Goal: Task Accomplishment & Management: Manage account settings

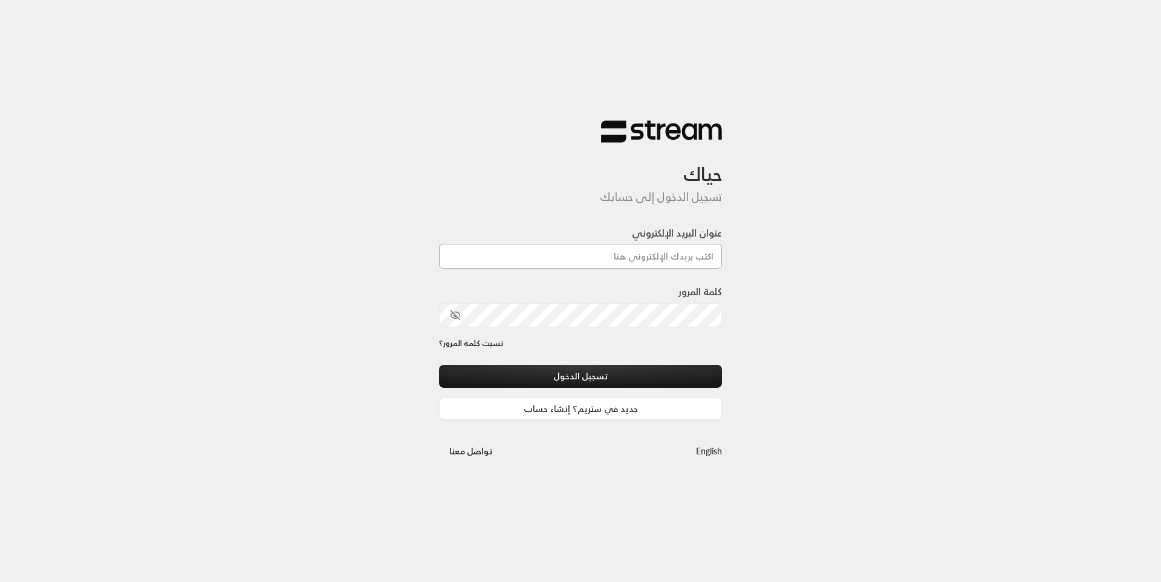
click at [596, 263] on input "عنوان البريد الإلكتروني" at bounding box center [580, 256] width 283 height 25
type input "[EMAIL_ADDRESS][DOMAIN_NAME]"
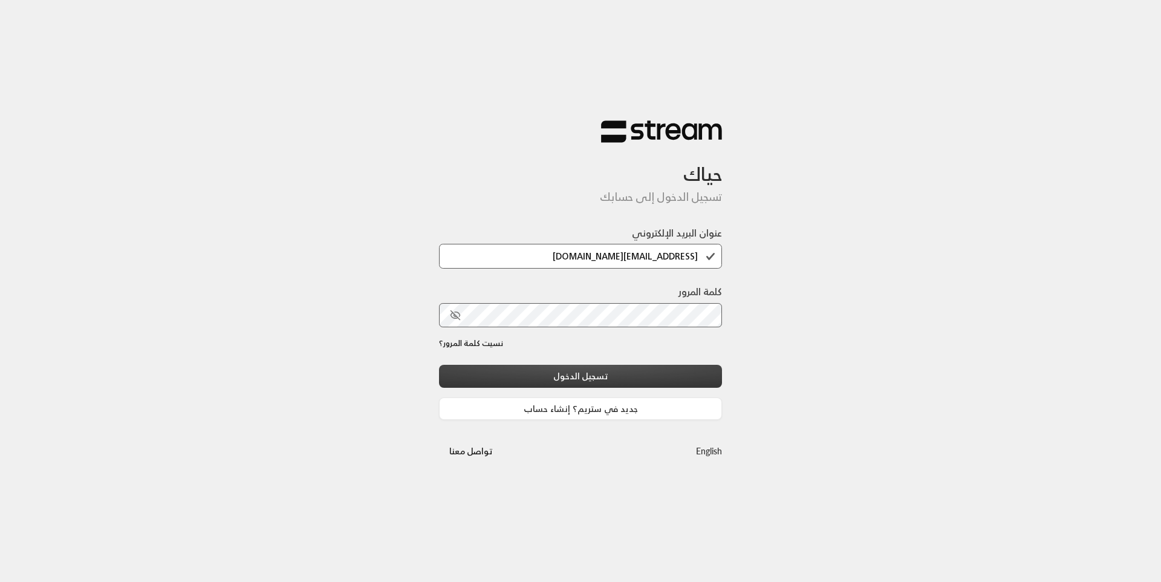
click at [611, 372] on button "تسجيل الدخول" at bounding box center [580, 376] width 283 height 22
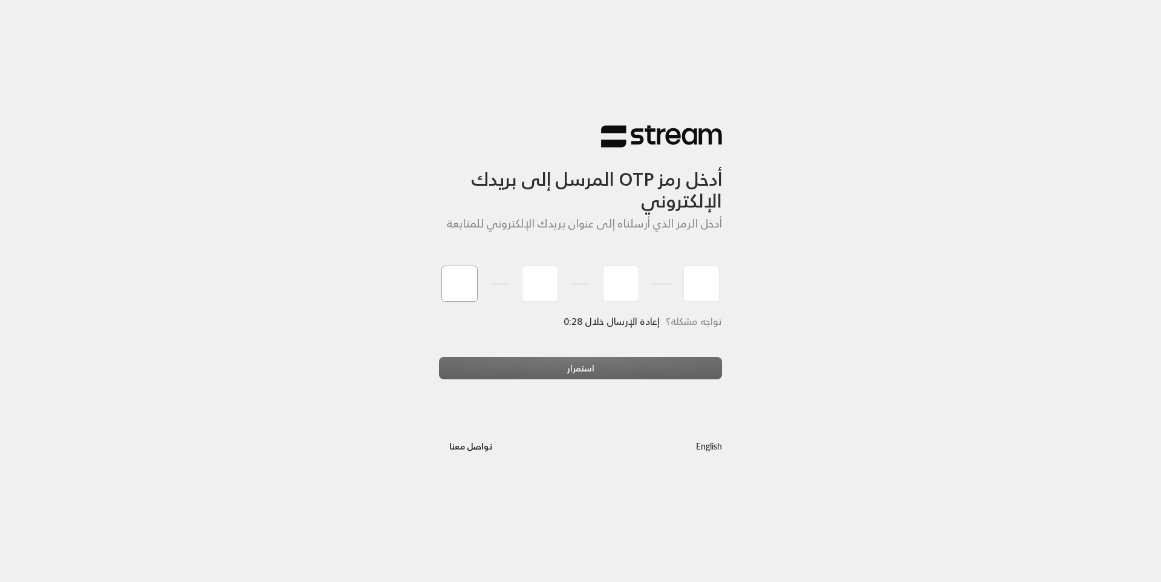
type input "6"
type input "8"
type input "3"
type input "4"
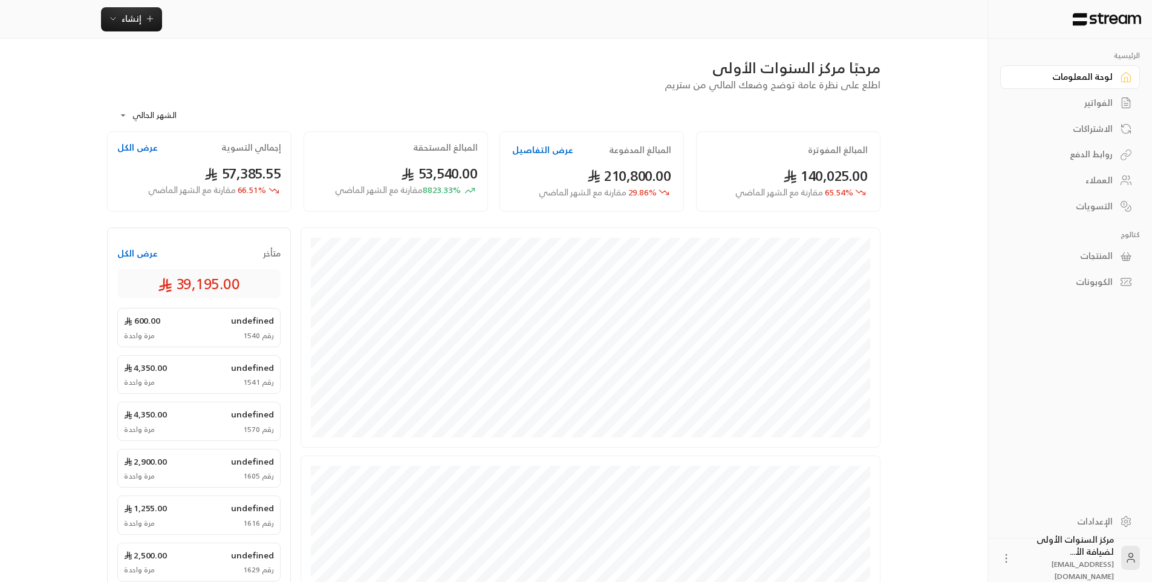
click at [1113, 106] on link "الفواتير" at bounding box center [1070, 103] width 140 height 24
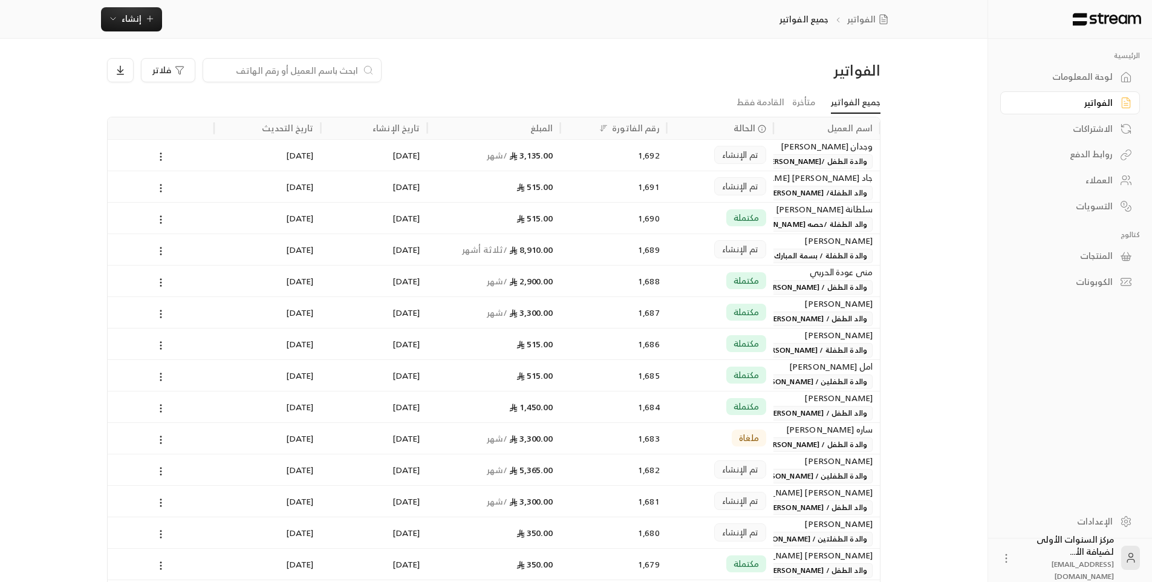
click at [348, 63] on div at bounding box center [292, 70] width 179 height 24
click at [348, 67] on input at bounding box center [284, 70] width 148 height 13
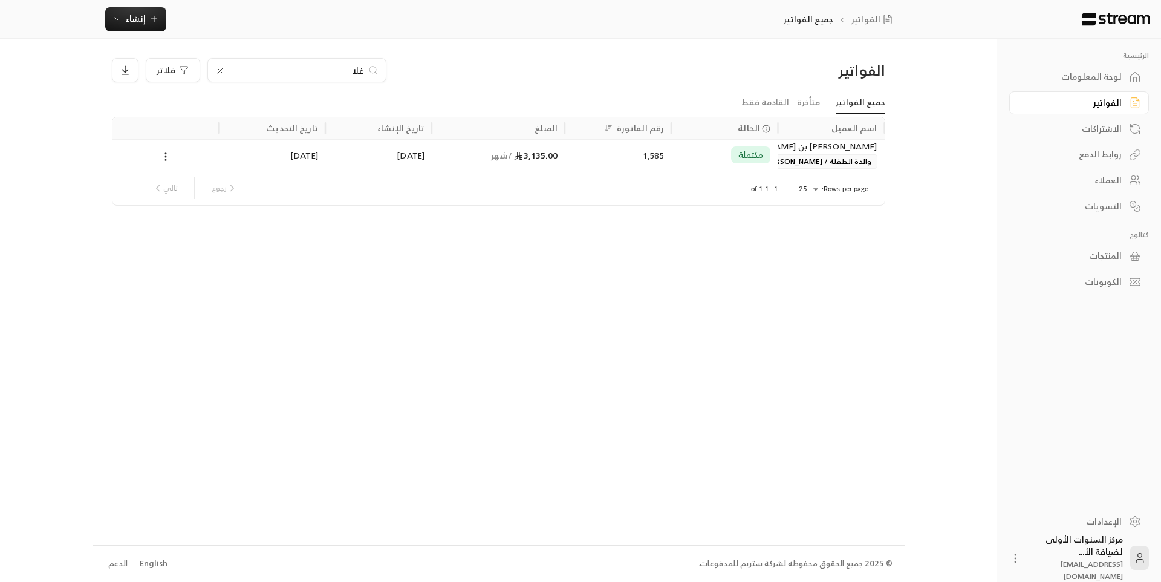
type input "غلا"
click at [531, 165] on div "3,135.00 / شهر" at bounding box center [498, 155] width 119 height 31
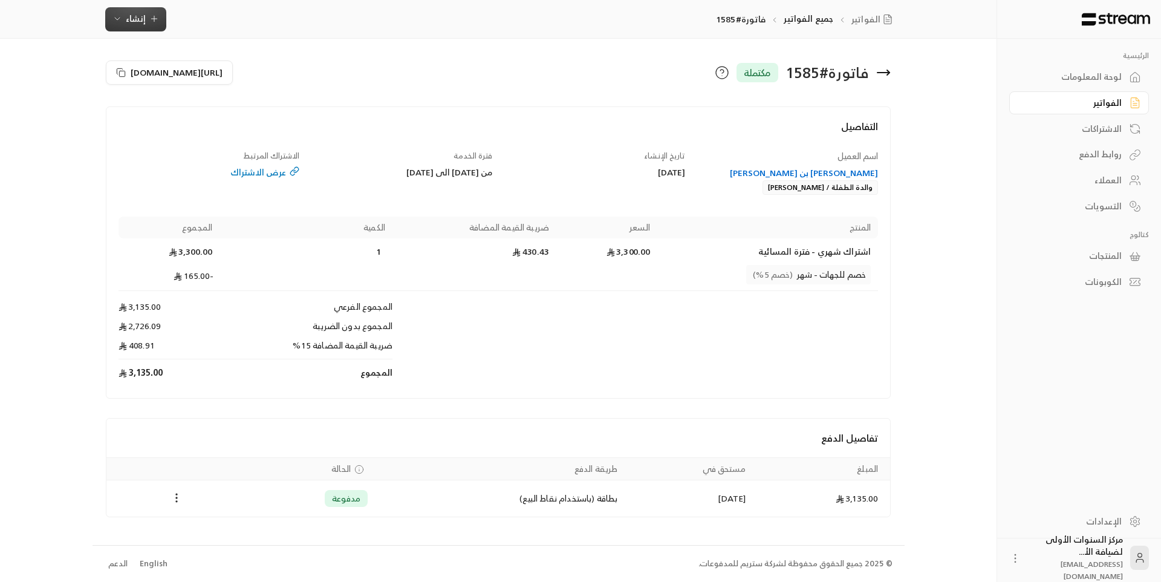
click at [145, 21] on span "إنشاء" at bounding box center [135, 18] width 47 height 15
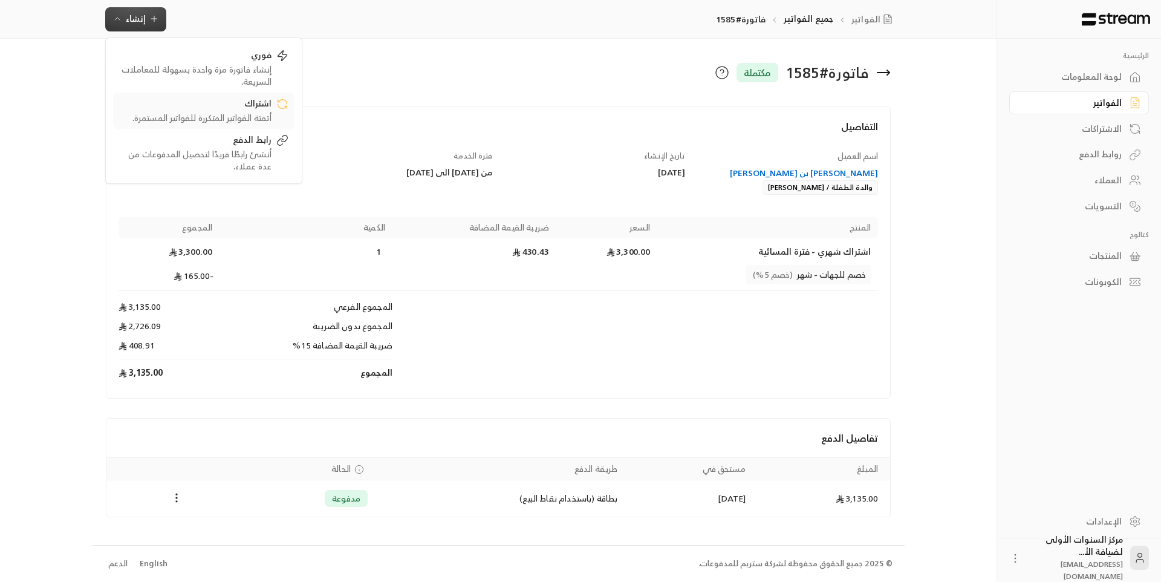
click at [227, 104] on div "اشتراك" at bounding box center [195, 104] width 152 height 15
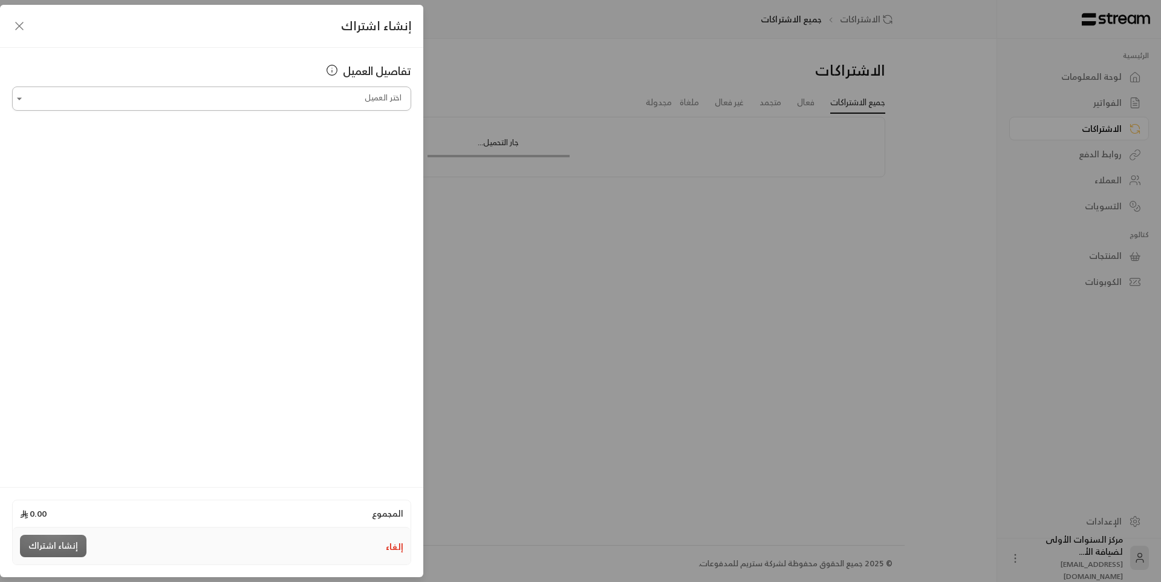
click at [265, 100] on input "اختر العميل" at bounding box center [211, 98] width 399 height 21
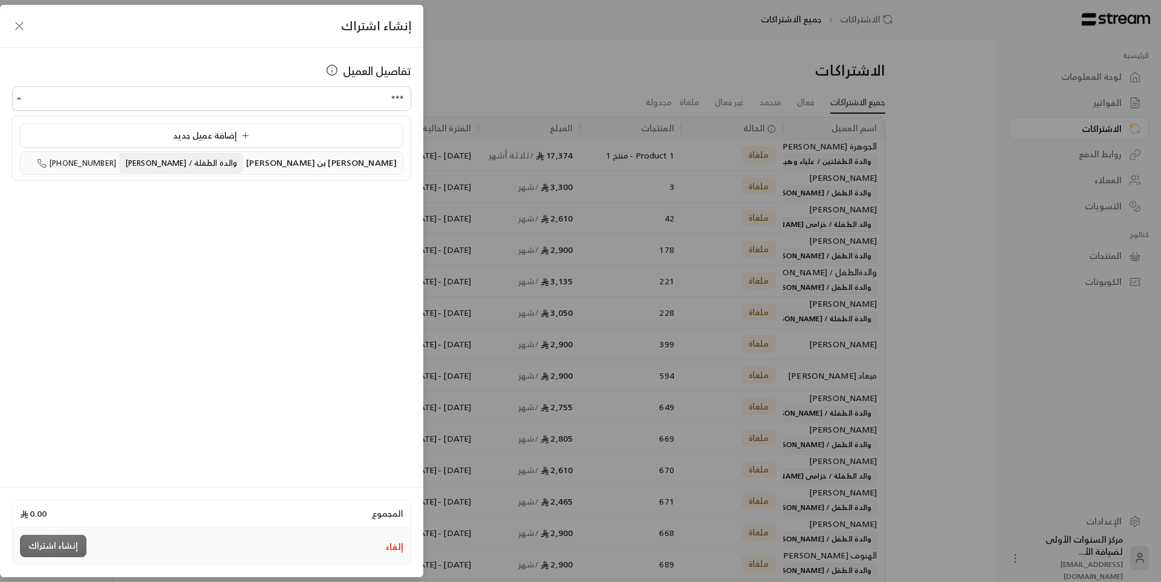
click at [319, 154] on li "[PERSON_NAME] بن [PERSON_NAME] والدة الطفلة / [PERSON_NAME] [PHONE_NUMBER]" at bounding box center [211, 163] width 383 height 24
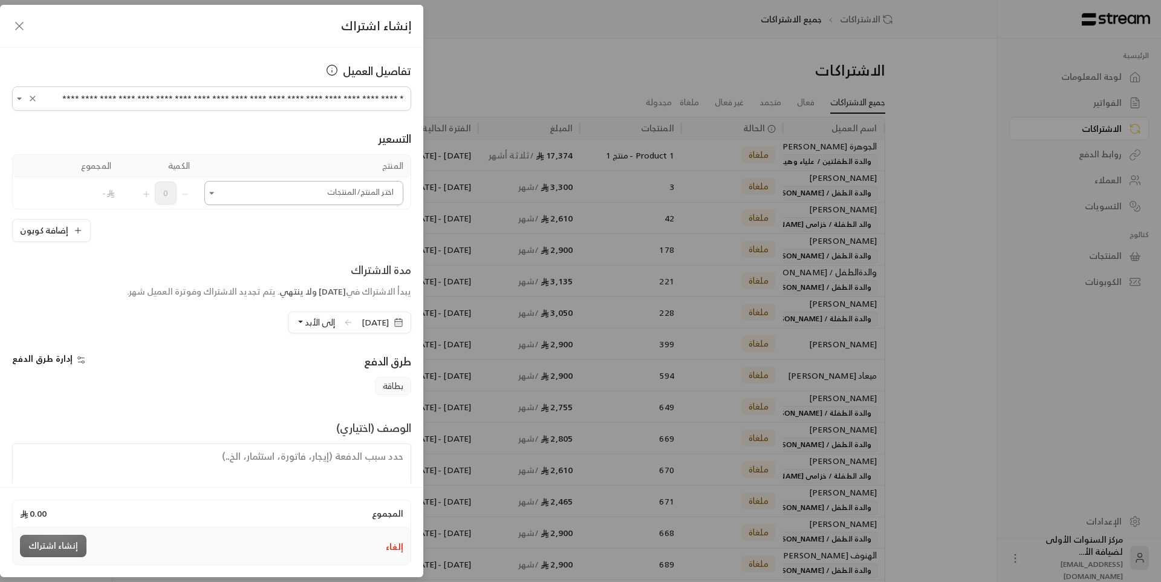
type input "**********"
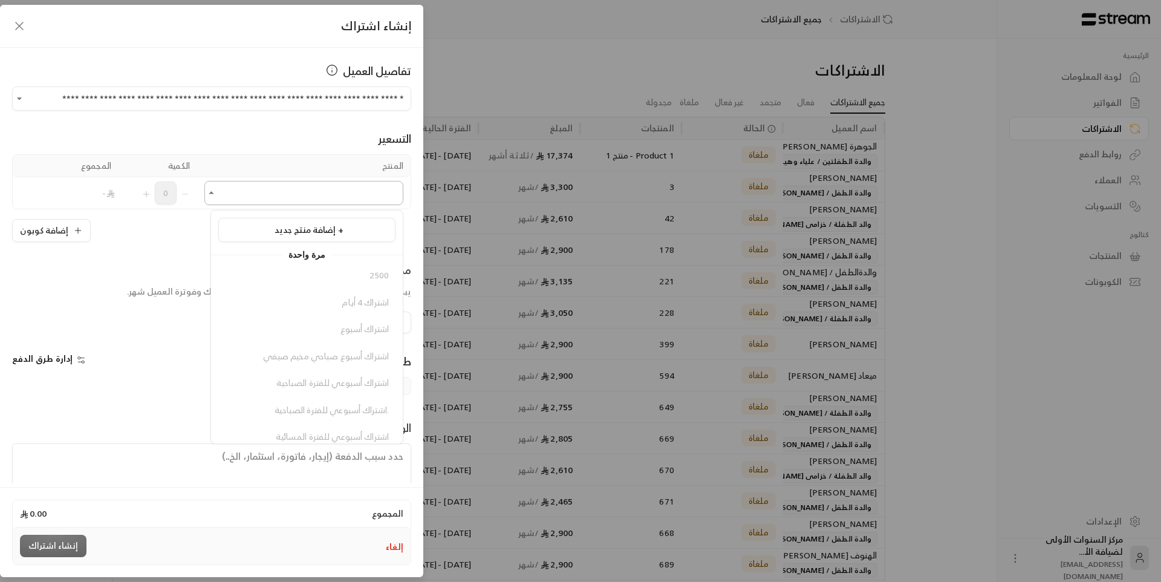
click at [332, 194] on input "اختر العميل" at bounding box center [303, 193] width 199 height 21
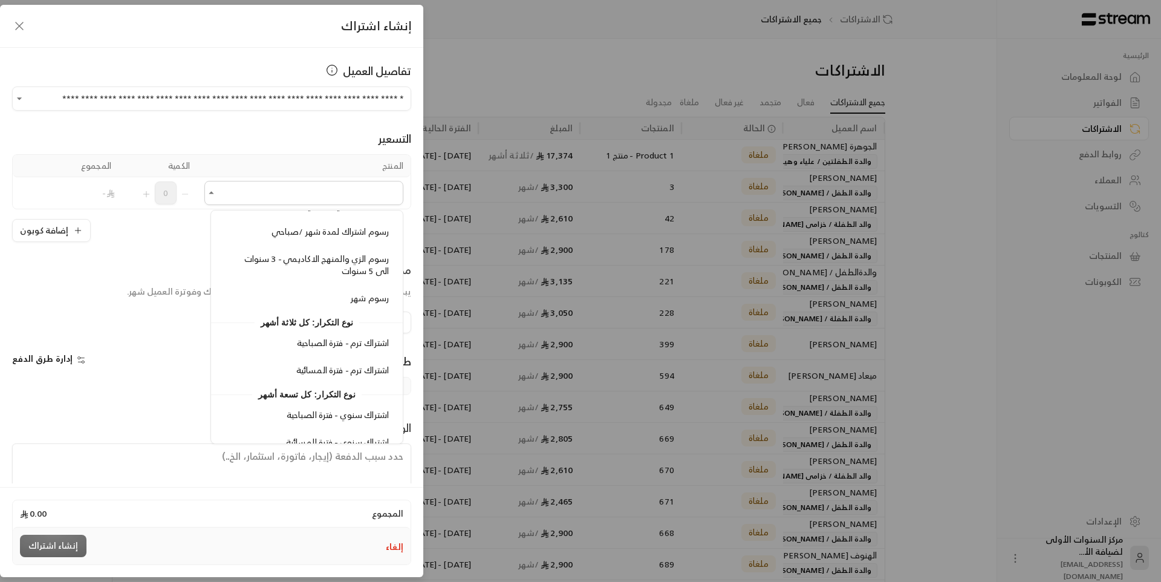
scroll to position [1693, 0]
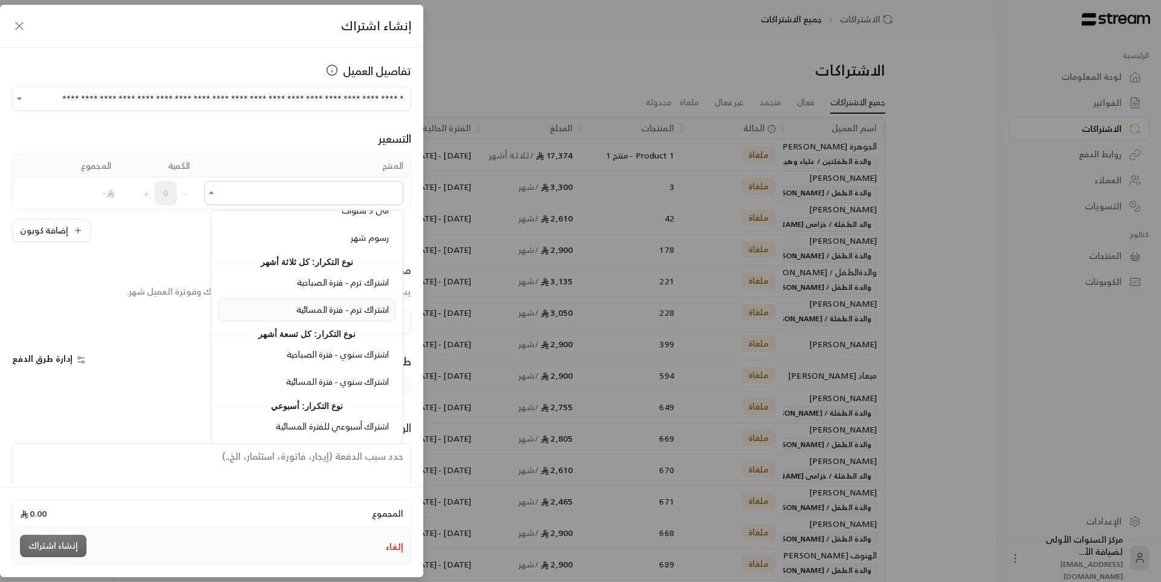
click at [329, 309] on span "اشتراك ترم - فترة المسائية" at bounding box center [342, 309] width 93 height 15
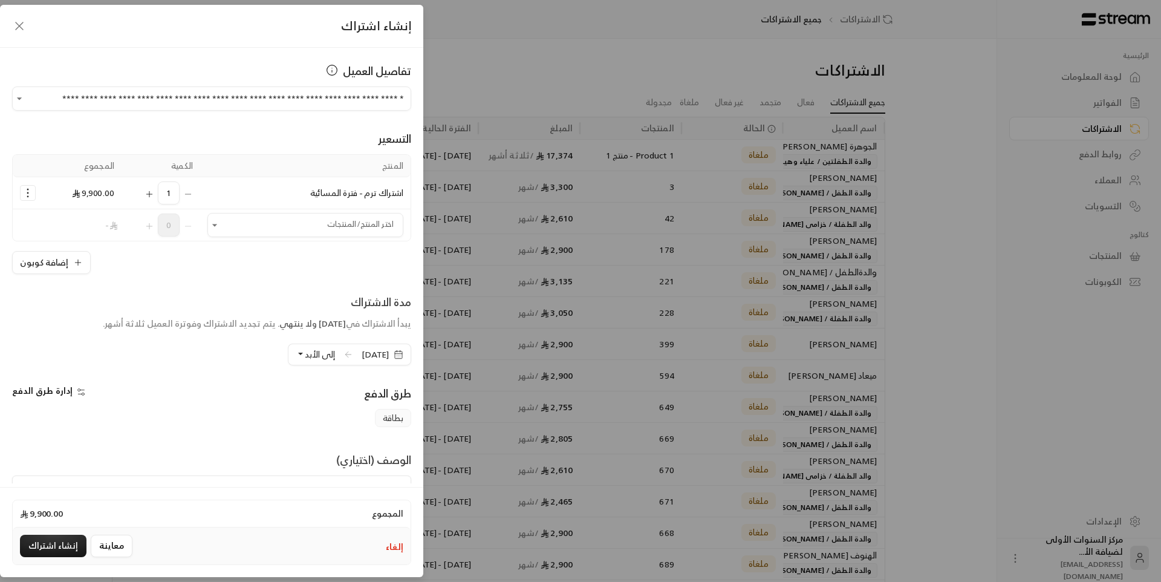
click at [34, 191] on icon "Selected Products" at bounding box center [28, 193] width 12 height 12
click at [217, 277] on div "**********" at bounding box center [211, 265] width 423 height 435
click at [362, 359] on span "[DATE]" at bounding box center [375, 354] width 27 height 12
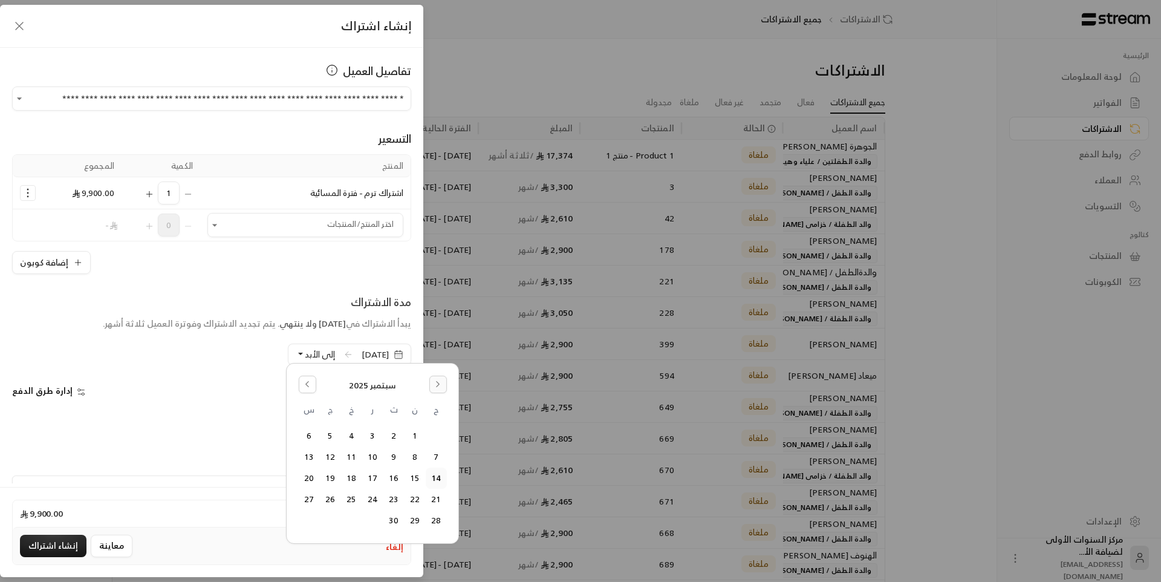
click at [441, 383] on icon "Go to the Next Month" at bounding box center [438, 384] width 8 height 8
click at [300, 389] on button "Go to the Previous Month" at bounding box center [308, 385] width 18 height 18
click at [437, 536] on button "31" at bounding box center [436, 542] width 20 height 20
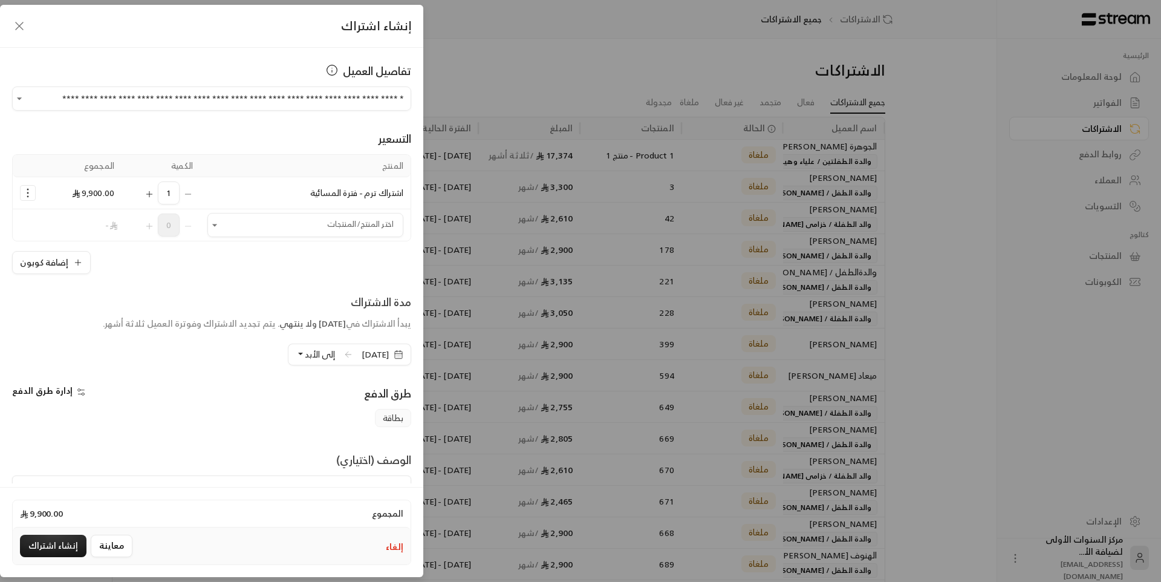
click at [296, 355] on button "إلى الأبد" at bounding box center [315, 354] width 39 height 21
click at [400, 549] on button "إلغاء" at bounding box center [395, 547] width 18 height 12
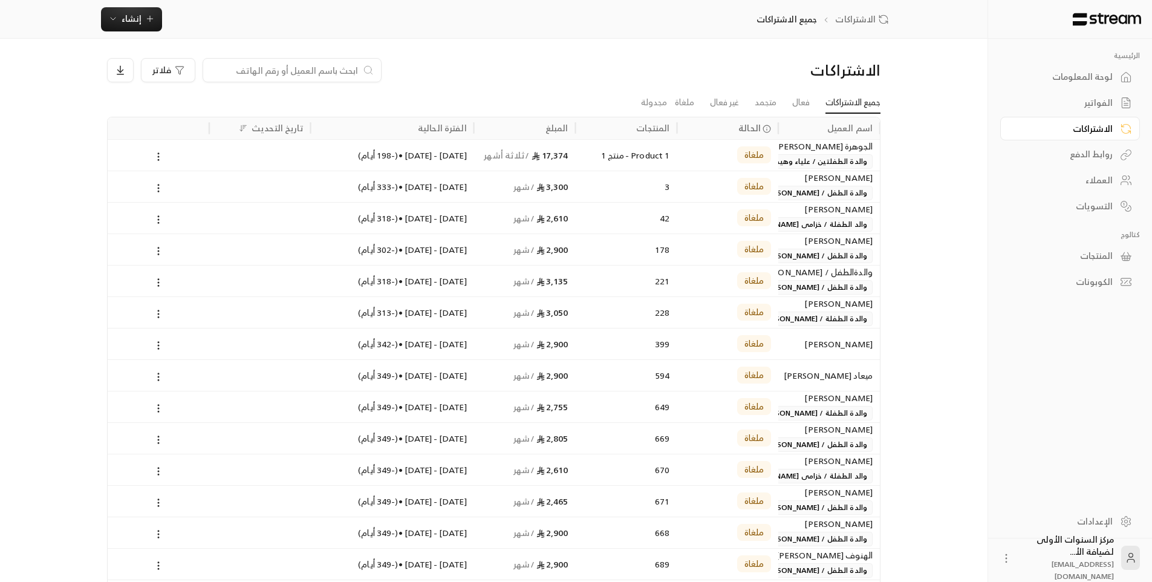
click at [1104, 79] on div "لوحة المعلومات" at bounding box center [1063, 77] width 97 height 12
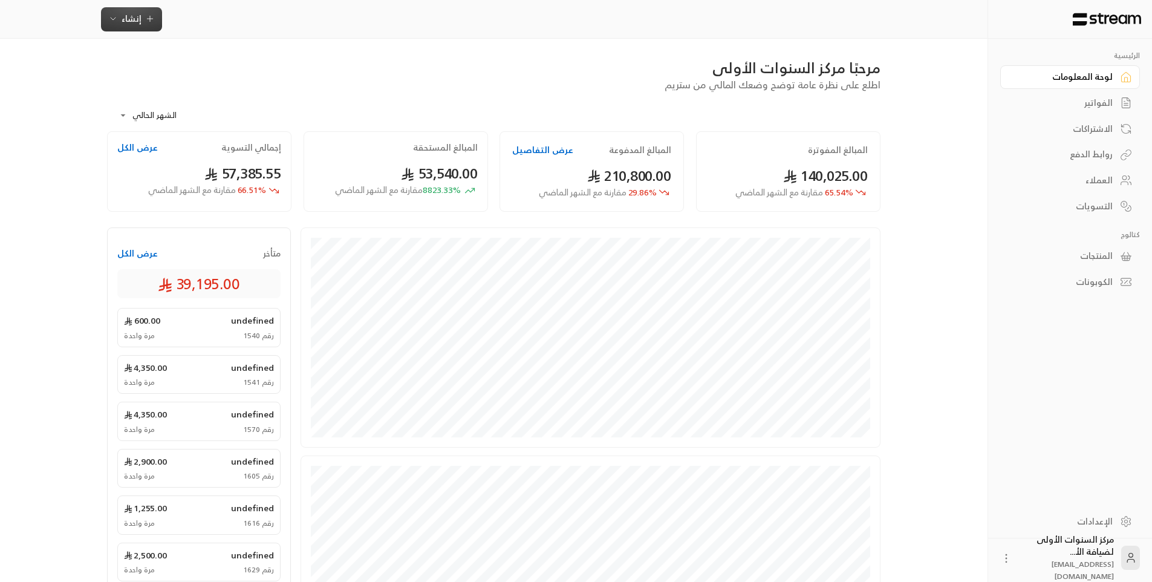
click at [138, 19] on span "إنشاء" at bounding box center [132, 18] width 20 height 15
click at [246, 70] on div "إنشاء فاتورة مرة واحدة بسهولة للمعاملات السريعة." at bounding box center [191, 76] width 152 height 24
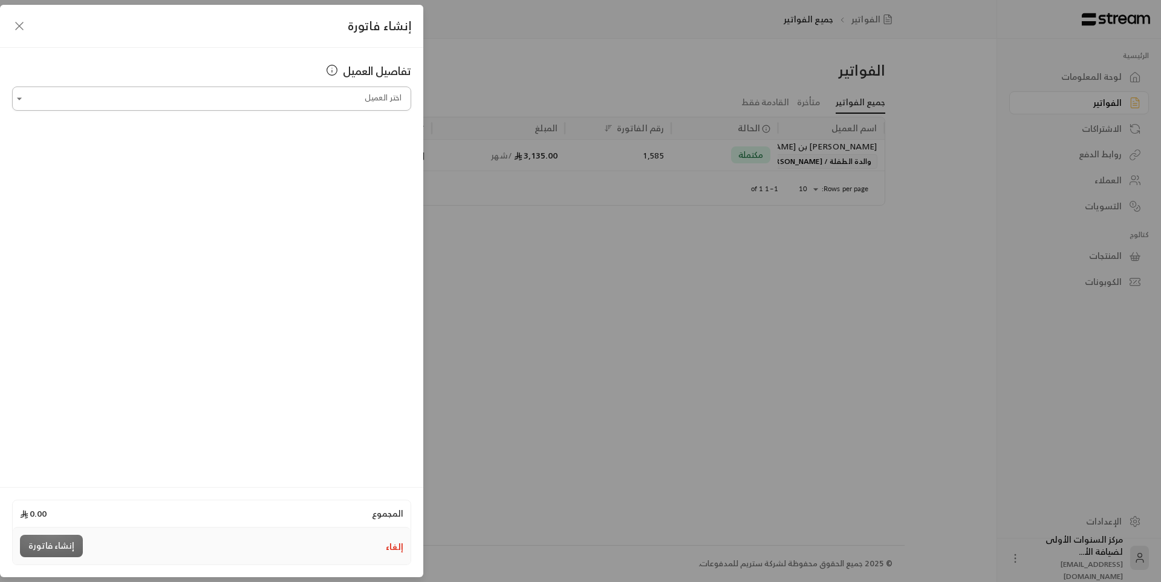
click at [385, 98] on input "اختر العميل" at bounding box center [211, 98] width 399 height 21
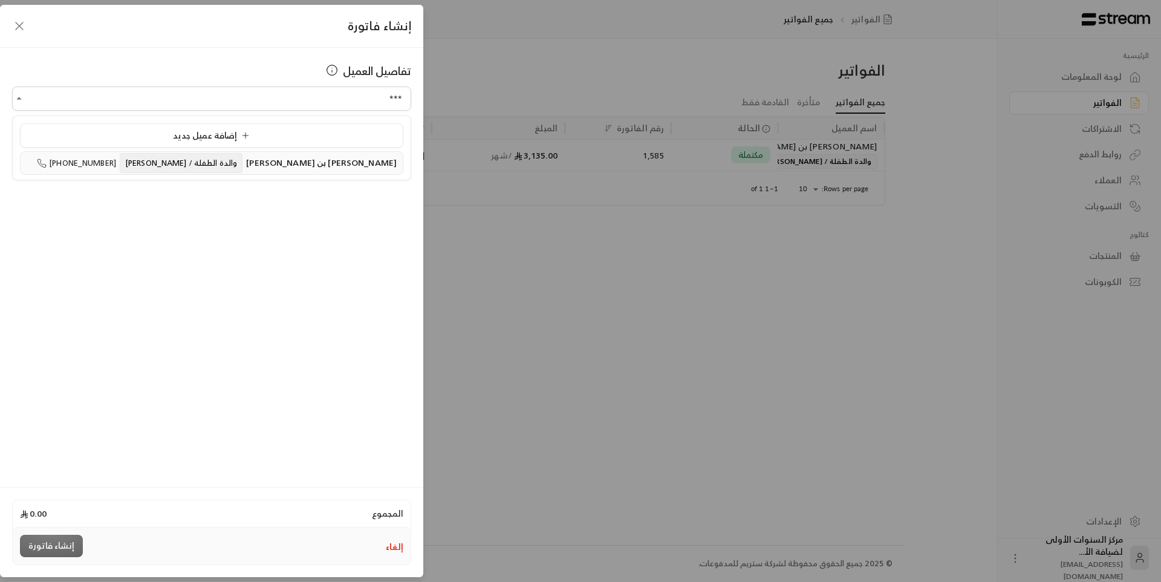
click at [330, 168] on span "[PERSON_NAME] بن [PERSON_NAME]" at bounding box center [321, 162] width 151 height 15
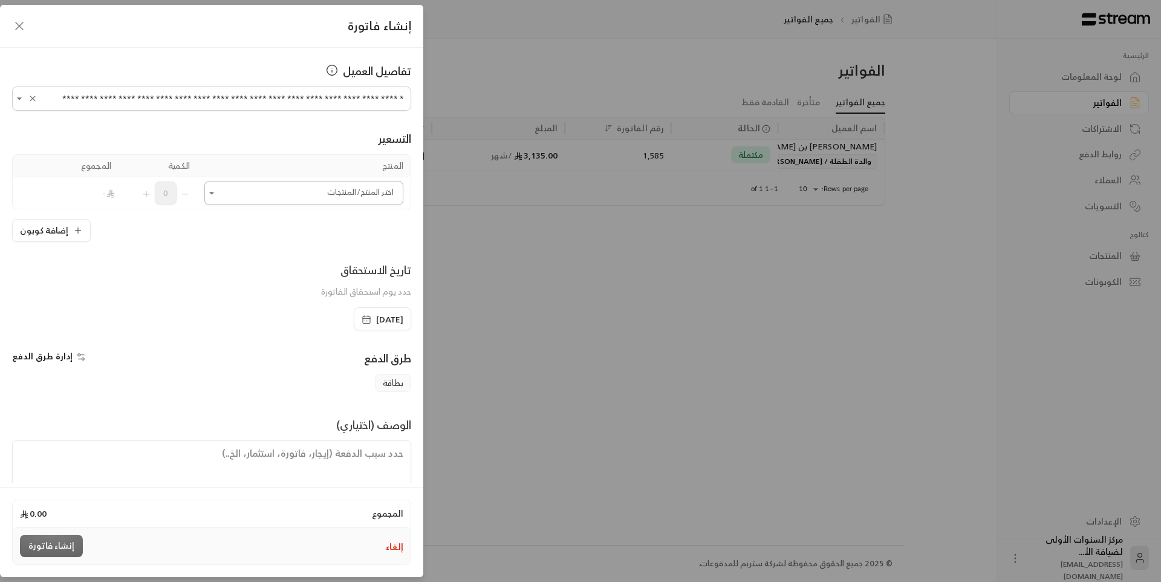
type input "**********"
click at [342, 197] on input "اختر العميل" at bounding box center [303, 193] width 199 height 21
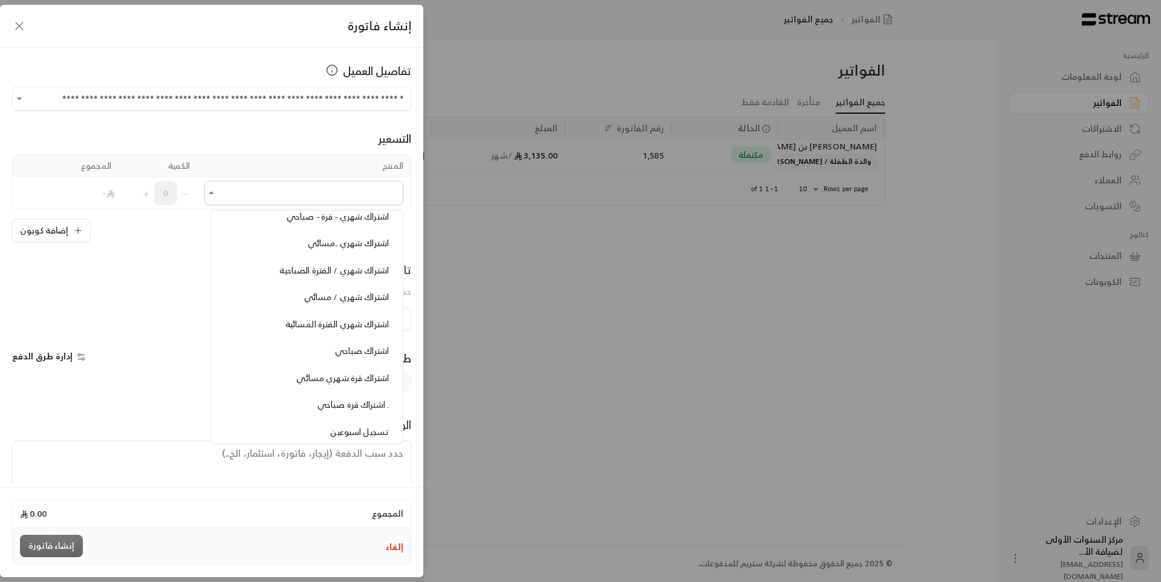
scroll to position [726, 0]
click at [339, 252] on span "اشتراك شهري ..مسائي" at bounding box center [348, 248] width 81 height 15
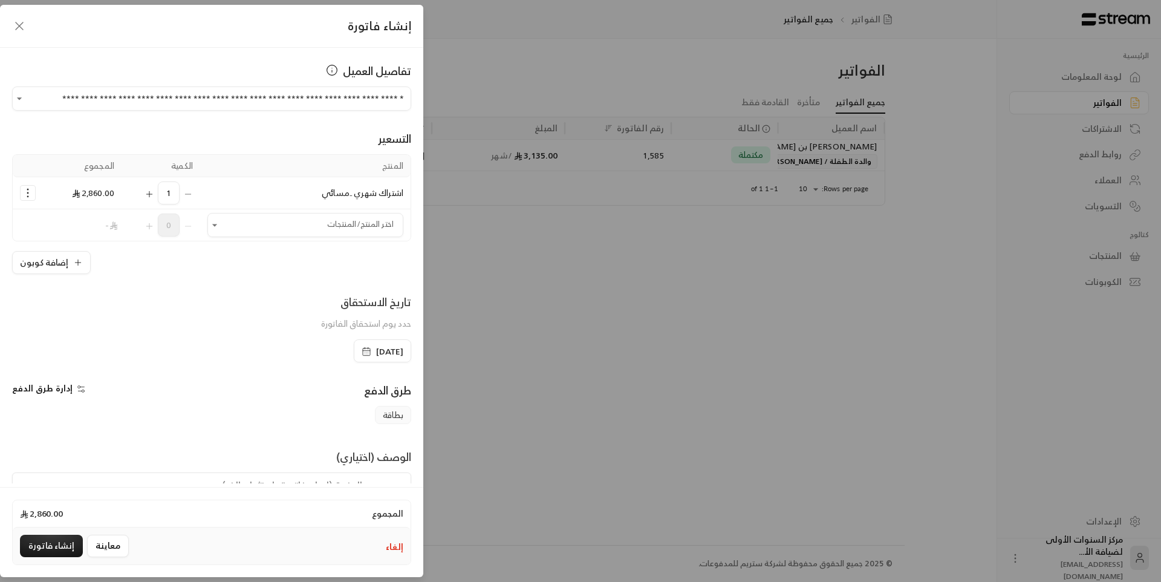
click at [28, 190] on circle "Selected Products" at bounding box center [27, 189] width 1 height 1
click at [74, 239] on span "إزالة المنتج" at bounding box center [80, 244] width 36 height 14
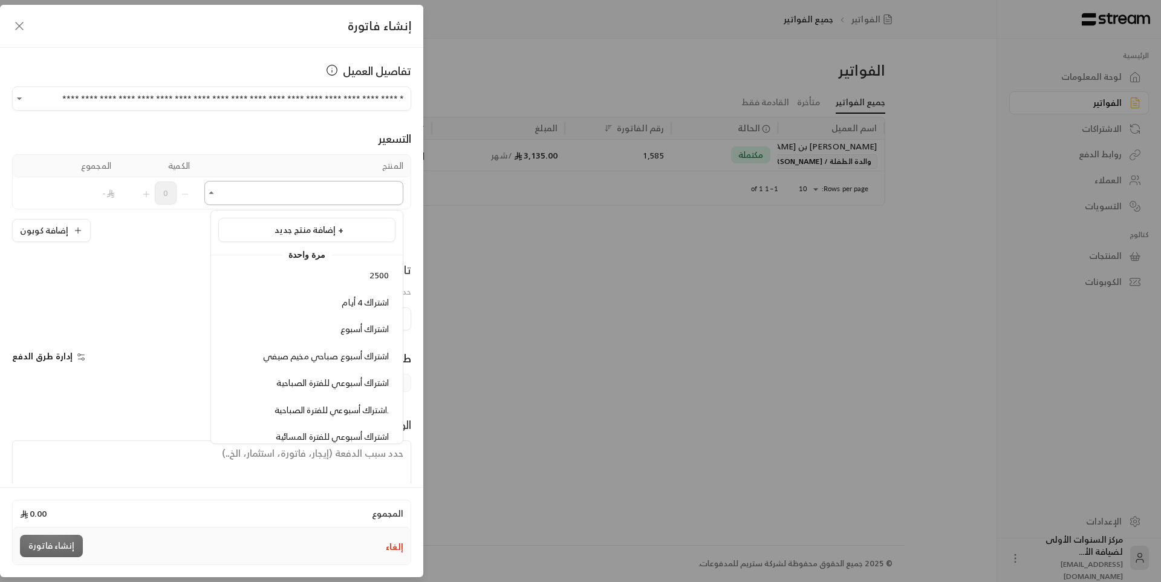
click at [238, 195] on input "اختر العميل" at bounding box center [303, 193] width 199 height 21
click at [310, 225] on span "إضافة منتج جديد +" at bounding box center [309, 229] width 69 height 15
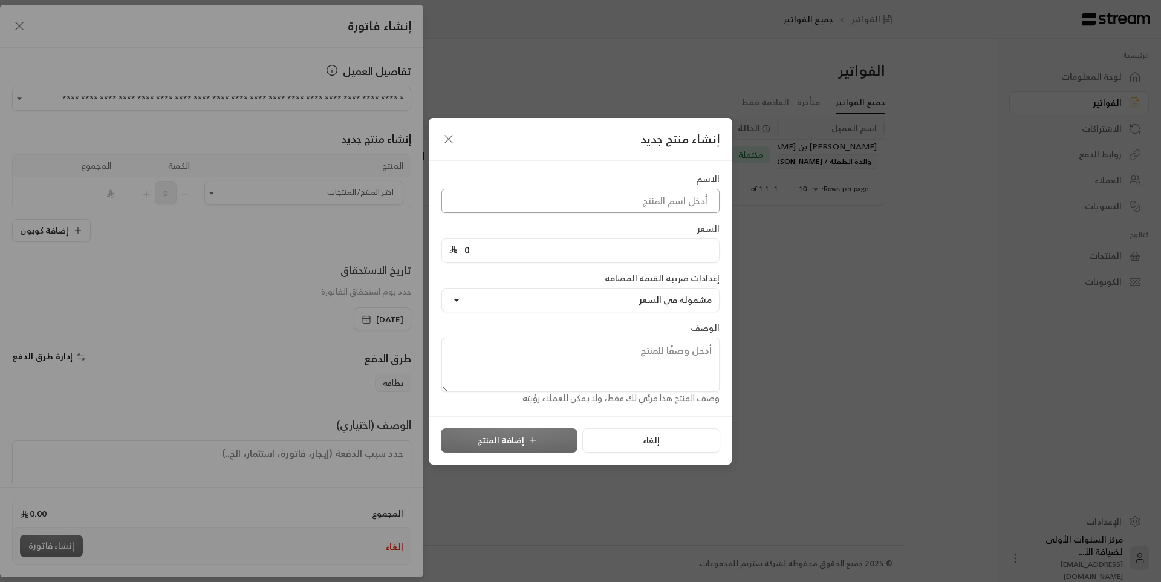
click at [585, 206] on input at bounding box center [580, 201] width 278 height 24
type input "اشتراك شهرين اضافي"
click at [549, 253] on input "0" at bounding box center [584, 250] width 255 height 23
type input "5775"
click at [513, 438] on button "إضافة المنتج" at bounding box center [509, 440] width 137 height 24
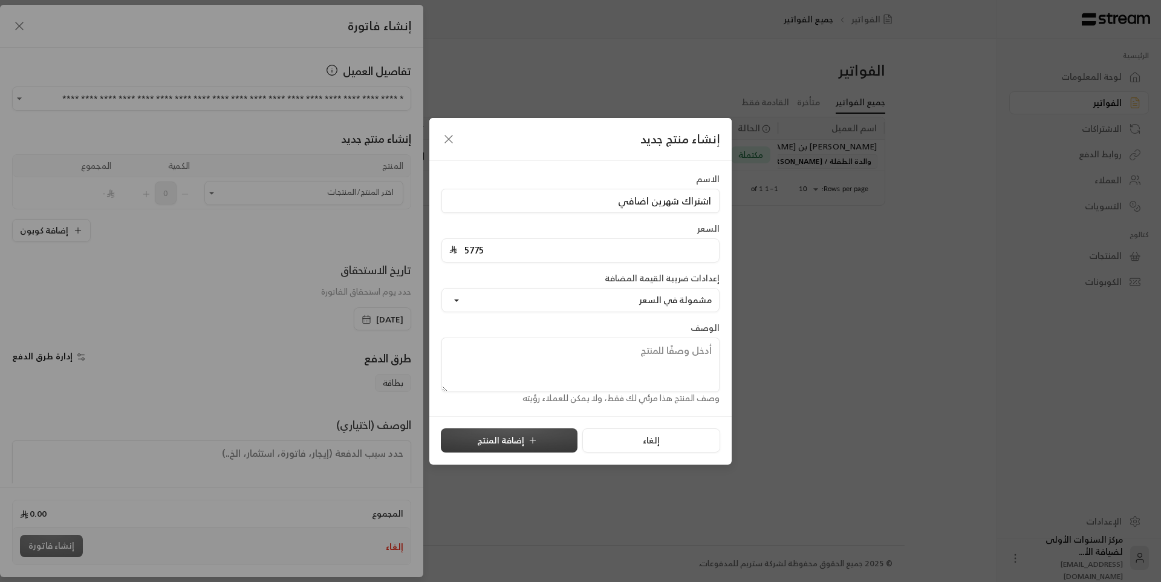
type input "0"
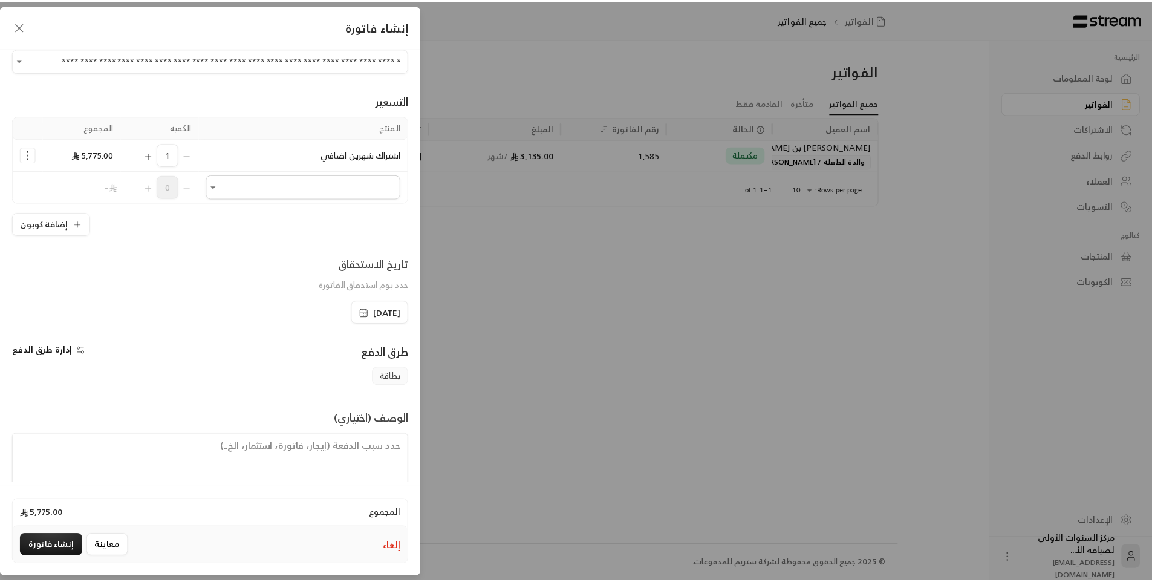
scroll to position [58, 0]
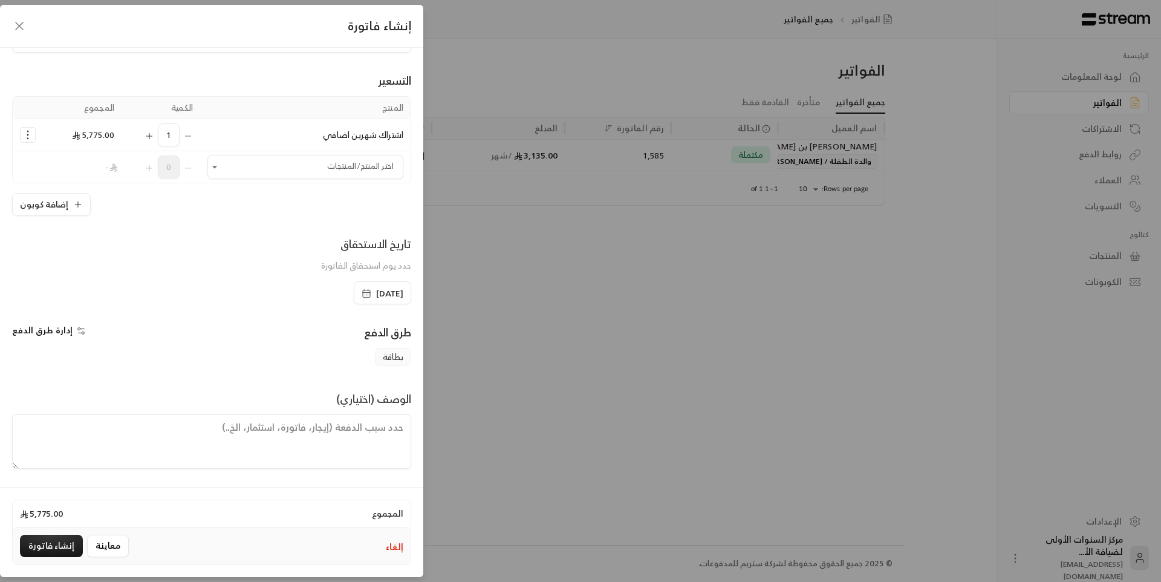
click at [385, 432] on textarea at bounding box center [211, 441] width 399 height 54
type textarea "ب"
click at [103, 427] on textarea "تسجيل شهرين اضافي على شهر تم دفعه التسجيل من تاريخ [DATE] حتى [DATE]" at bounding box center [211, 441] width 399 height 54
click at [108, 549] on button "معاينة" at bounding box center [108, 546] width 42 height 22
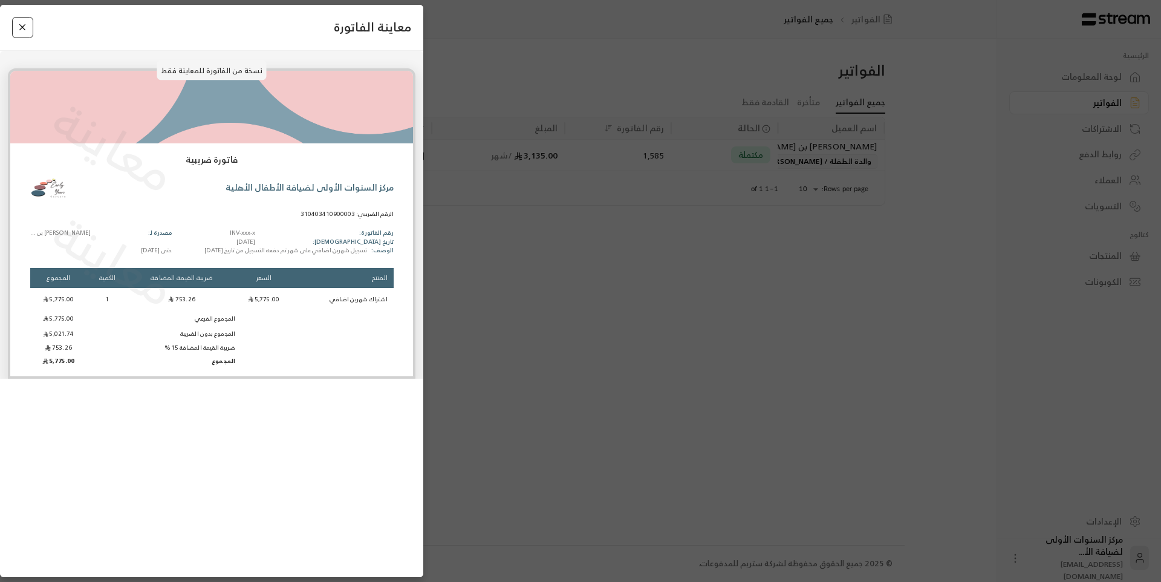
click at [22, 25] on button "Close" at bounding box center [22, 27] width 21 height 21
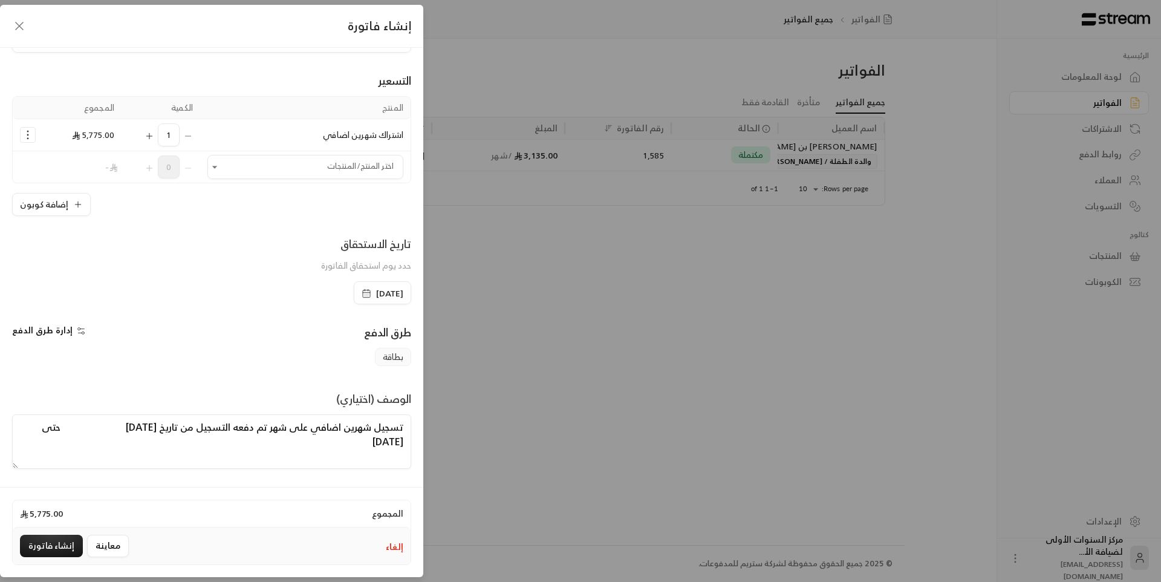
click at [402, 441] on textarea "تسجيل شهرين اضافي على شهر تم دفعه التسجيل من تاريخ [DATE] حتى [DATE]" at bounding box center [211, 441] width 399 height 54
type textarea "تسجيل شهرين اضافي على شهر تم دفعه التسجيل من تاريخ [DATE]حتى [DATE]"
click at [109, 541] on button "معاينة" at bounding box center [108, 546] width 42 height 22
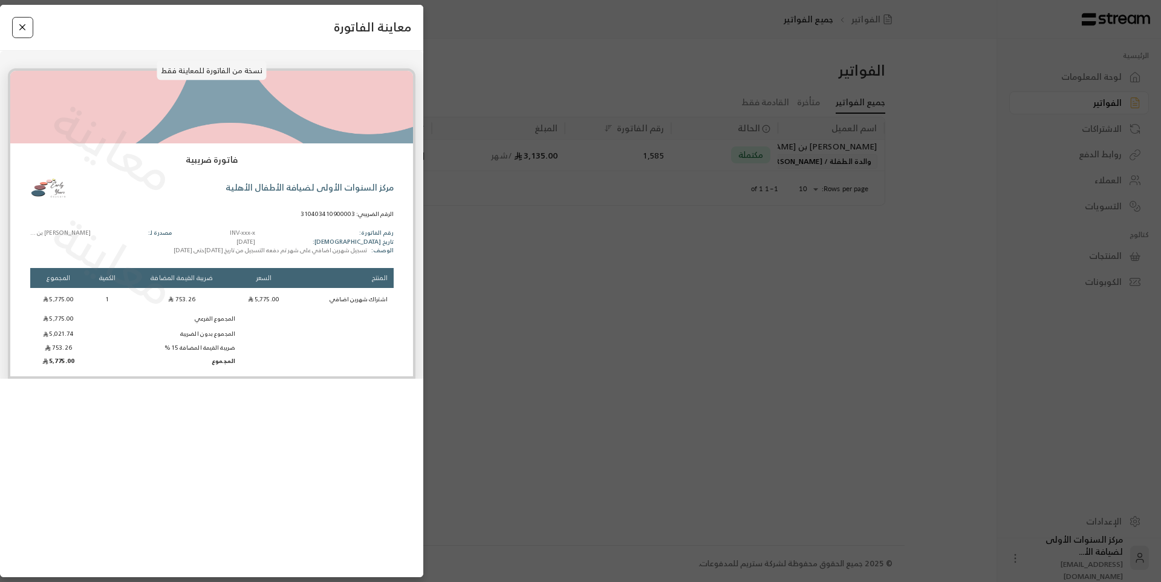
click at [27, 33] on button "Close" at bounding box center [22, 27] width 21 height 21
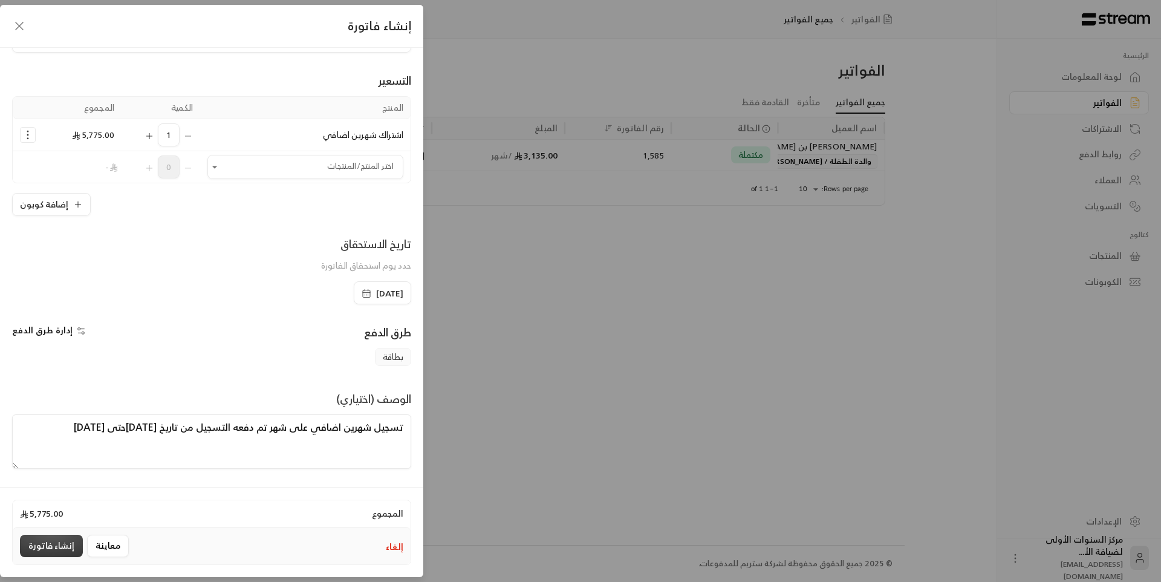
click at [55, 549] on button "إنشاء فاتورة" at bounding box center [51, 546] width 63 height 22
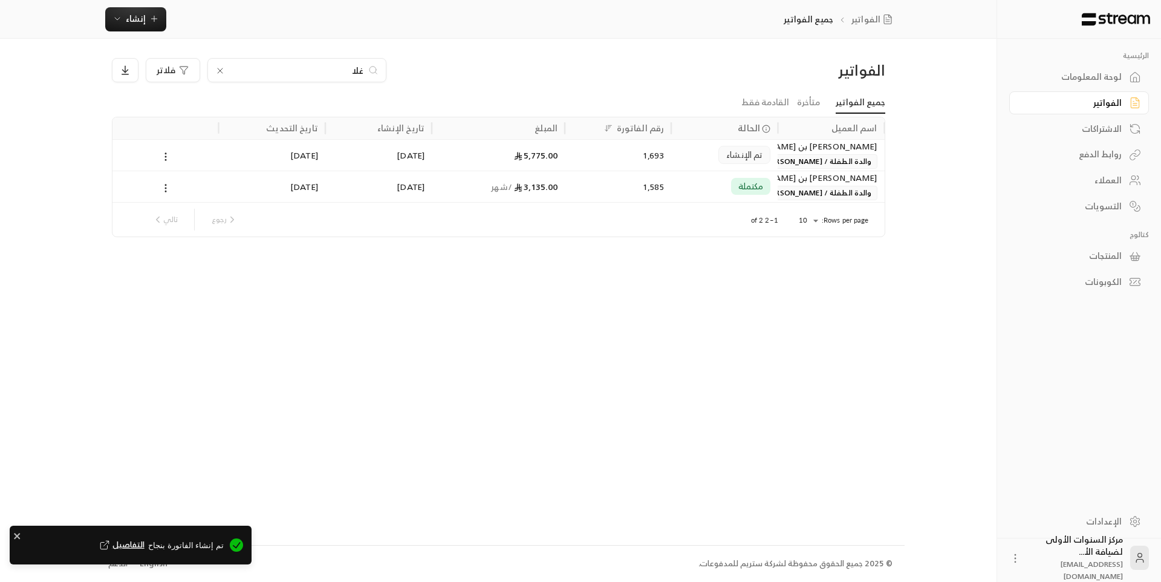
click at [470, 159] on div "5,775.00" at bounding box center [498, 155] width 119 height 31
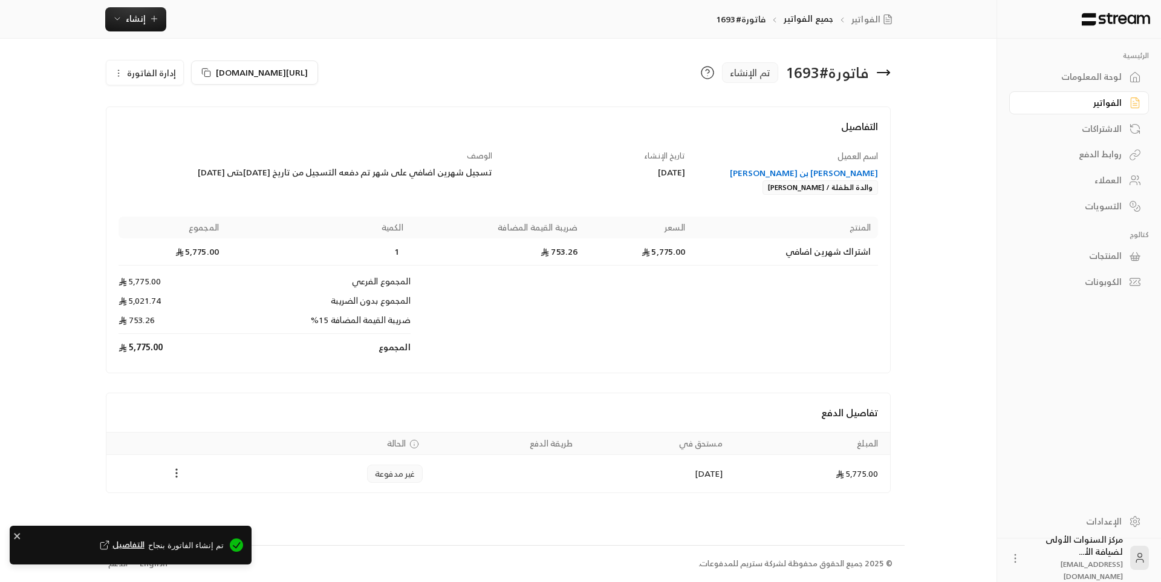
click at [178, 475] on icon "Payments" at bounding box center [177, 473] width 12 height 12
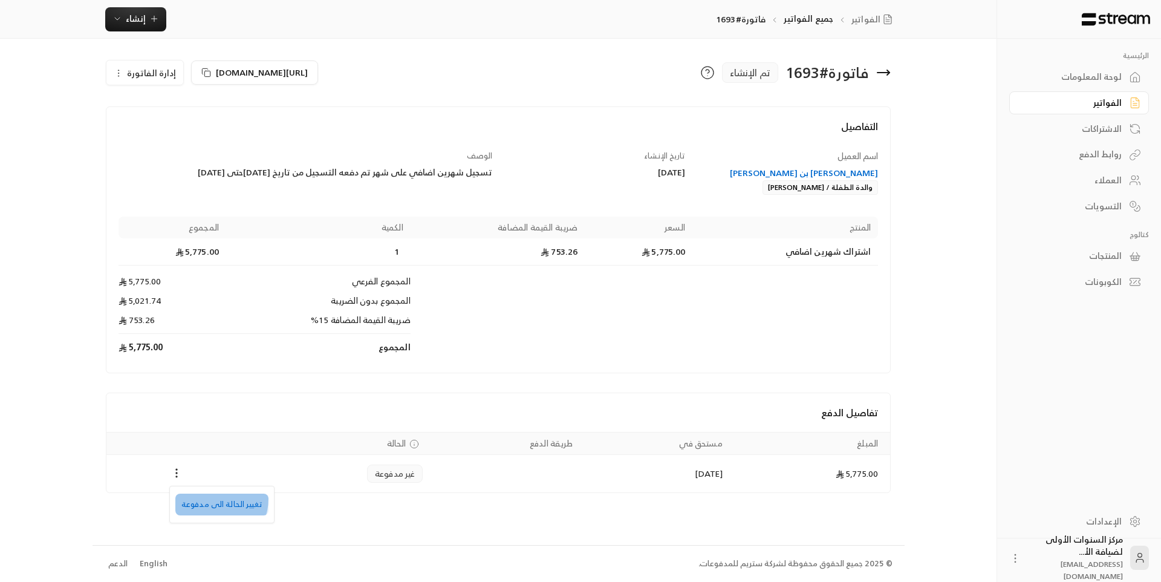
click at [212, 498] on li "تغيير الحالة الى مدفوعة" at bounding box center [221, 504] width 93 height 22
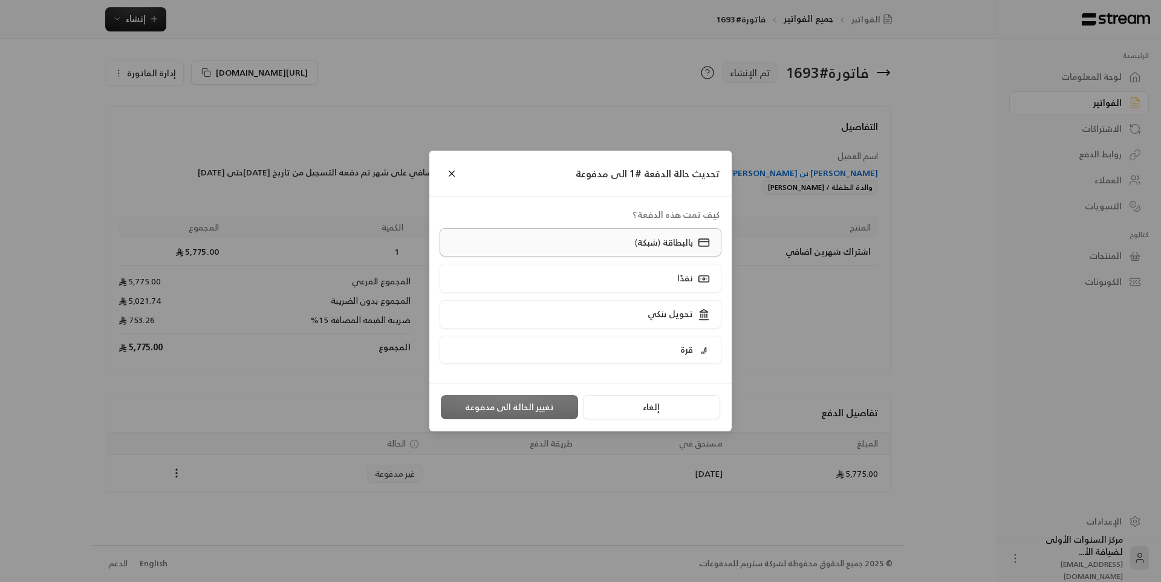
click at [662, 249] on div "بالبطاقة (شبكة)" at bounding box center [671, 242] width 80 height 13
click at [507, 409] on button "تغيير الحالة الى مدفوعة" at bounding box center [509, 407] width 137 height 24
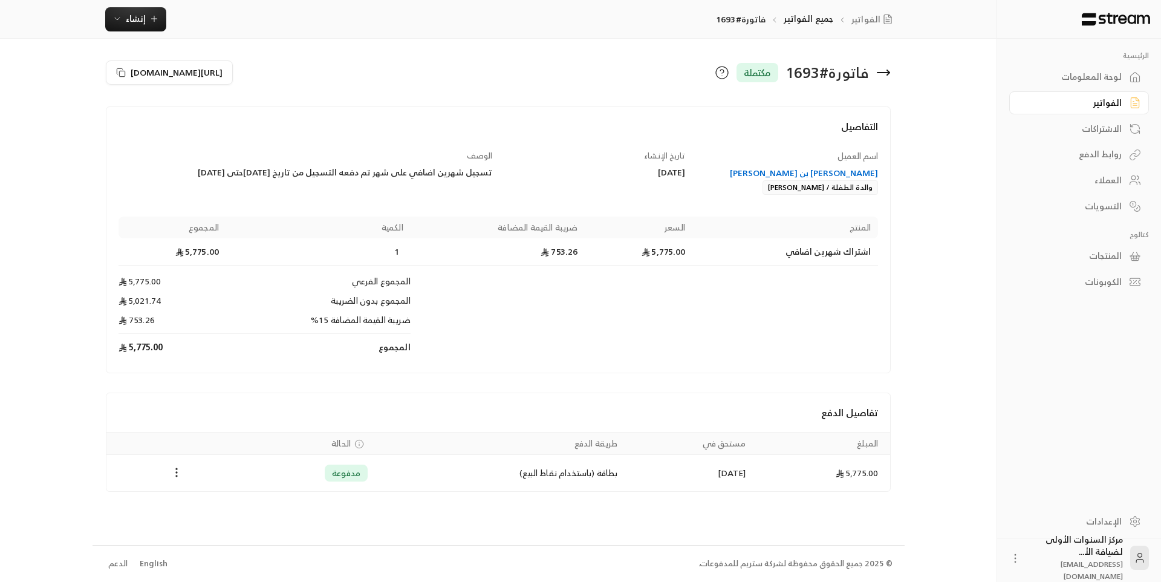
click at [882, 76] on icon at bounding box center [883, 72] width 15 height 15
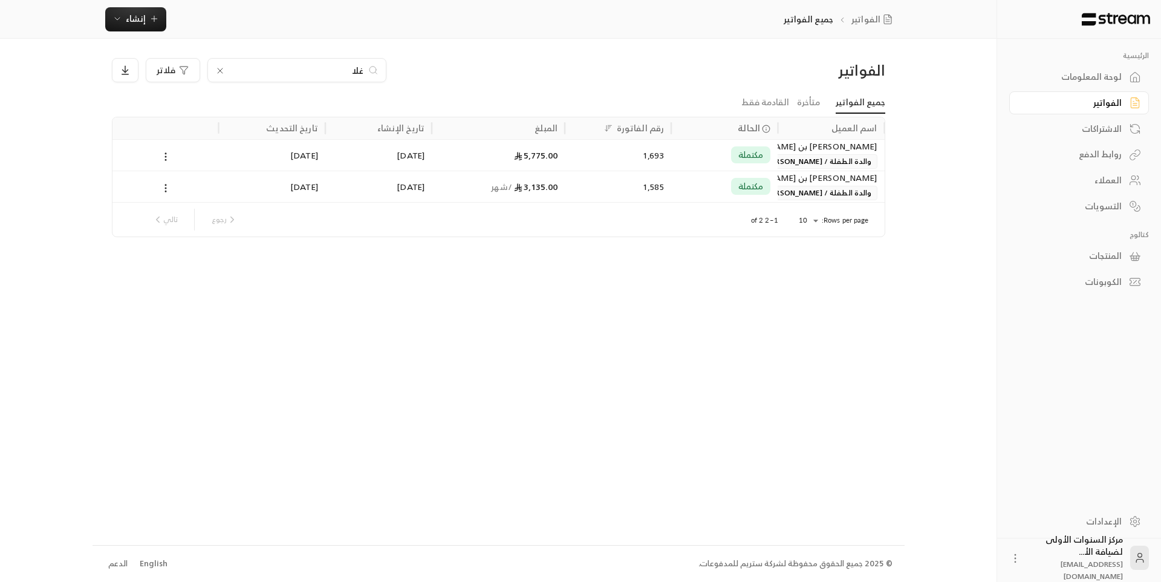
click at [303, 318] on div "الفواتير غلا فلاتر جميع الفواتير متأخرة القادمة فقط اسم العميل الحالة رقم الفات…" at bounding box center [499, 292] width 812 height 506
click at [221, 72] on icon at bounding box center [220, 70] width 5 height 5
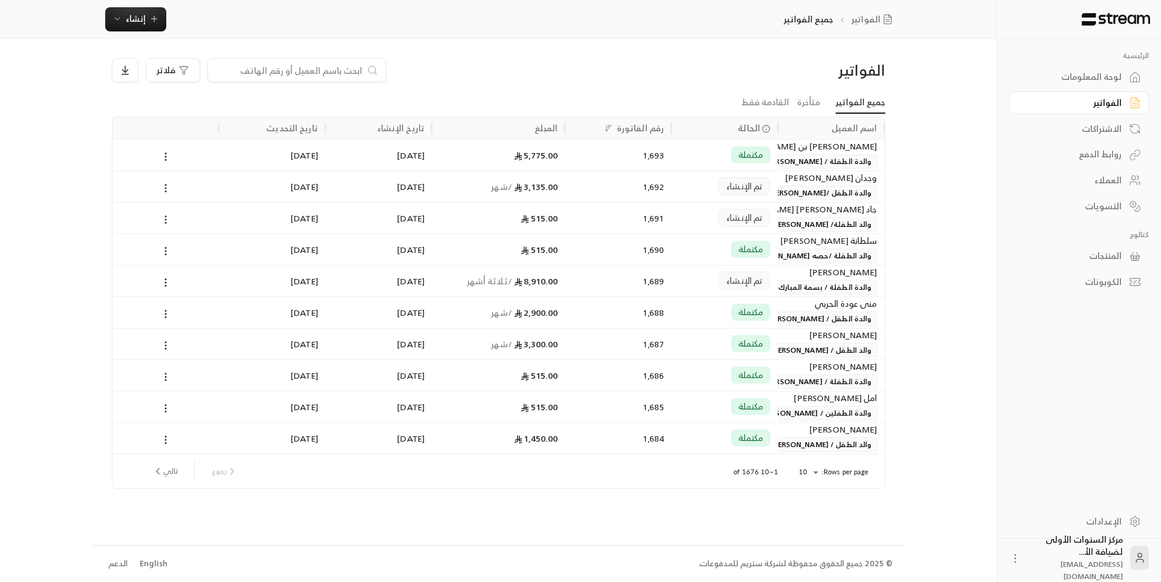
click at [1135, 74] on icon at bounding box center [1135, 77] width 12 height 12
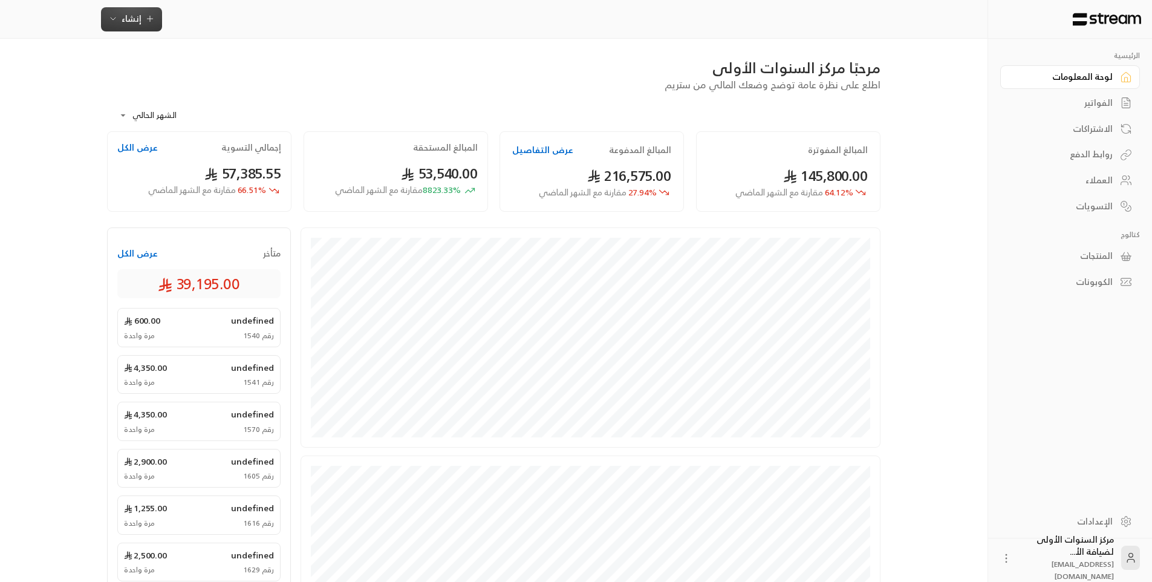
click at [143, 19] on span "إنشاء" at bounding box center [131, 18] width 47 height 15
click at [1106, 100] on div "الفواتير" at bounding box center [1063, 103] width 97 height 12
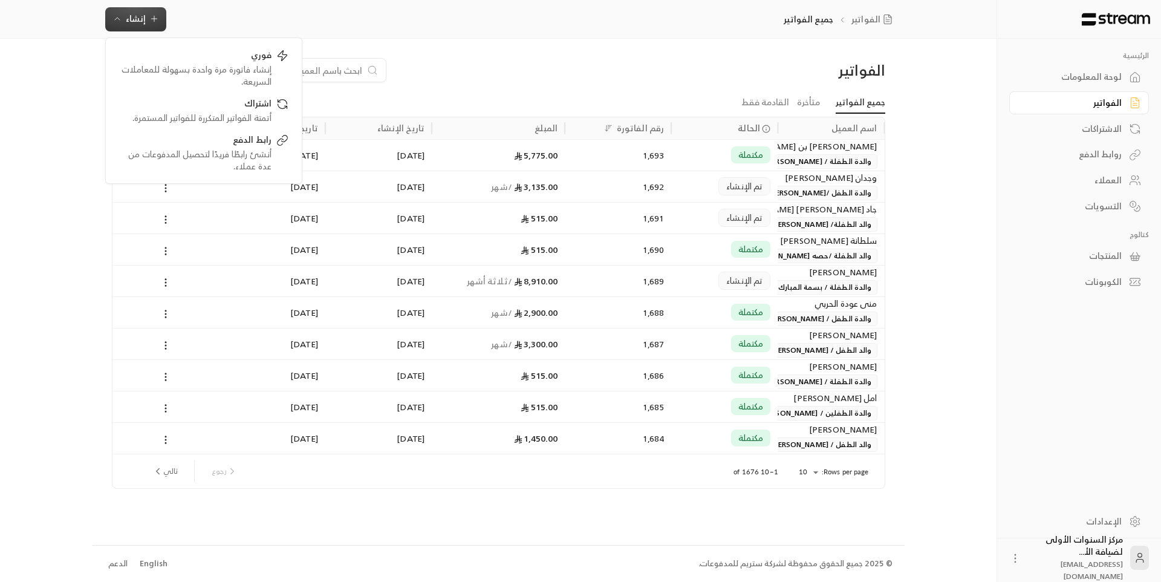
click at [498, 65] on div "فلاتر" at bounding box center [400, 70] width 577 height 24
click at [157, 29] on button "إنشاء" at bounding box center [135, 19] width 61 height 24
click at [775, 82] on div "الفواتير فلاتر" at bounding box center [499, 75] width 786 height 34
click at [314, 71] on input at bounding box center [289, 70] width 148 height 13
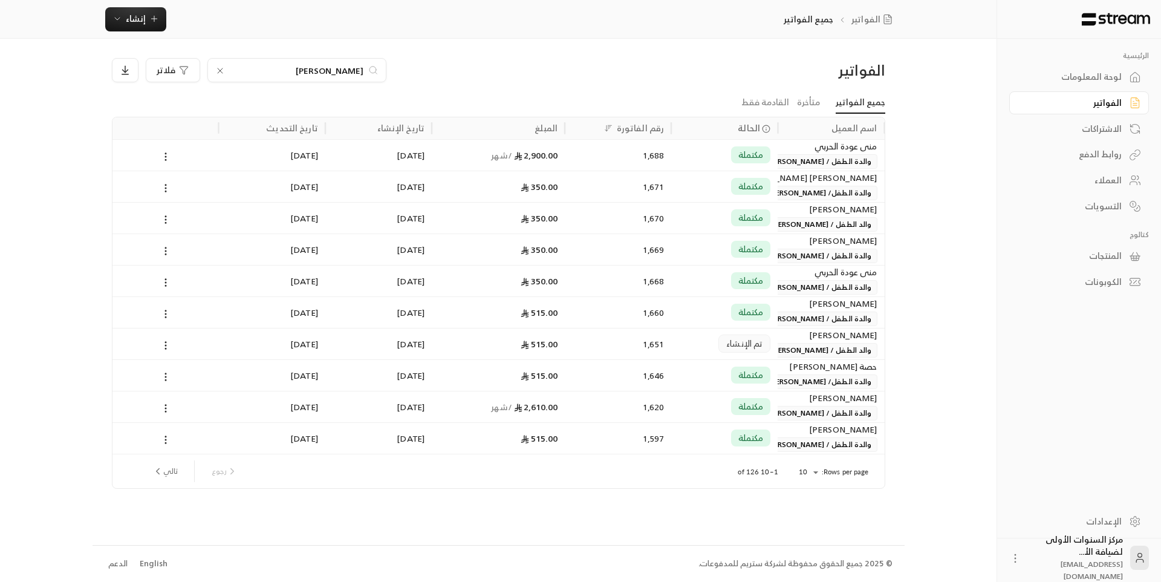
type input "[PERSON_NAME]"
click at [668, 353] on div "1,651" at bounding box center [618, 343] width 106 height 31
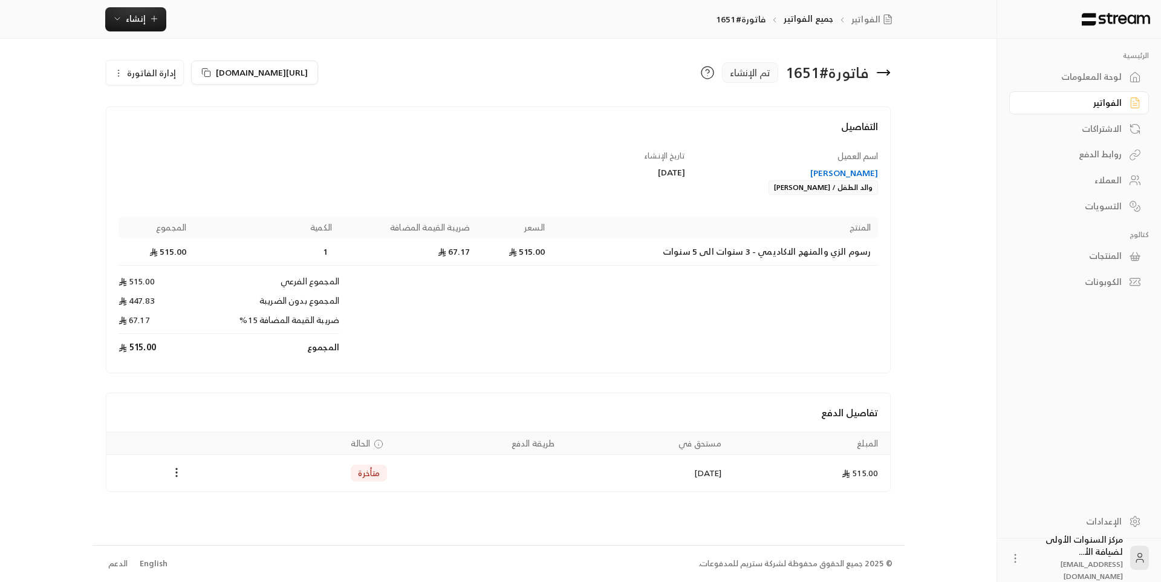
click at [158, 76] on span "إدارة الفاتورة" at bounding box center [151, 72] width 49 height 15
click at [474, 146] on div "التفاصيل" at bounding box center [498, 134] width 772 height 31
click at [174, 472] on icon "Payments" at bounding box center [177, 472] width 12 height 12
drag, startPoint x: 237, startPoint y: 510, endPoint x: 244, endPoint y: 503, distance: 10.3
click at [237, 510] on li "تغيير الحالة الى مدفوعة" at bounding box center [221, 504] width 93 height 22
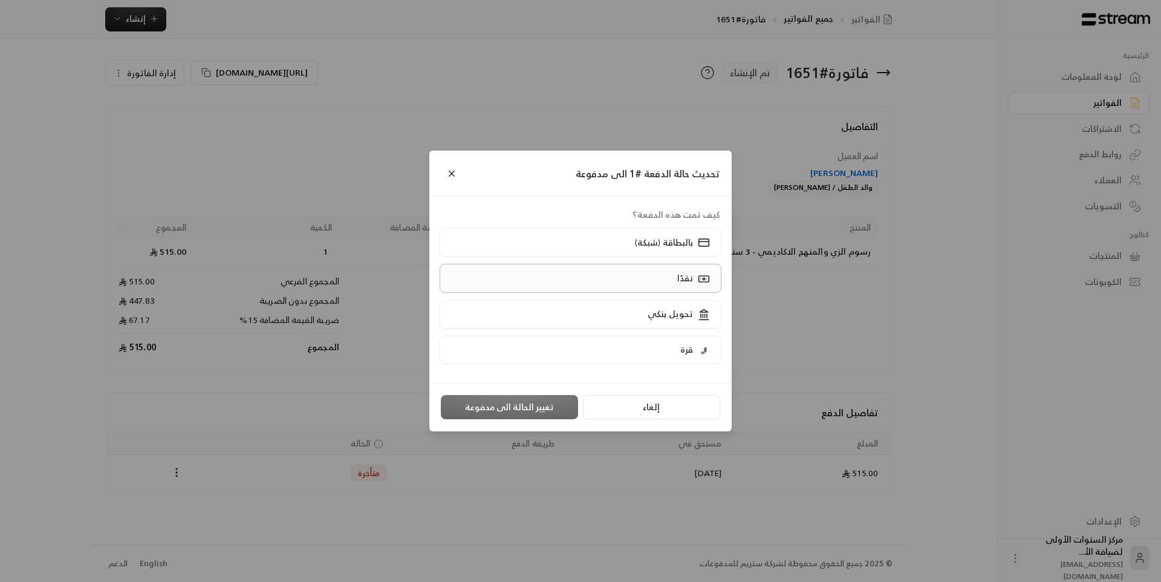
click at [621, 270] on label "نقدًا" at bounding box center [581, 278] width 282 height 28
click at [528, 402] on button "تغيير الحالة الى مدفوعة" at bounding box center [509, 407] width 137 height 24
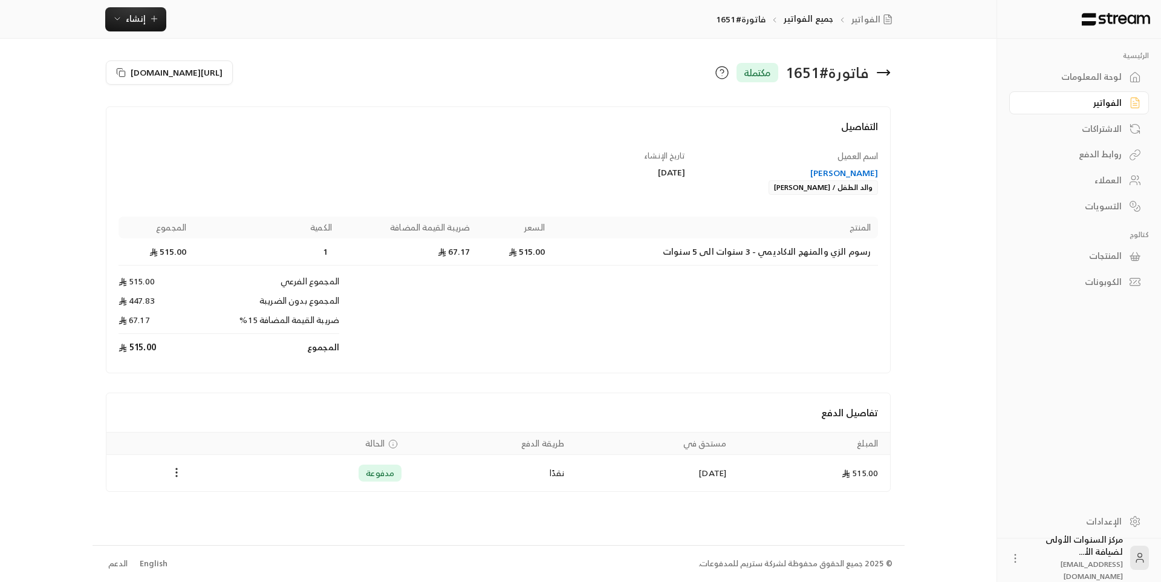
click at [528, 402] on div "تفاصيل الدفع" at bounding box center [498, 412] width 784 height 39
click at [1106, 74] on div "لوحة المعلومات" at bounding box center [1072, 77] width 97 height 12
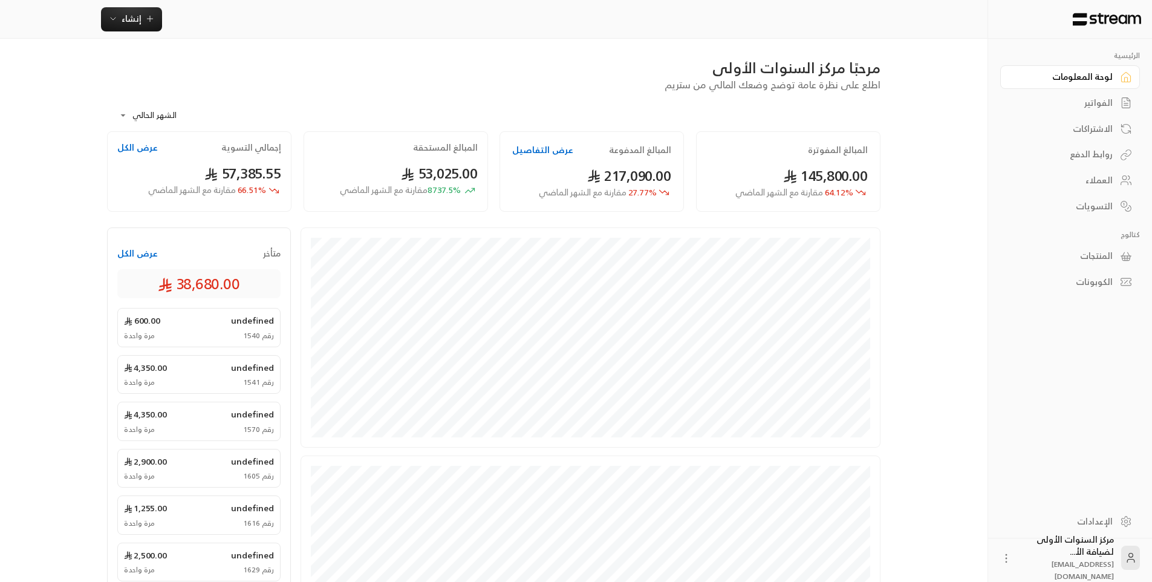
click at [1105, 99] on div "الفواتير" at bounding box center [1063, 103] width 97 height 12
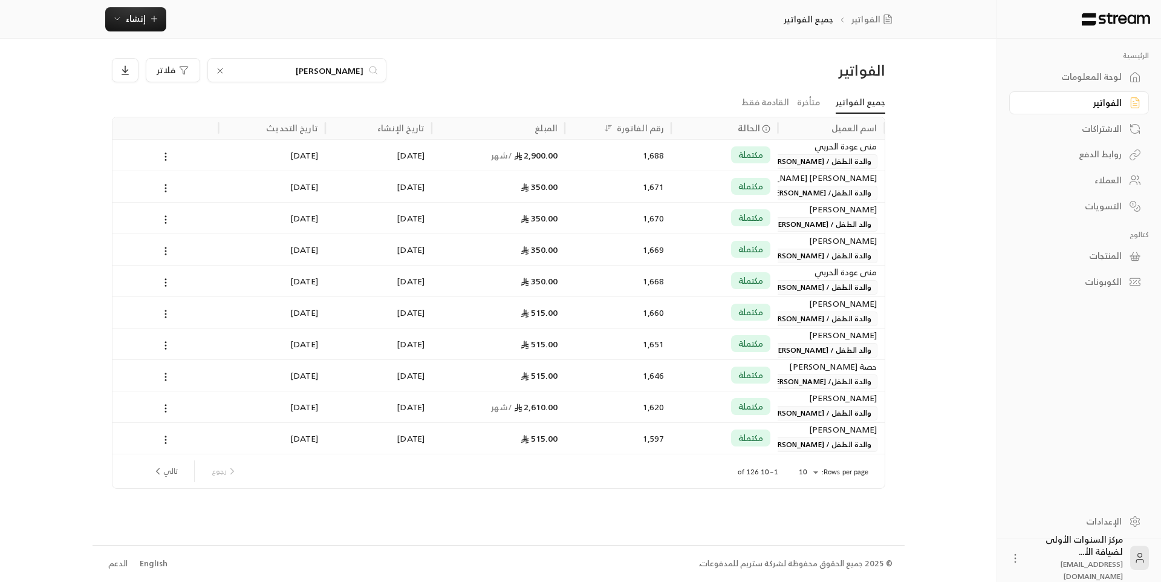
click at [219, 71] on icon at bounding box center [220, 70] width 5 height 5
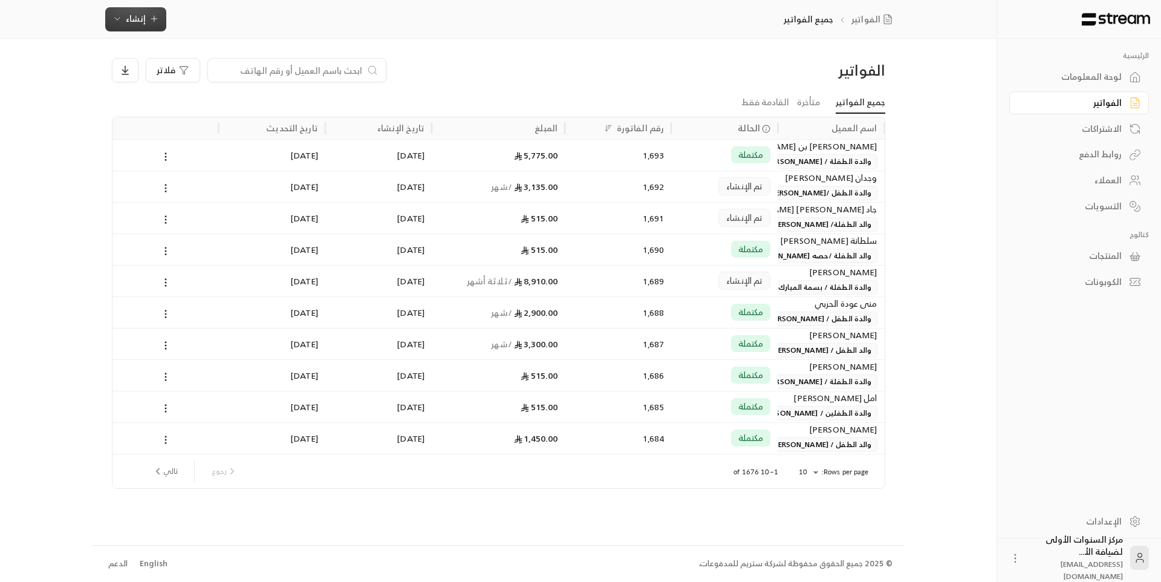
click at [133, 22] on span "إنشاء" at bounding box center [136, 18] width 20 height 15
click at [474, 59] on div "فلاتر" at bounding box center [400, 70] width 577 height 24
click at [333, 73] on input at bounding box center [289, 70] width 148 height 13
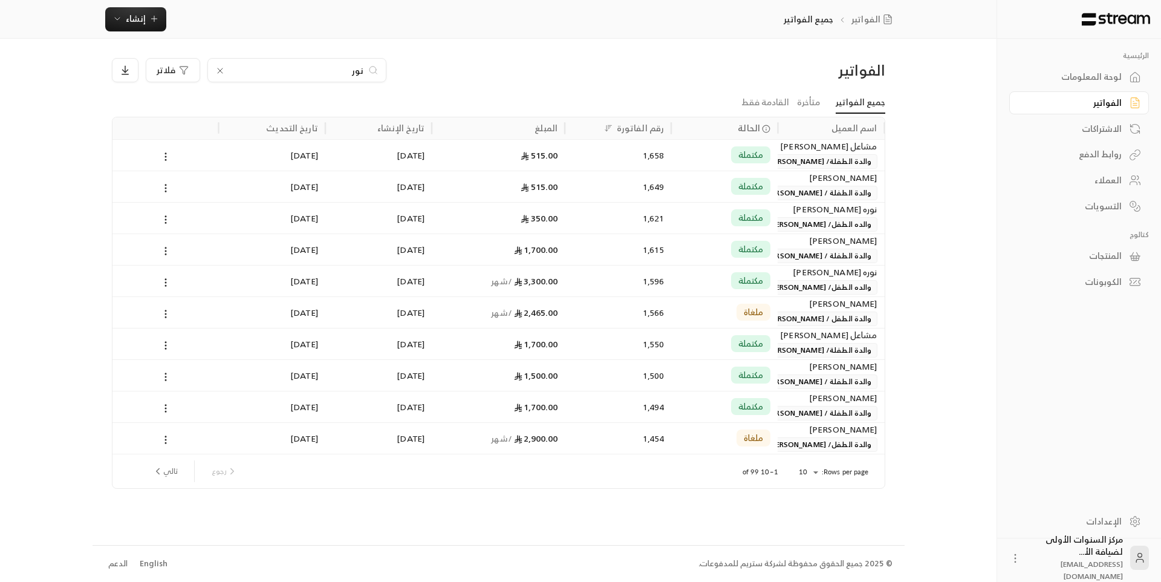
type input "نور"
click at [797, 463] on div "Rows per page: 10 ** 1–10 of 99 [PERSON_NAME]" at bounding box center [498, 471] width 743 height 34
click at [821, 472] on body "الرئيسية لوحة المعلومات الفواتير الاشتراكات روابط الدفع العملاء التسويات كتالوج…" at bounding box center [580, 291] width 1161 height 582
click at [808, 533] on li "50" at bounding box center [808, 532] width 34 height 19
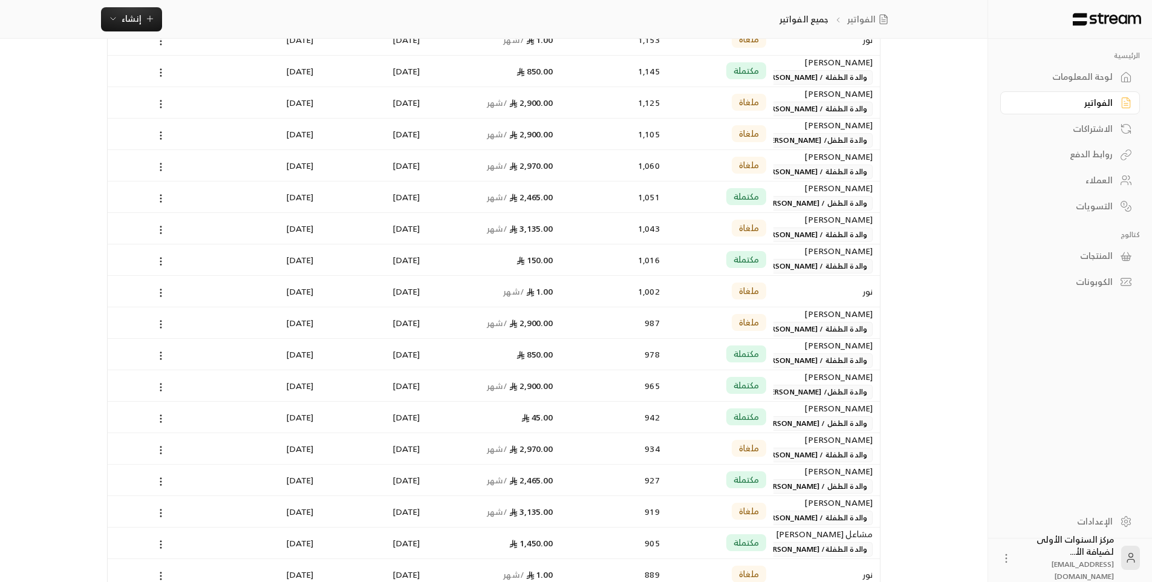
scroll to position [786, 0]
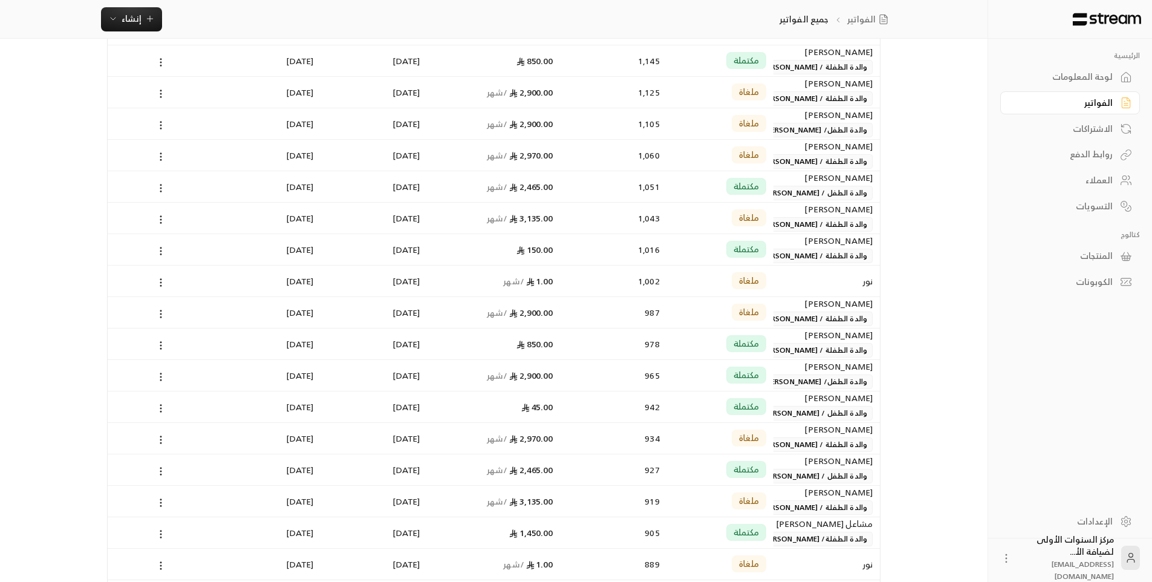
click at [798, 240] on div "[PERSON_NAME]" at bounding box center [827, 240] width 92 height 13
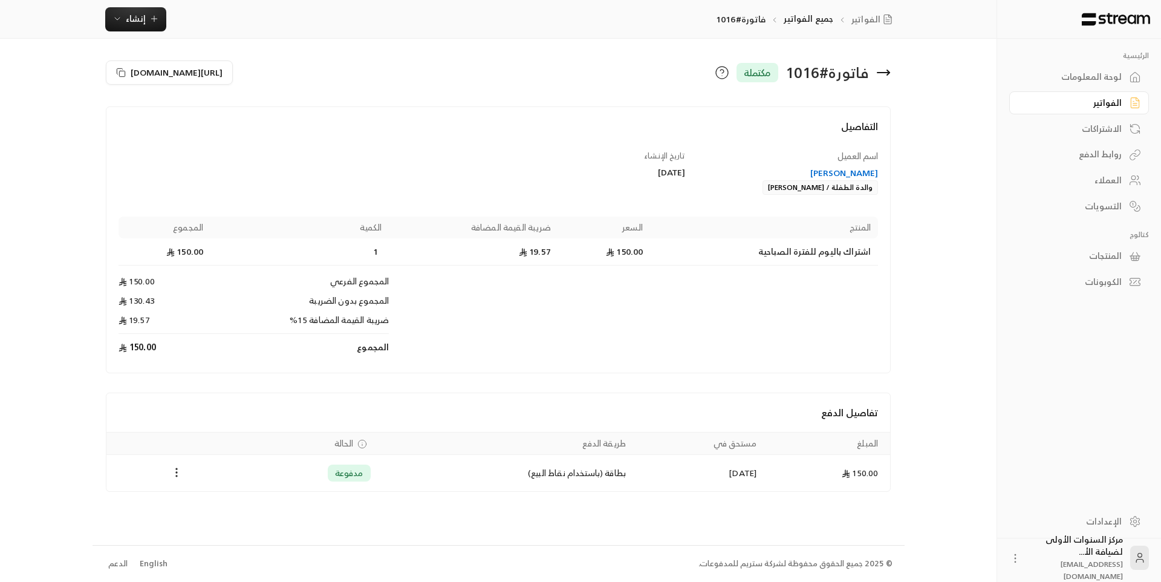
click at [853, 174] on div "[PERSON_NAME]" at bounding box center [787, 173] width 181 height 12
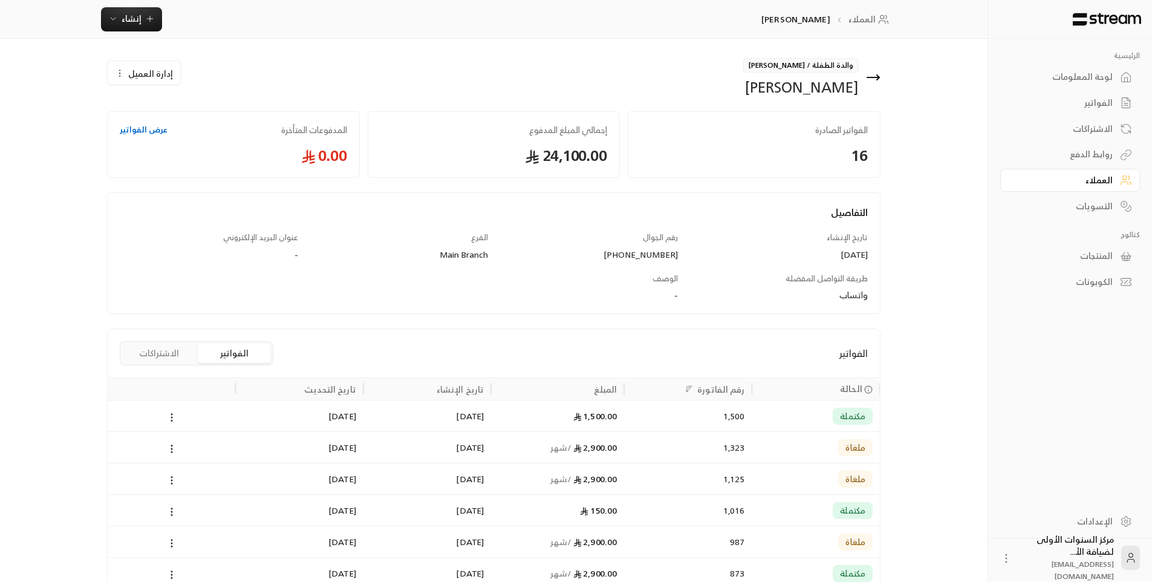
click at [877, 74] on icon at bounding box center [873, 77] width 15 height 15
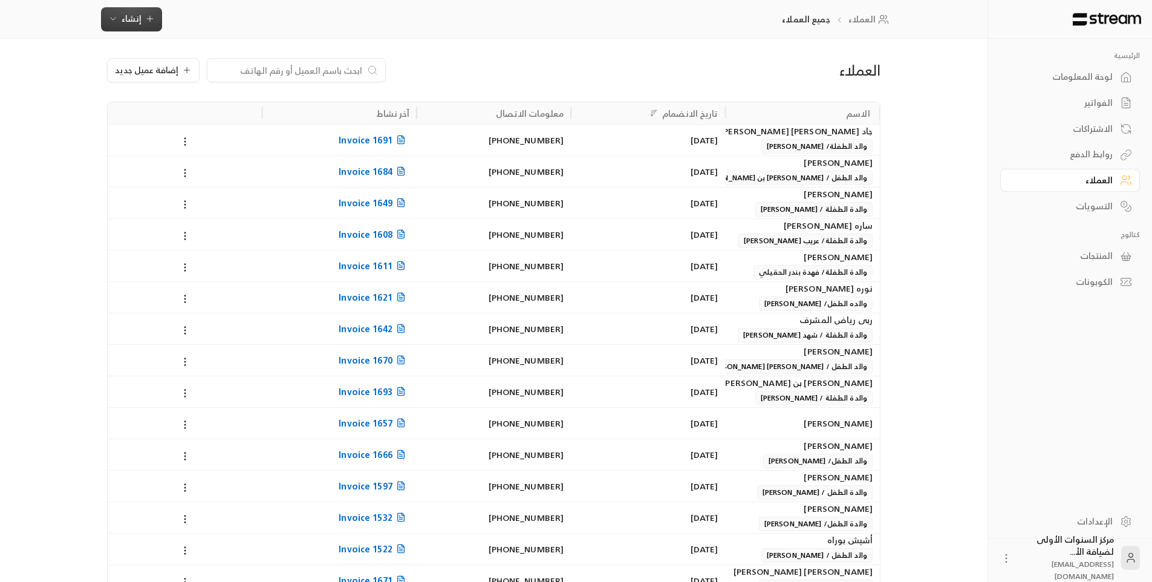
click at [156, 24] on button "إنشاء" at bounding box center [131, 19] width 61 height 24
click at [188, 64] on div "إنشاء فاتورة مرة واحدة بسهولة للمعاملات السريعة." at bounding box center [191, 76] width 152 height 24
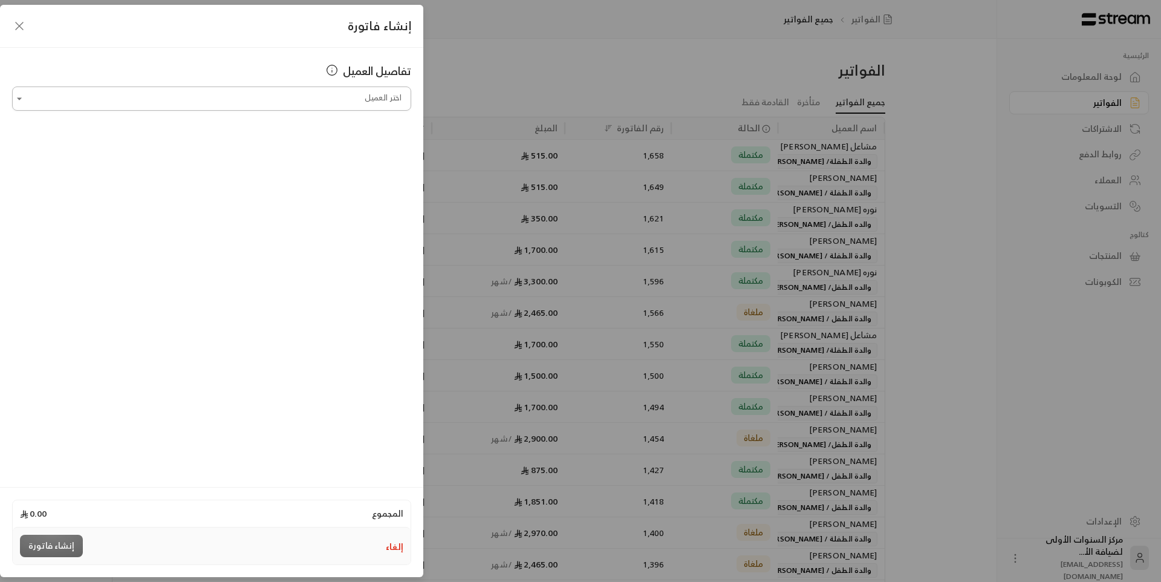
click at [355, 98] on input "اختر العميل" at bounding box center [211, 98] width 399 height 21
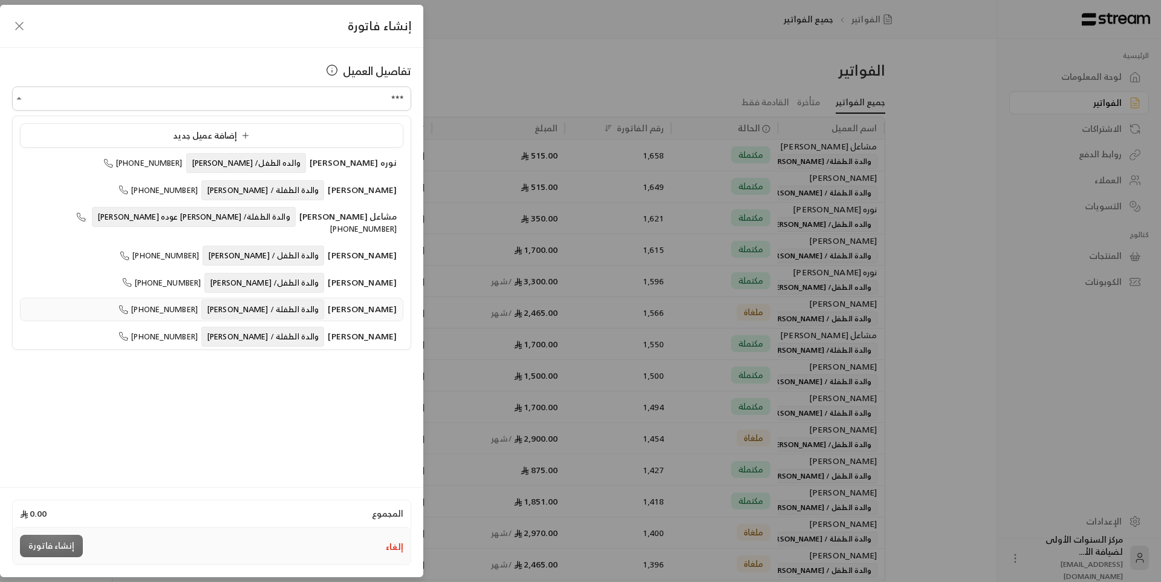
click at [310, 299] on span "والدة الطفلة / [PERSON_NAME]" at bounding box center [262, 309] width 123 height 20
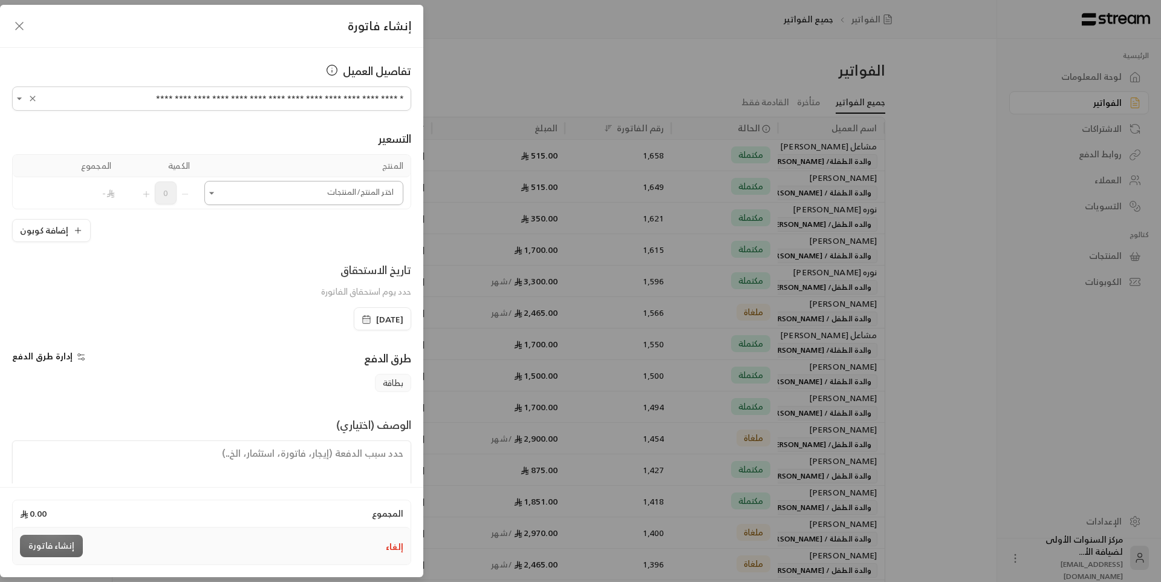
type input "**********"
click at [351, 192] on input "اختر العميل" at bounding box center [303, 193] width 199 height 21
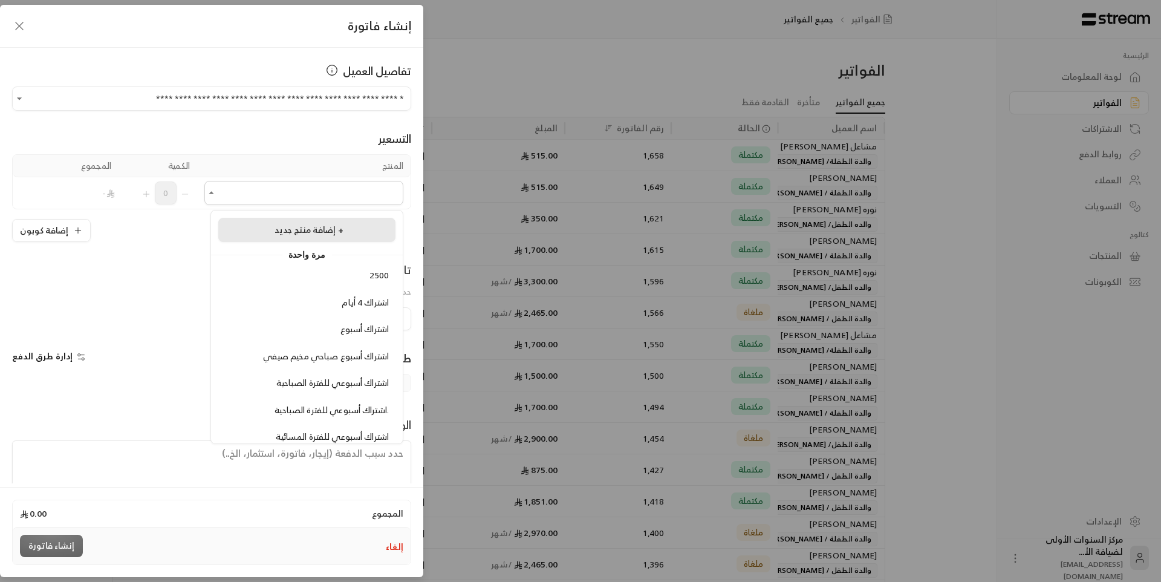
click at [348, 230] on div "إضافة منتج جديد +" at bounding box center [307, 230] width 164 height 13
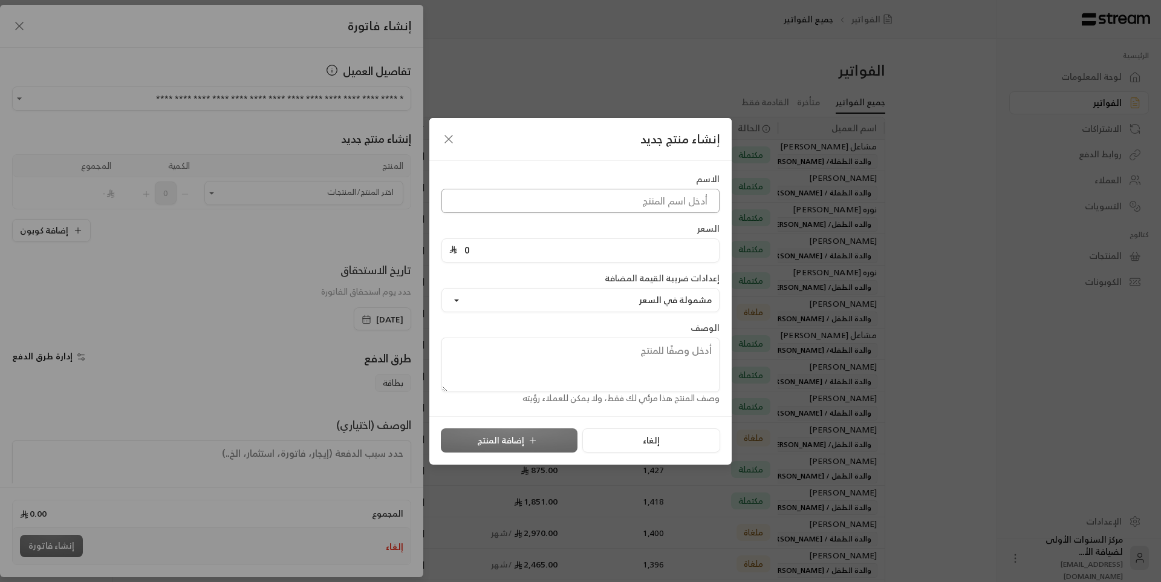
click at [480, 206] on input at bounding box center [580, 201] width 278 height 24
type input "1"
type input "تكملة رسوم اشتراك شهر"
click at [499, 247] on input "0" at bounding box center [584, 250] width 255 height 23
type input "1400"
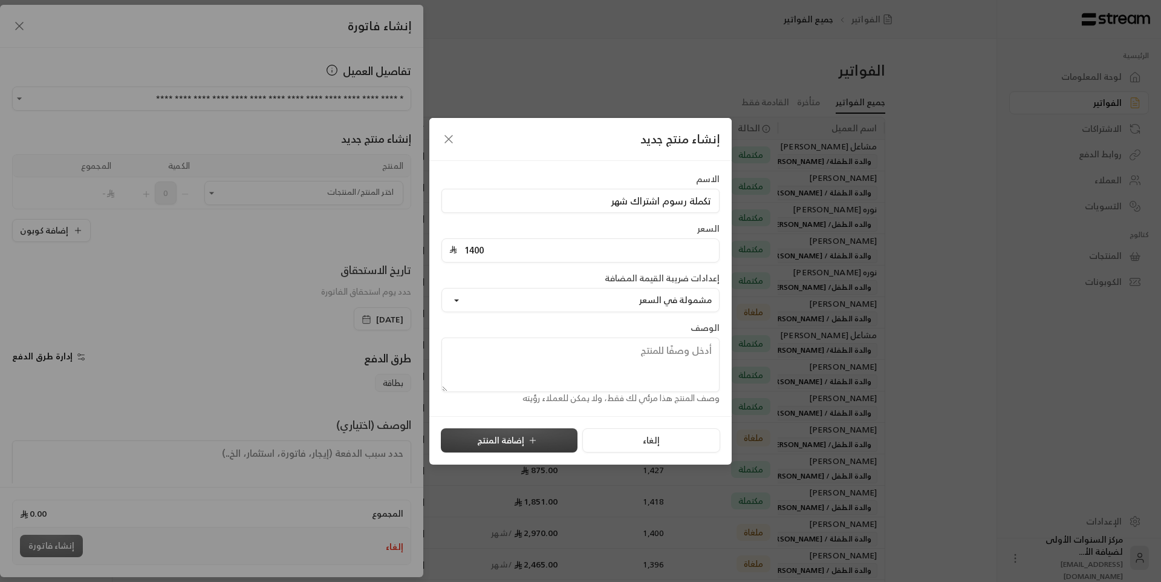
click at [497, 444] on button "إضافة المنتج" at bounding box center [509, 440] width 137 height 24
type input "0"
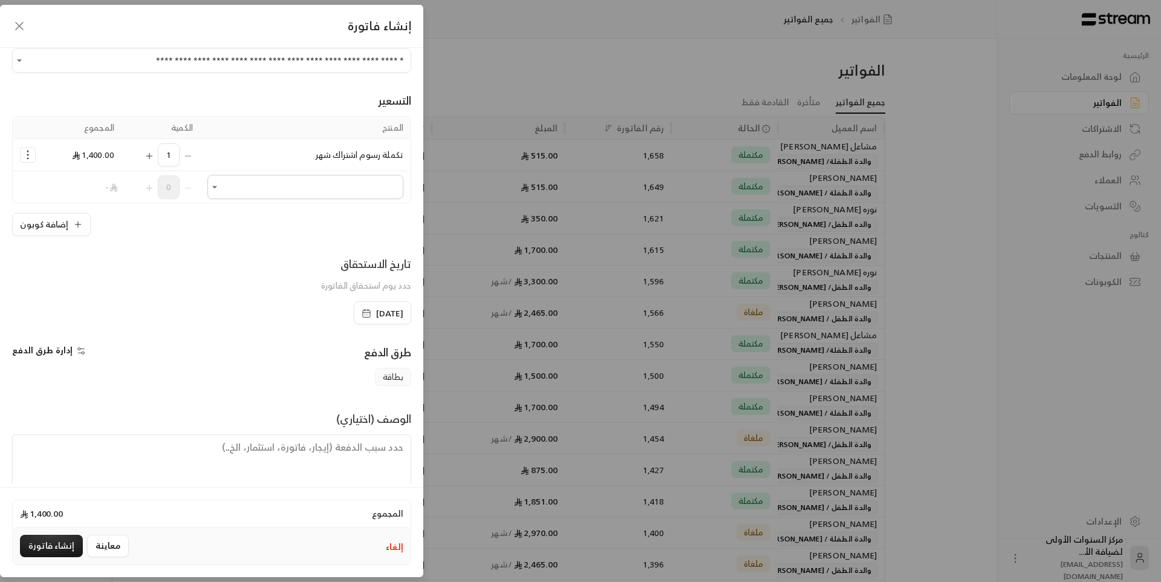
scroll to position [58, 0]
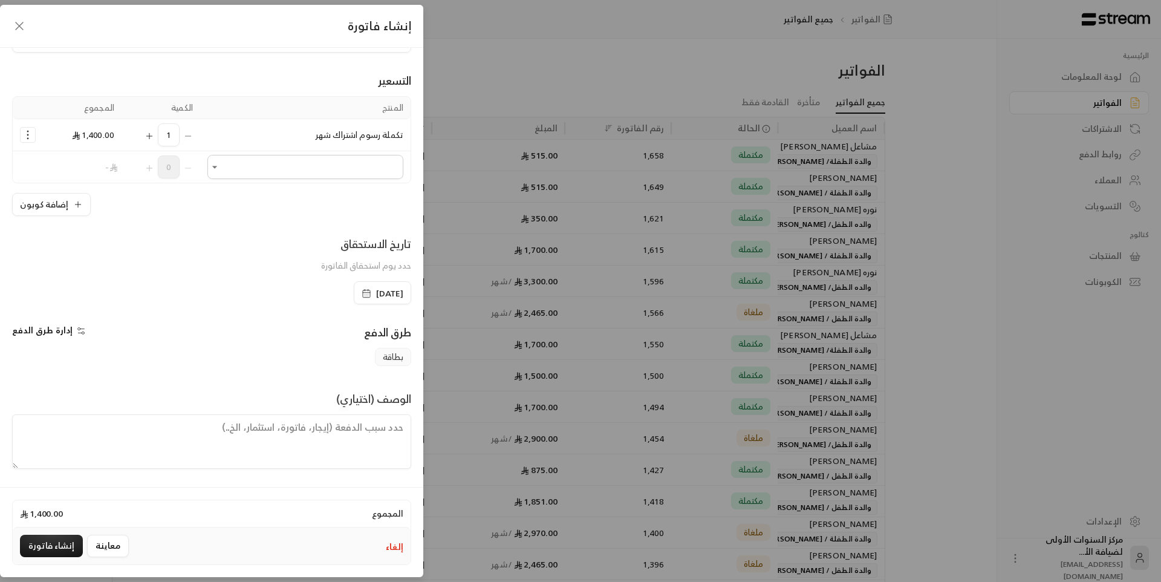
click at [375, 431] on textarea at bounding box center [211, 441] width 399 height 54
type textarea "تم خصم قيمة حجز المقعد 1500 ريال اشتراك من تاريخ [DATE] حتى [DATE]"
click at [37, 546] on button "إنشاء فاتورة" at bounding box center [51, 546] width 63 height 22
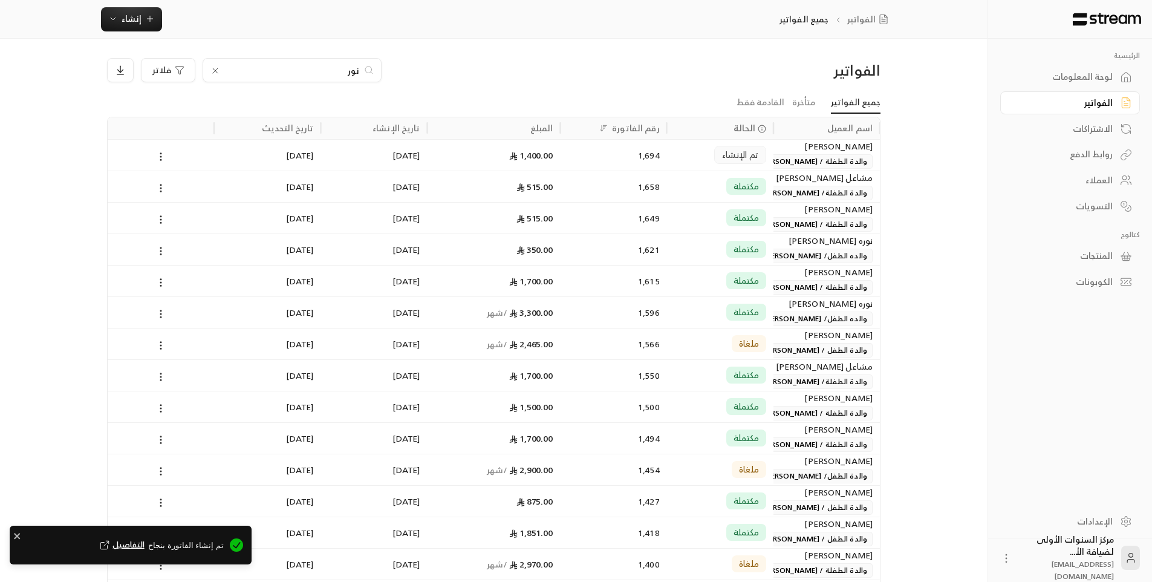
click at [755, 163] on div "تم الإنشاء" at bounding box center [740, 155] width 52 height 18
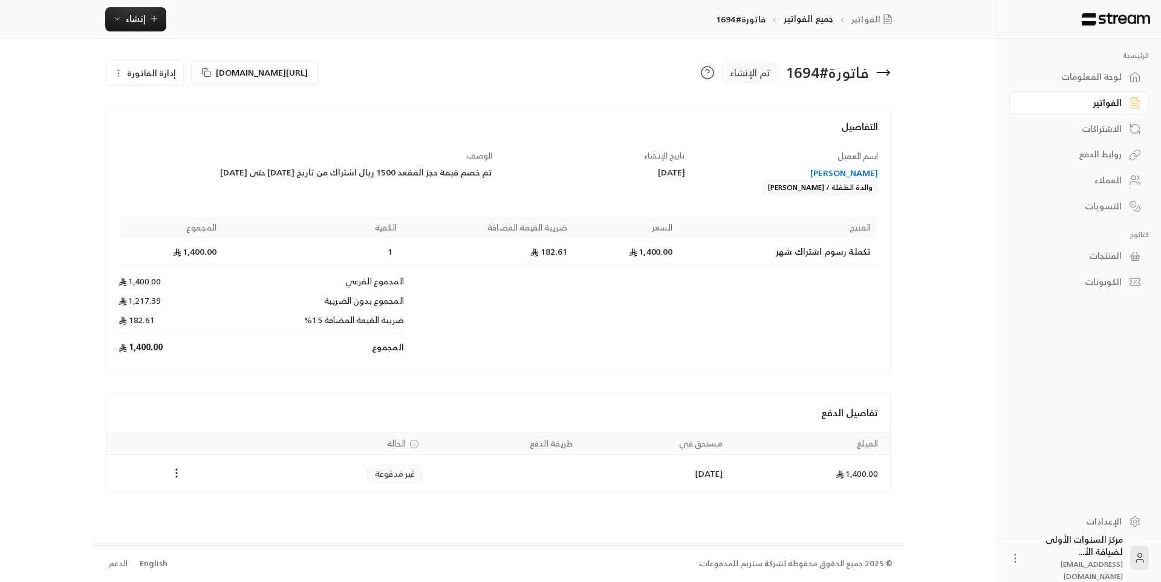
click at [180, 472] on icon "Payments" at bounding box center [177, 473] width 12 height 12
click at [204, 498] on li "تغيير الحالة الى مدفوعة" at bounding box center [221, 504] width 93 height 22
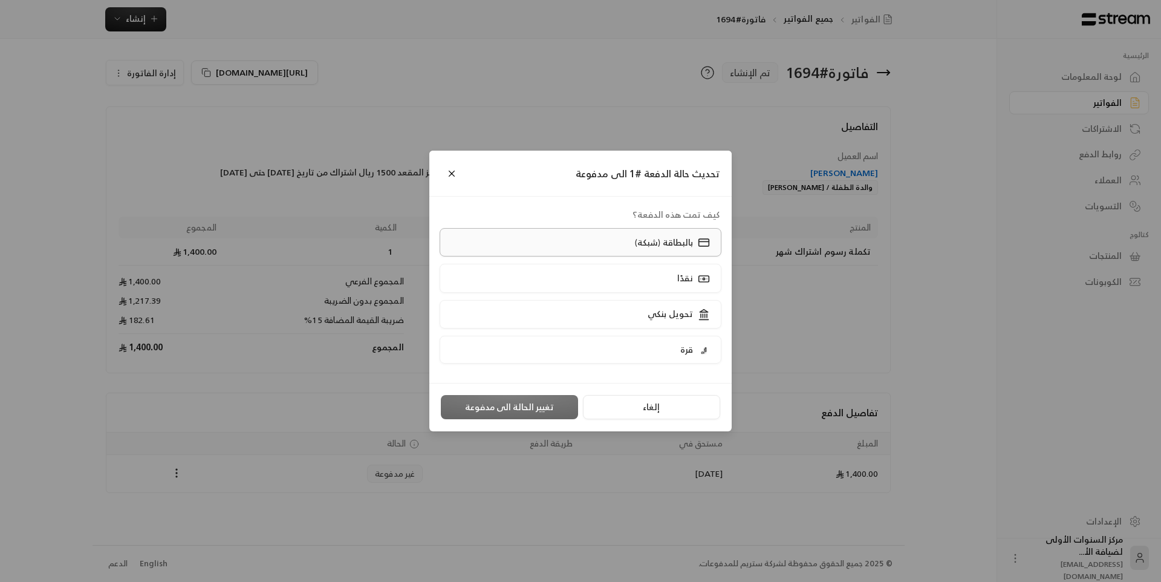
click at [654, 242] on p "بالبطاقة (شبكة)" at bounding box center [664, 242] width 58 height 12
click at [531, 405] on button "تغيير الحالة الى مدفوعة" at bounding box center [509, 407] width 137 height 24
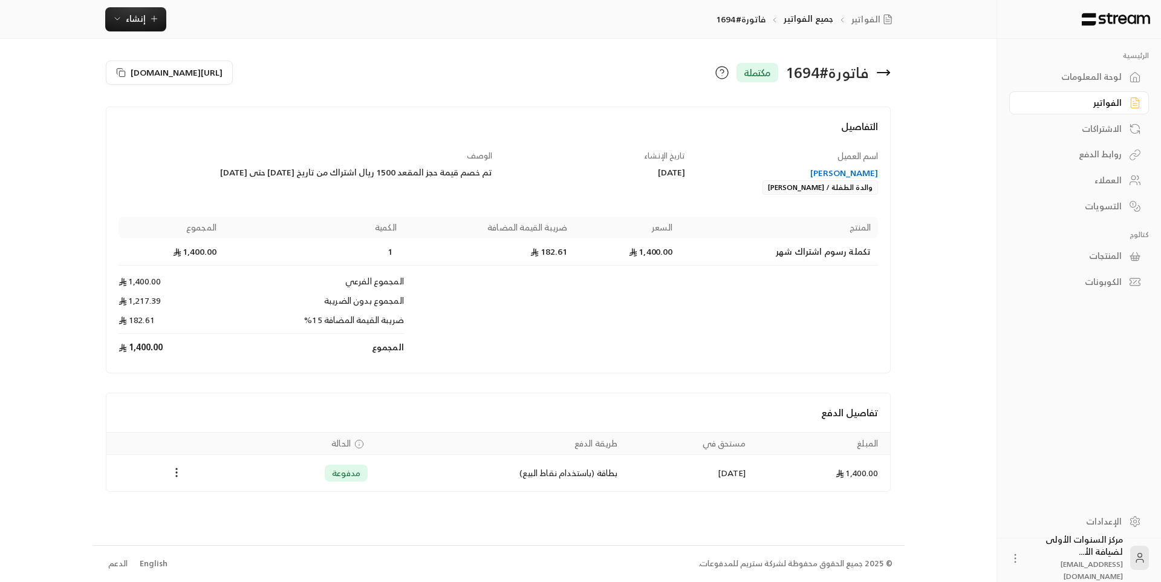
click at [886, 75] on icon at bounding box center [883, 72] width 15 height 15
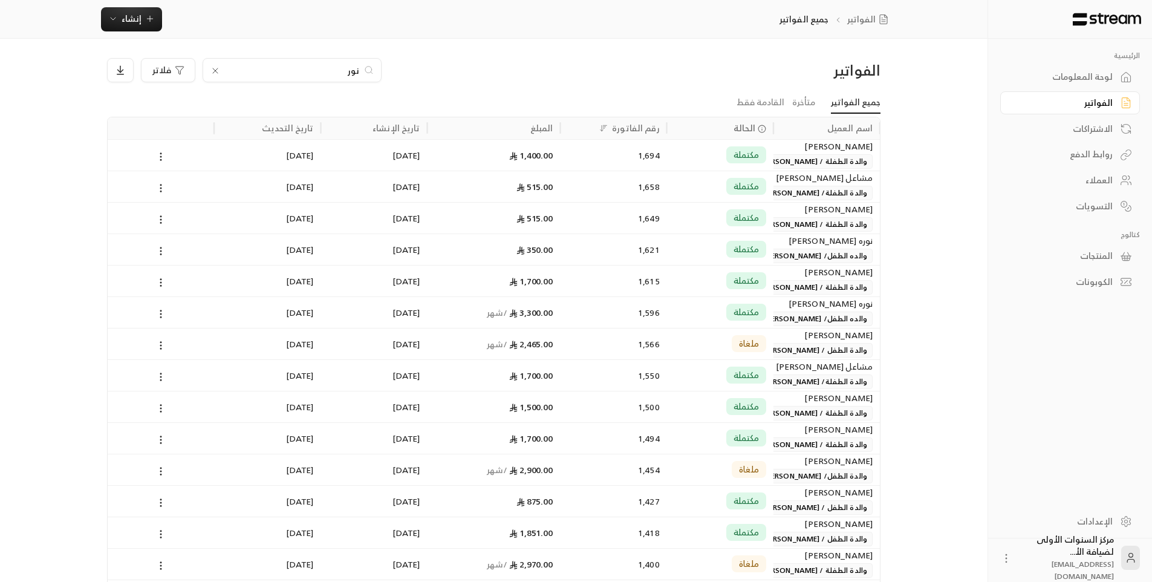
click at [213, 72] on icon at bounding box center [215, 71] width 10 height 10
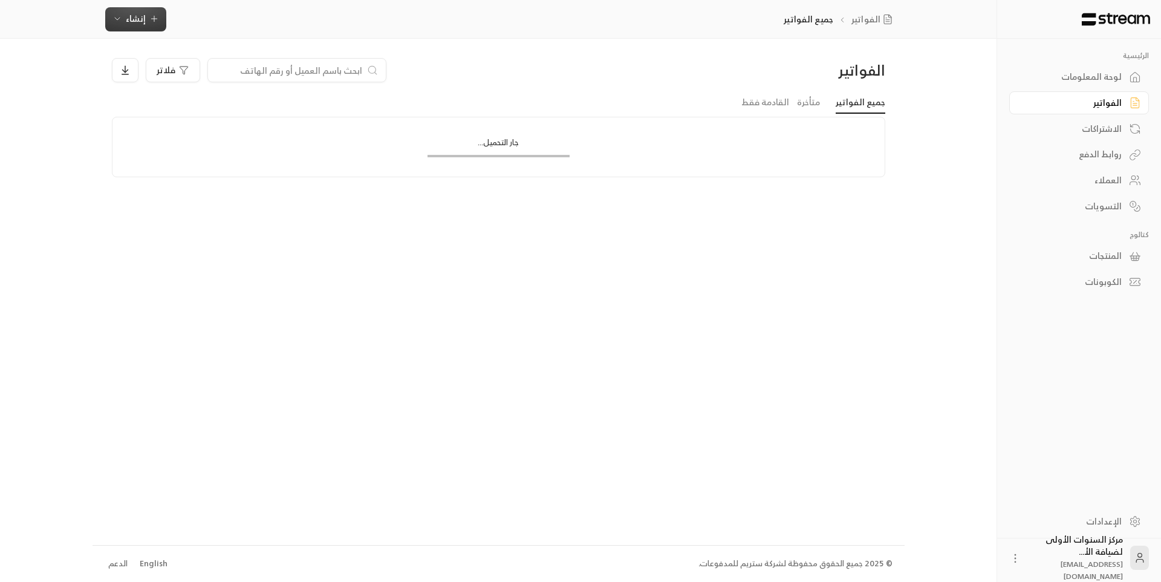
click at [125, 21] on span "إنشاء" at bounding box center [135, 18] width 47 height 15
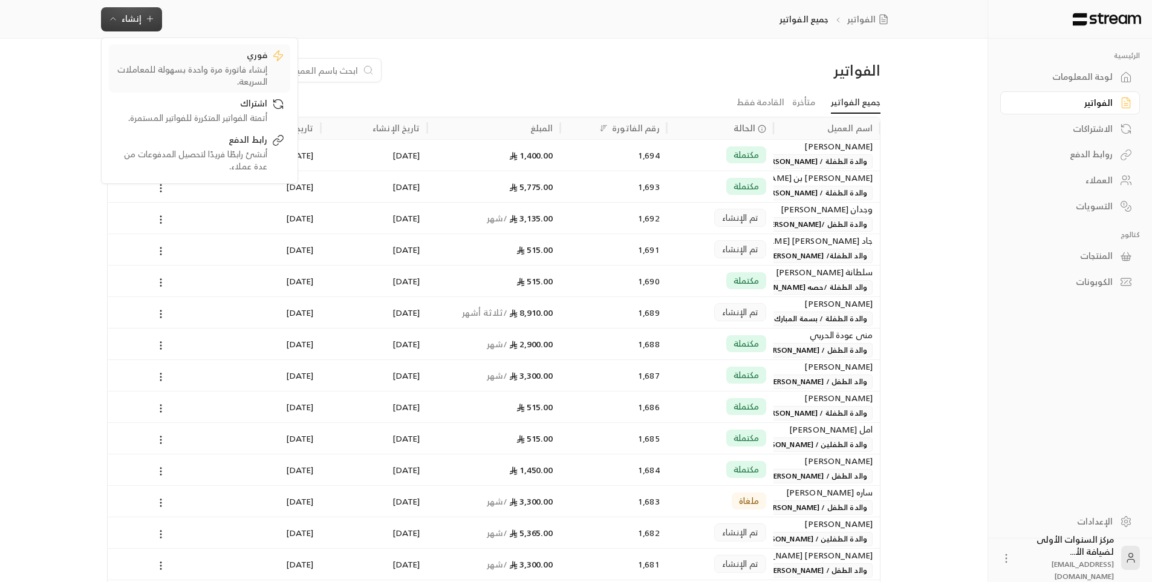
click at [210, 76] on div "إنشاء فاتورة مرة واحدة بسهولة للمعاملات السريعة." at bounding box center [191, 76] width 152 height 24
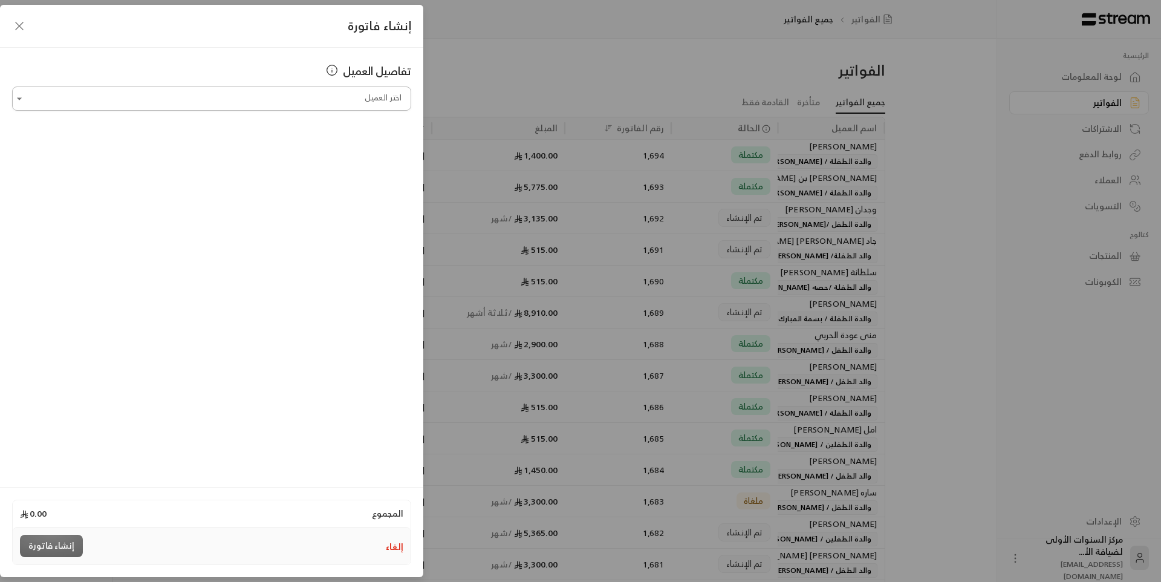
click at [382, 96] on input "اختر العميل" at bounding box center [211, 98] width 399 height 21
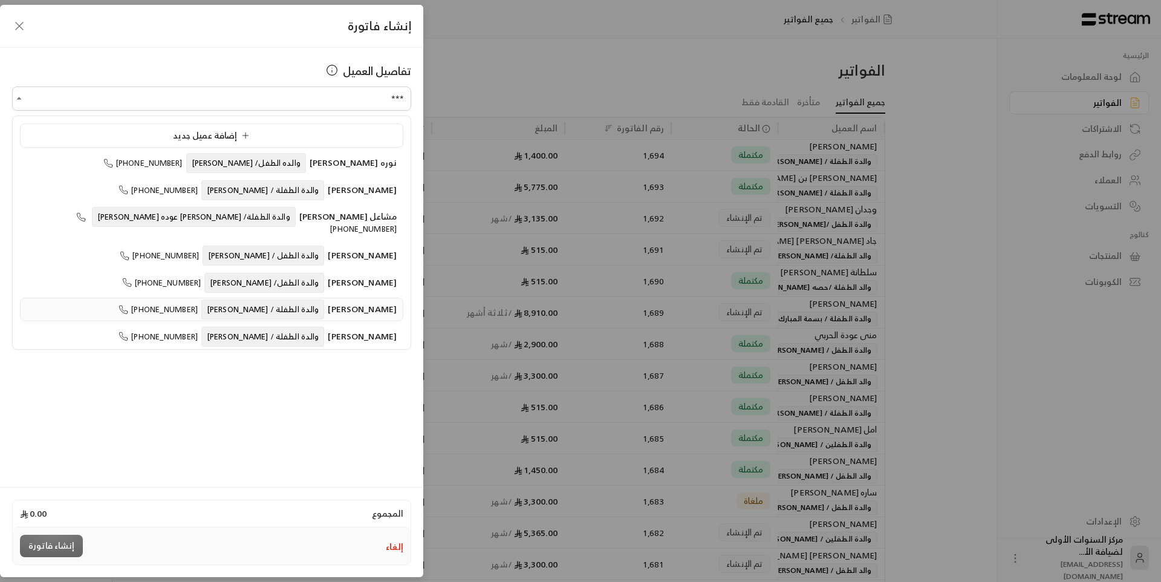
click at [289, 299] on span "والدة الطفلة / [PERSON_NAME]" at bounding box center [262, 309] width 123 height 20
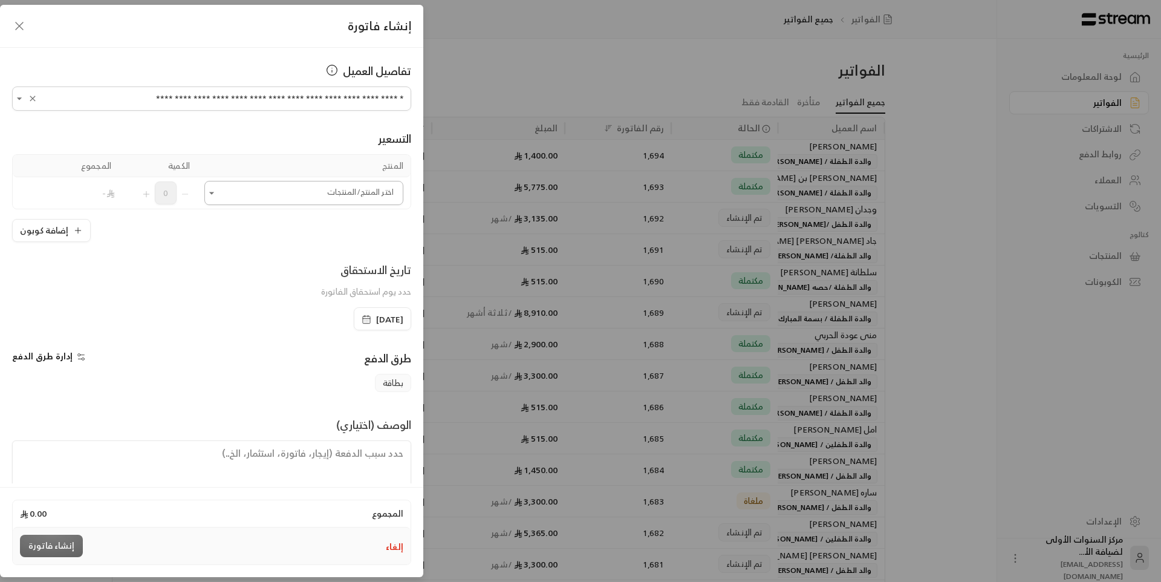
type input "**********"
click at [318, 198] on input "اختر العميل" at bounding box center [303, 193] width 199 height 21
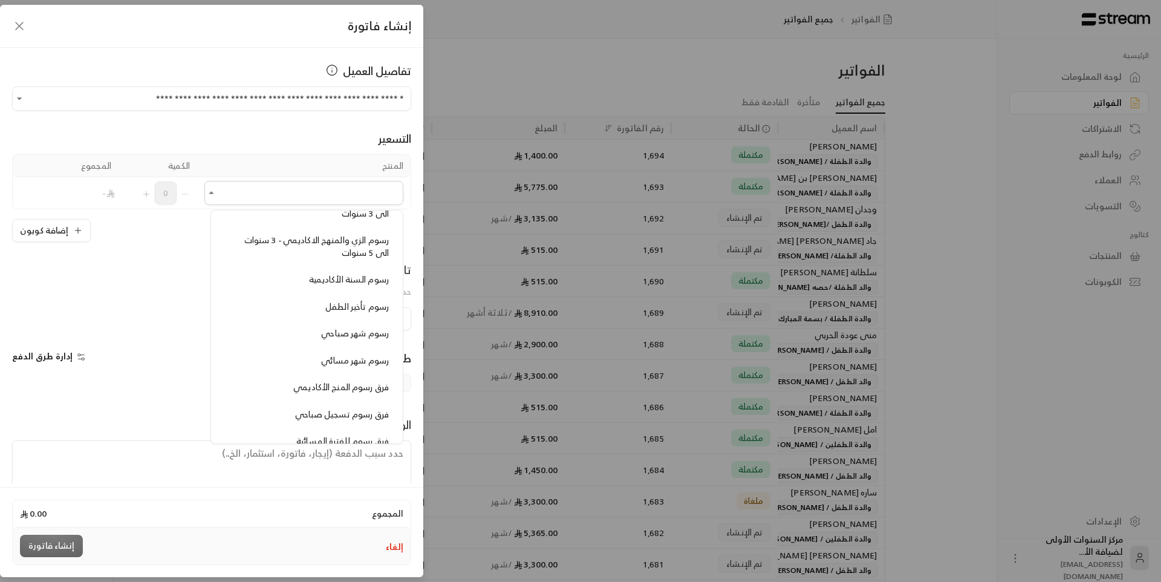
scroll to position [1028, 0]
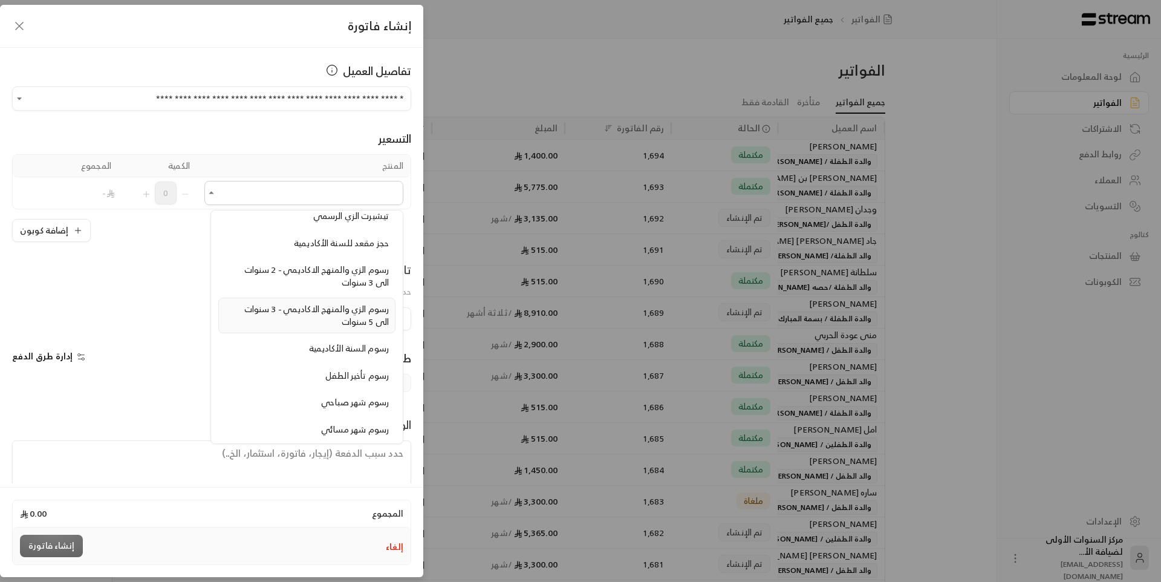
click at [336, 311] on span "رسوم الزي والمنهج الاكاديمي - 3 سنوات الى 5 سنوات" at bounding box center [316, 315] width 145 height 28
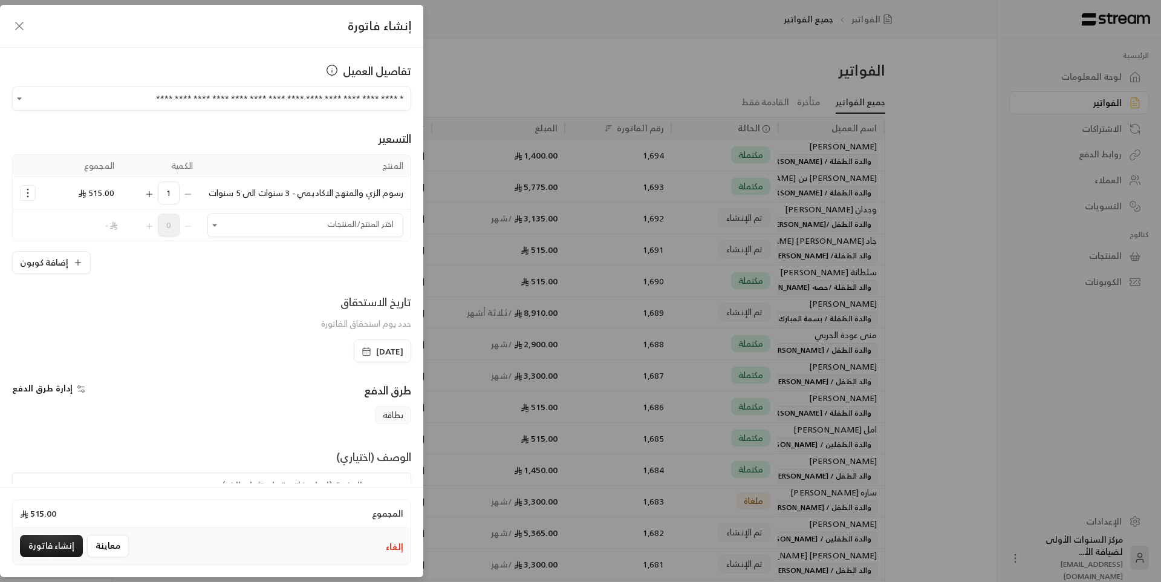
scroll to position [70, 0]
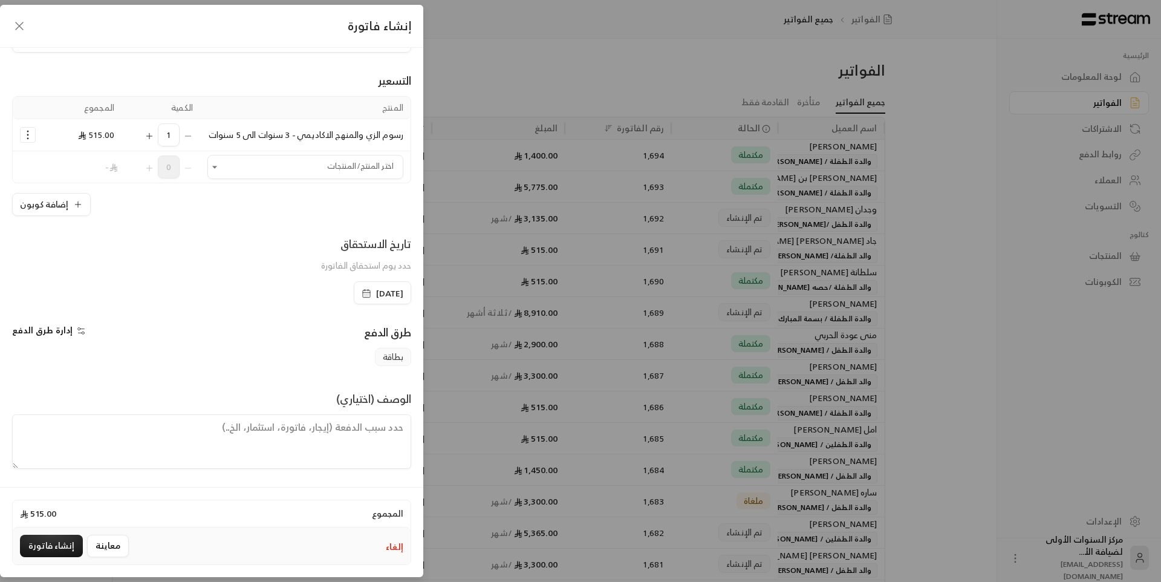
click at [34, 129] on icon "Selected Products" at bounding box center [28, 135] width 12 height 12
click at [76, 179] on span "إزالة المنتج" at bounding box center [80, 186] width 36 height 14
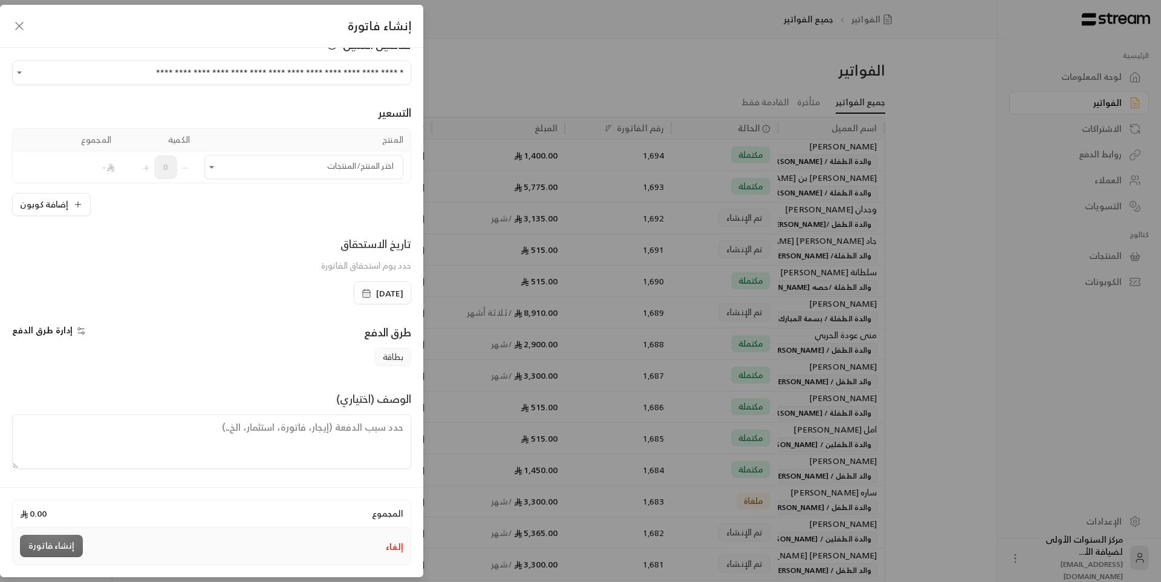
scroll to position [26, 0]
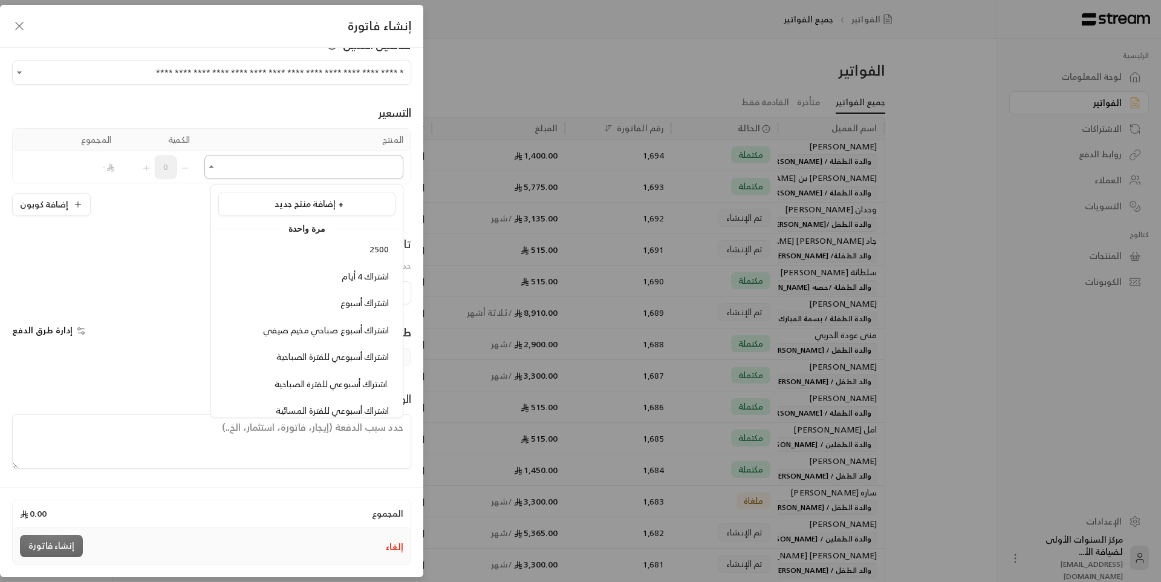
click at [267, 174] on input "اختر العميل" at bounding box center [303, 167] width 199 height 21
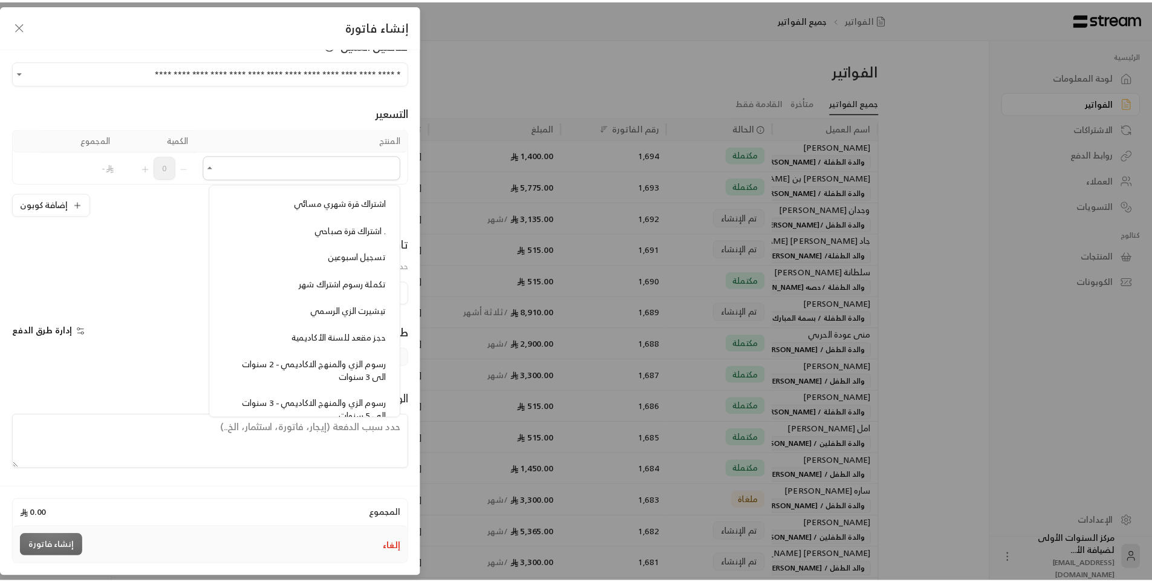
scroll to position [1028, 0]
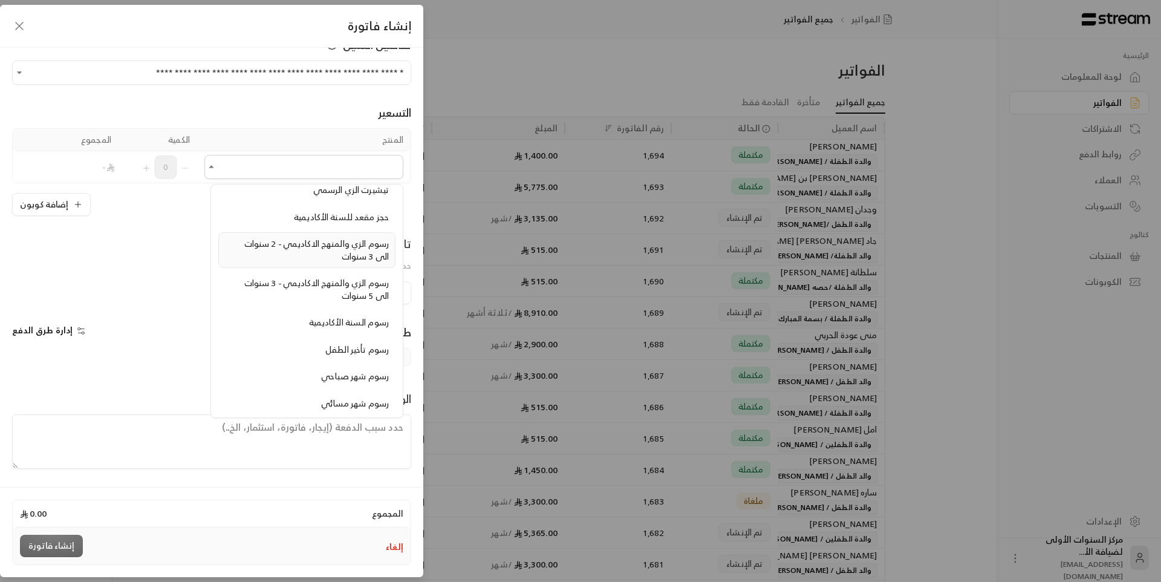
click at [322, 250] on span "رسوم الزي والمنهج الاكاديمي - 2 سنوات الى 3 سنوات" at bounding box center [316, 250] width 145 height 28
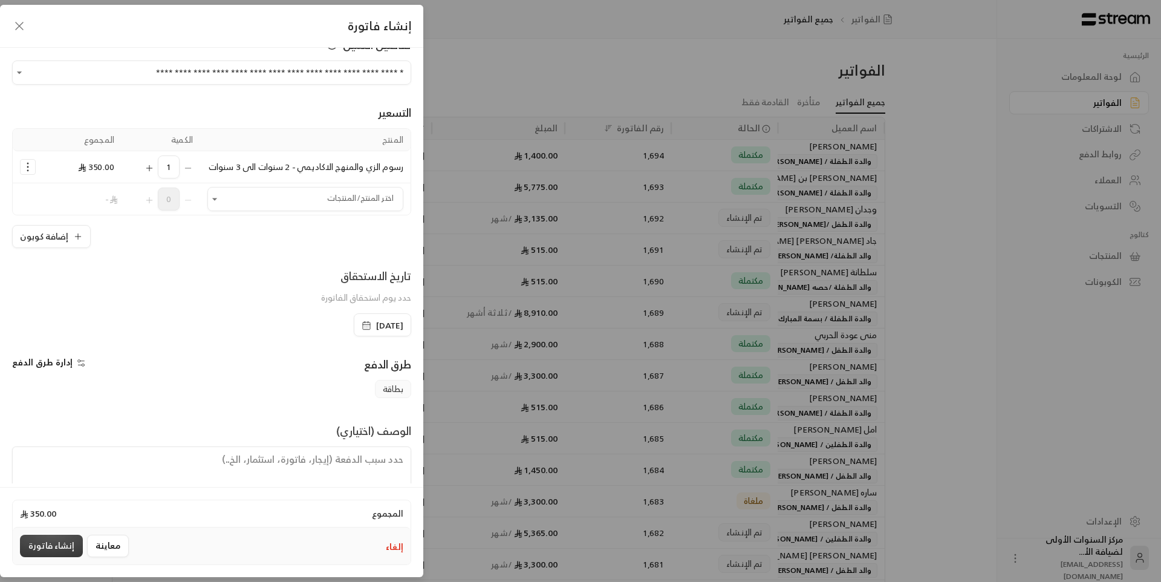
click at [57, 538] on button "إنشاء فاتورة" at bounding box center [51, 546] width 63 height 22
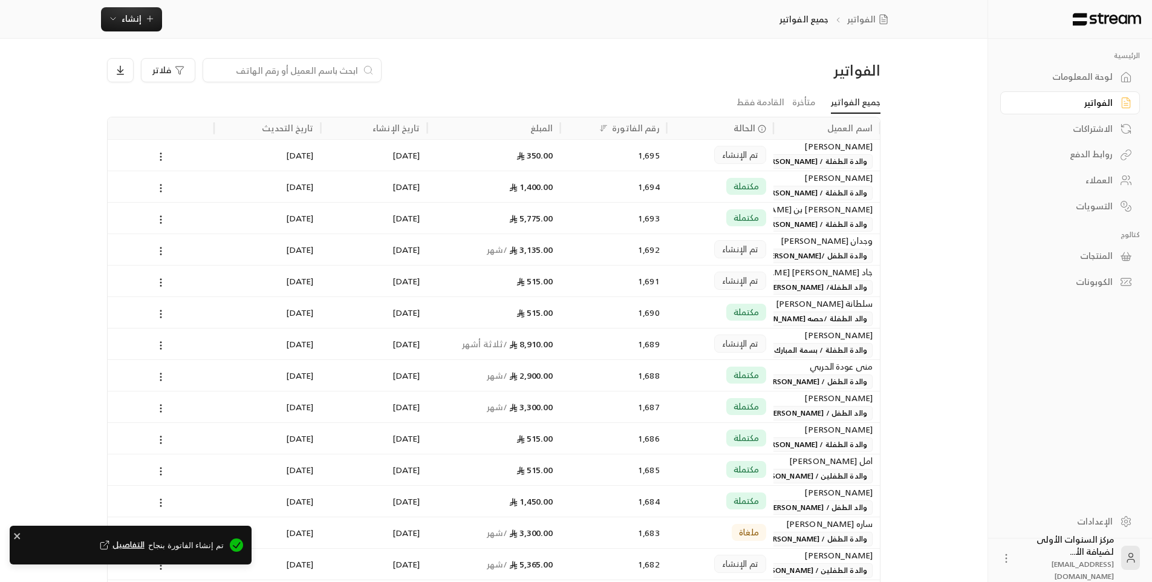
click at [589, 166] on div "1,695" at bounding box center [614, 155] width 92 height 31
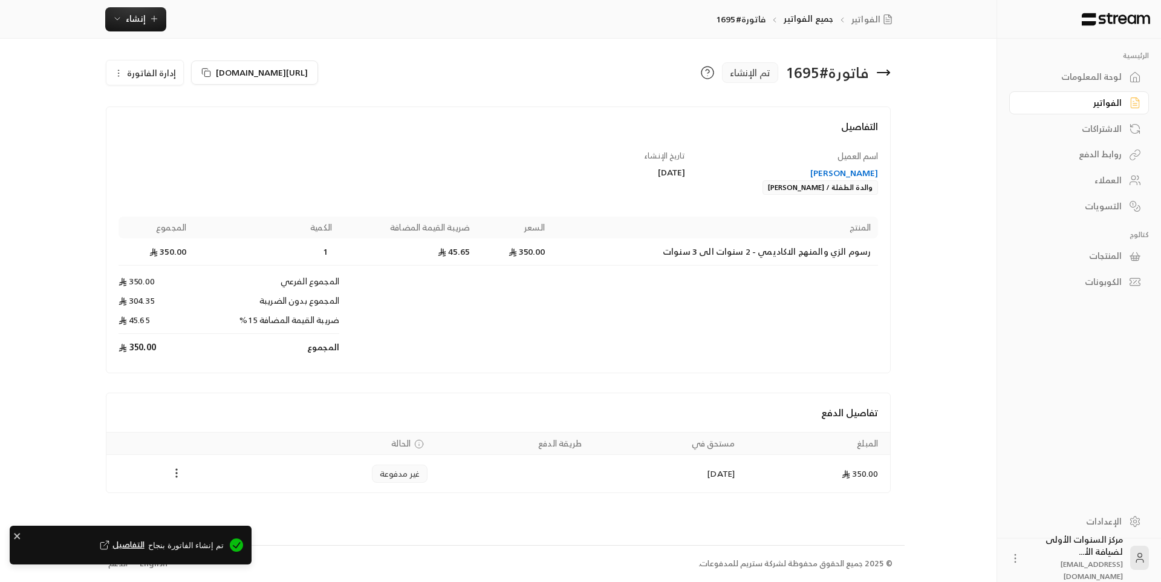
click at [174, 473] on icon "Payments" at bounding box center [177, 473] width 12 height 12
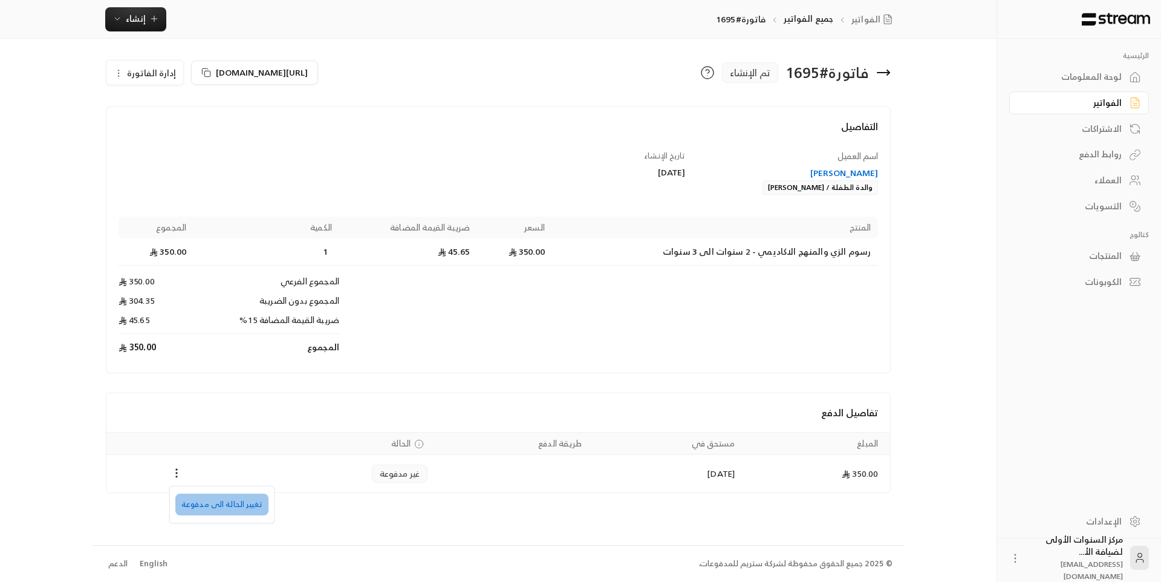
click at [247, 506] on li "تغيير الحالة الى مدفوعة" at bounding box center [221, 504] width 93 height 22
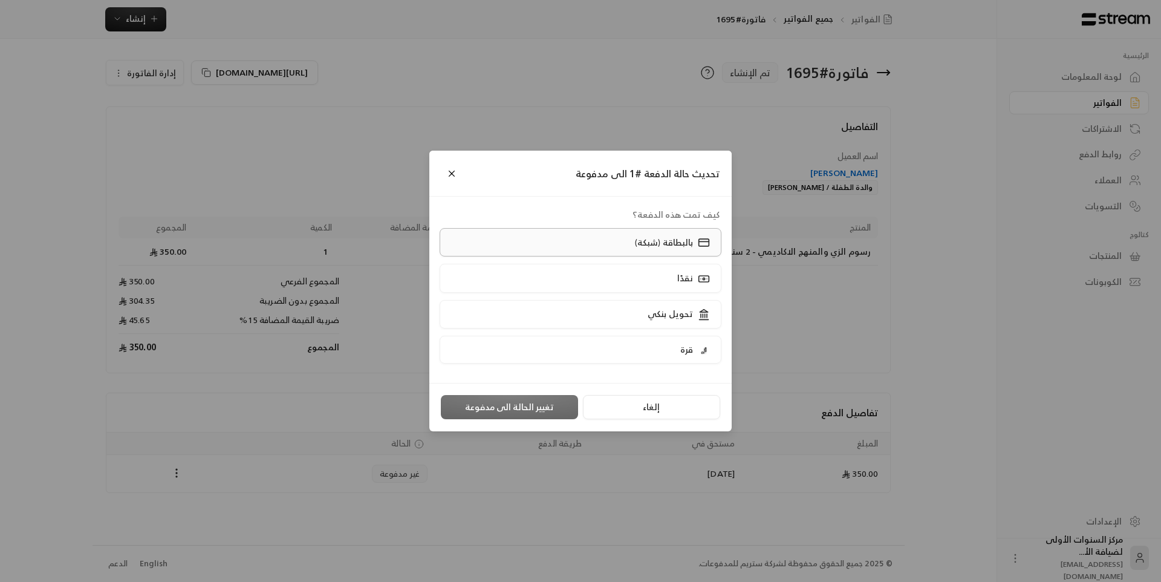
click at [606, 245] on label "بالبطاقة (شبكة)" at bounding box center [581, 242] width 282 height 28
click at [505, 411] on button "تغيير الحالة الى مدفوعة" at bounding box center [509, 407] width 137 height 24
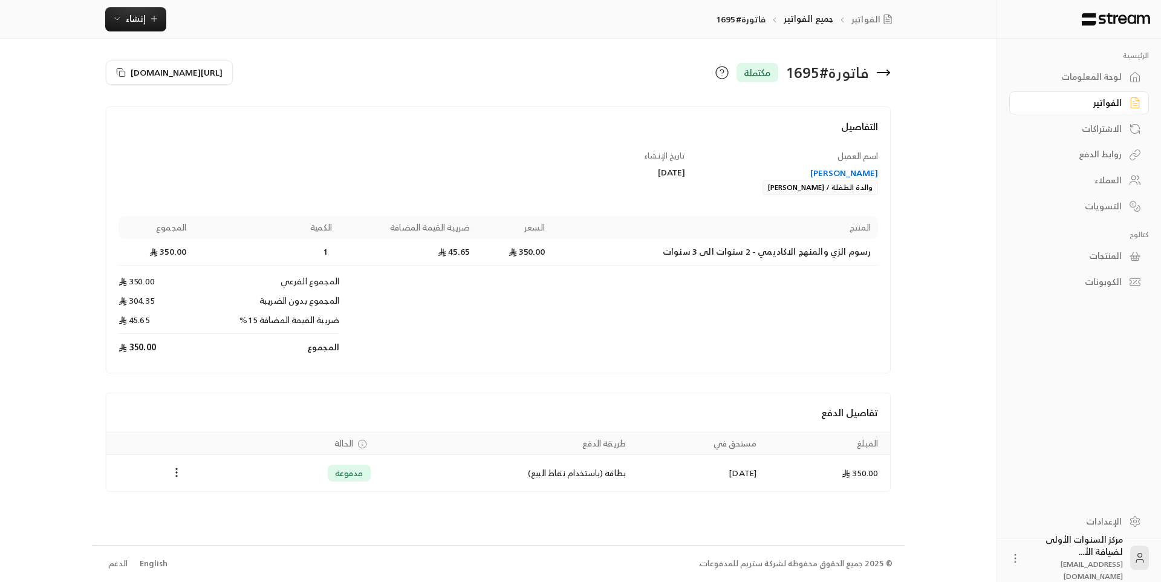
click at [890, 73] on icon at bounding box center [883, 72] width 15 height 15
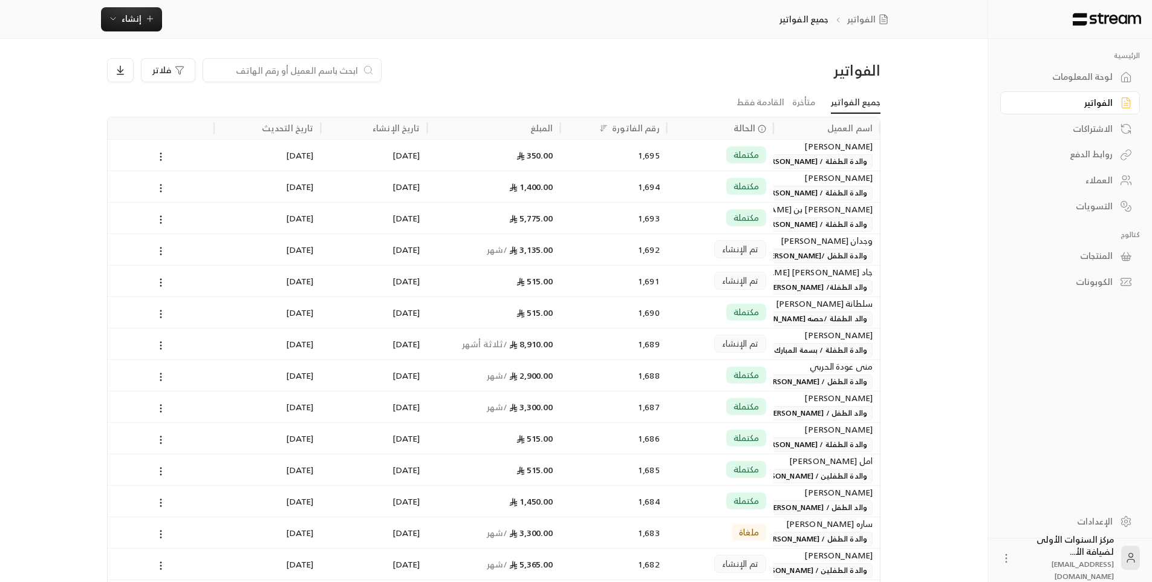
click at [1075, 73] on div "لوحة المعلومات" at bounding box center [1063, 77] width 97 height 12
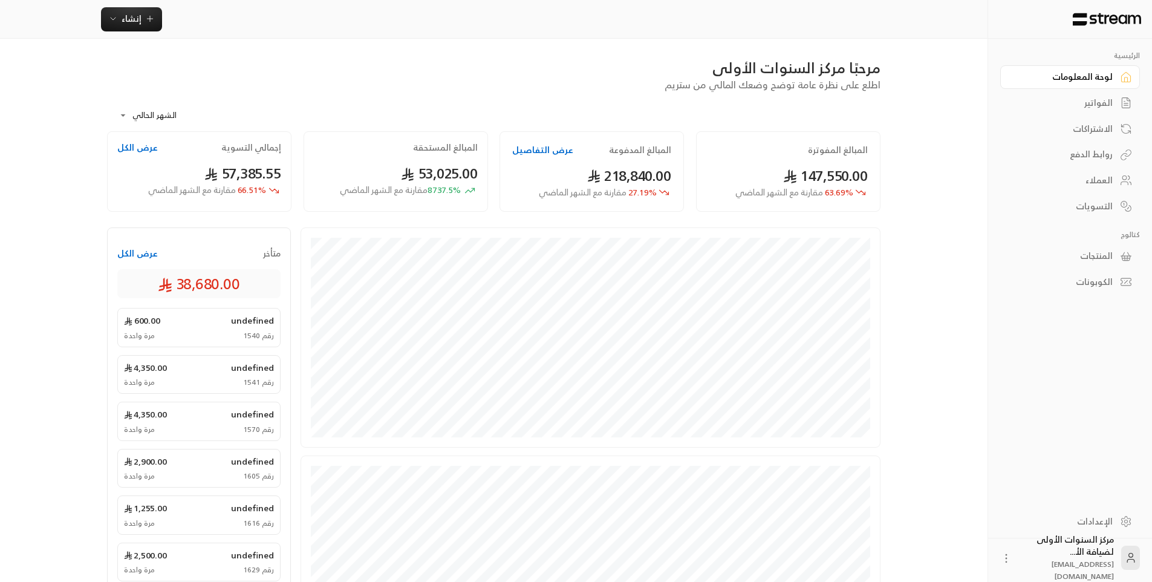
click at [1101, 101] on div "الفواتير" at bounding box center [1063, 103] width 97 height 12
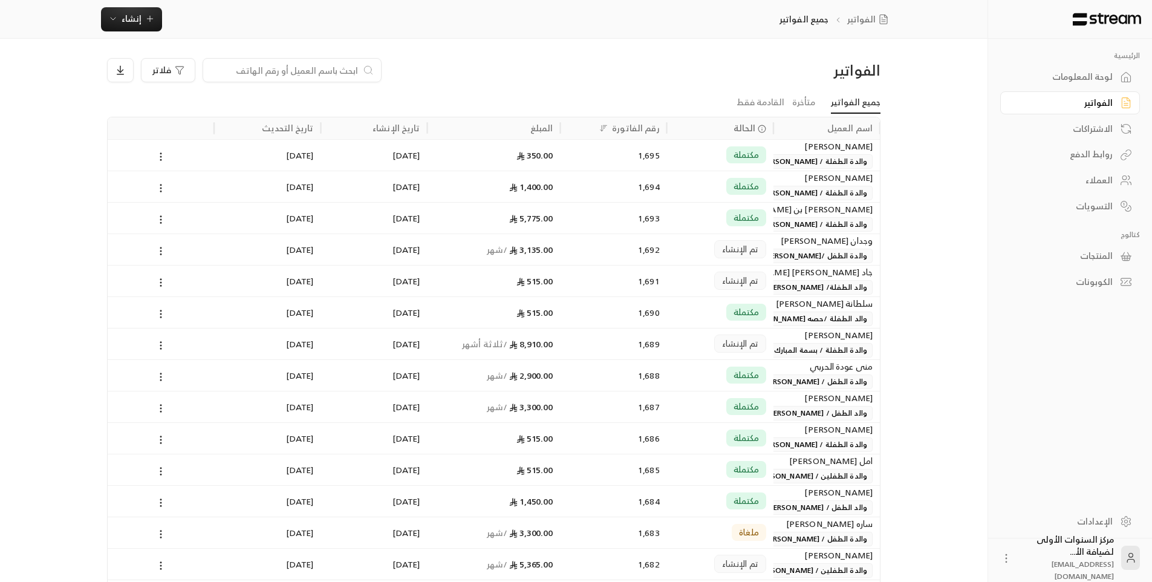
click at [1098, 74] on div "لوحة المعلومات" at bounding box center [1063, 77] width 97 height 12
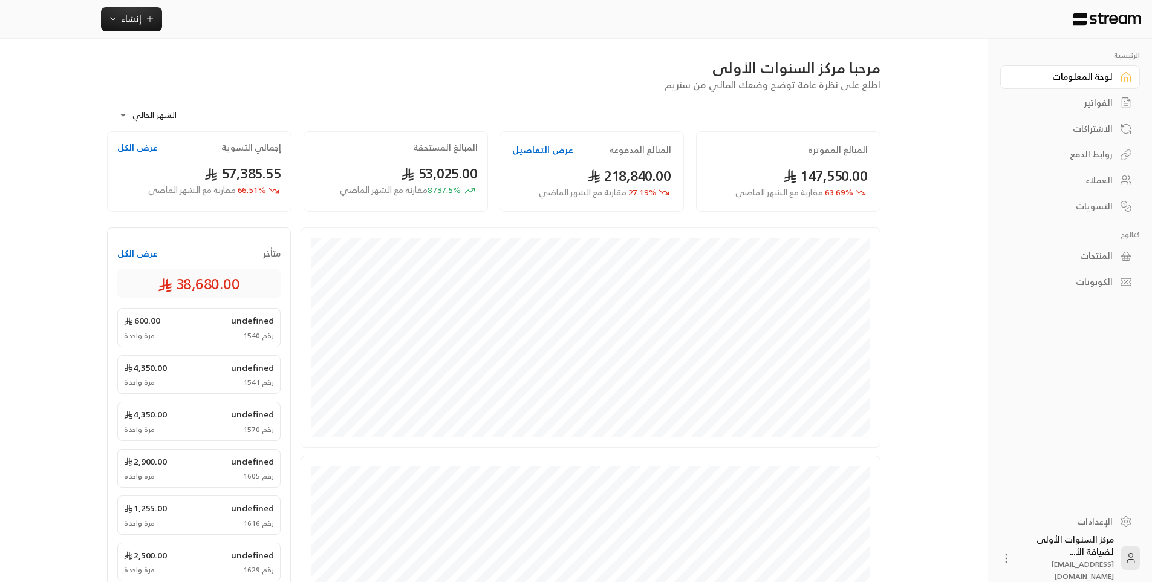
click at [1103, 73] on div "لوحة المعلومات" at bounding box center [1063, 77] width 97 height 12
click at [1101, 101] on div "الفواتير" at bounding box center [1063, 103] width 97 height 12
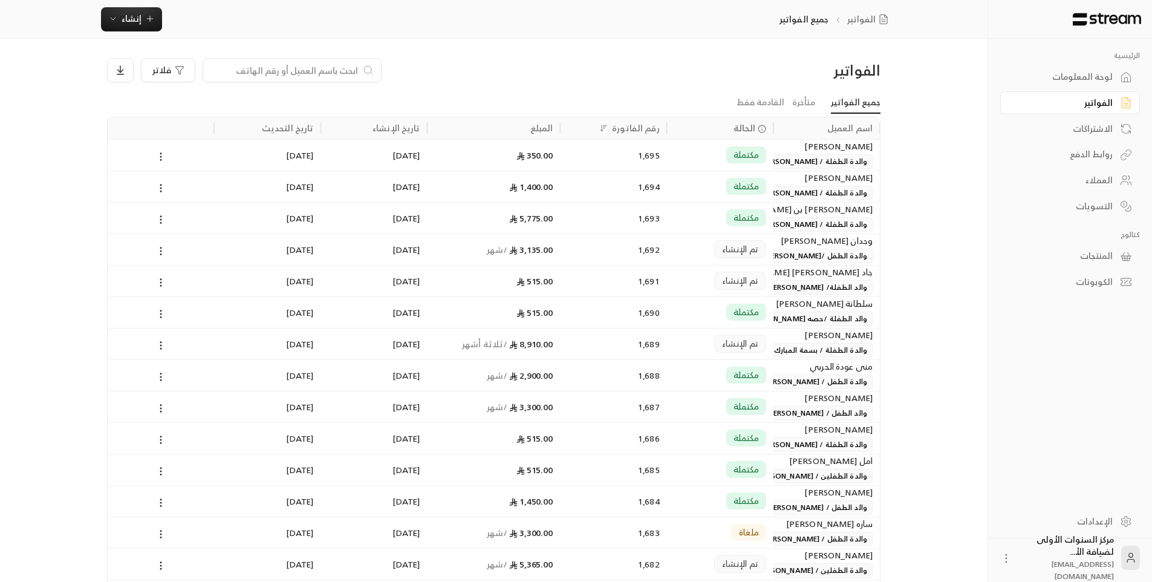
click at [1093, 71] on div "لوحة المعلومات" at bounding box center [1063, 77] width 97 height 12
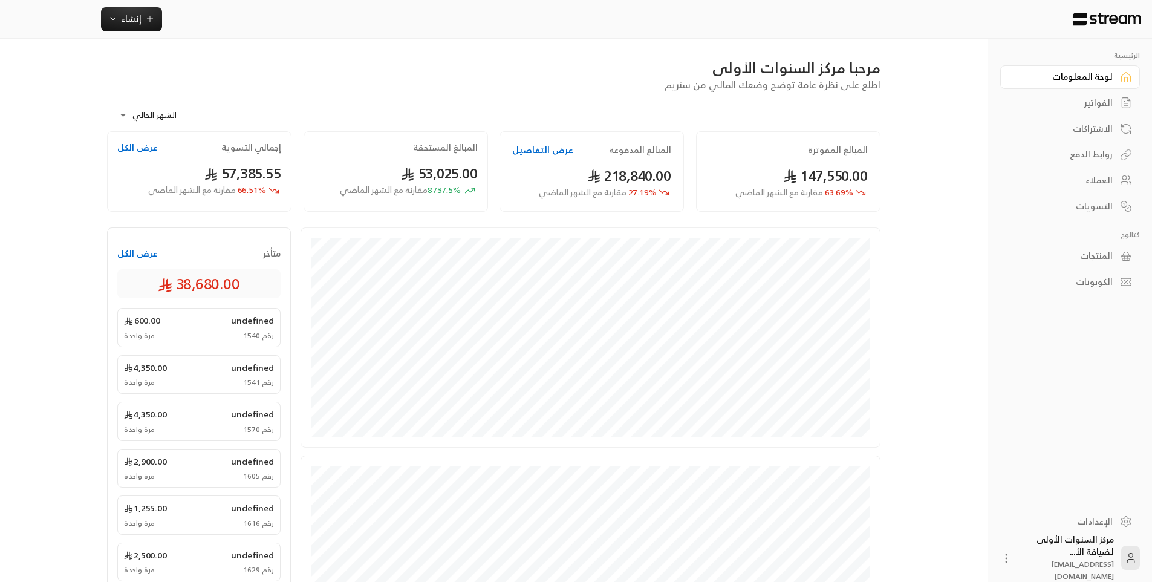
click at [1000, 65] on link "لوحة المعلومات" at bounding box center [1070, 77] width 140 height 24
click at [1103, 106] on div "الفواتير" at bounding box center [1063, 103] width 97 height 12
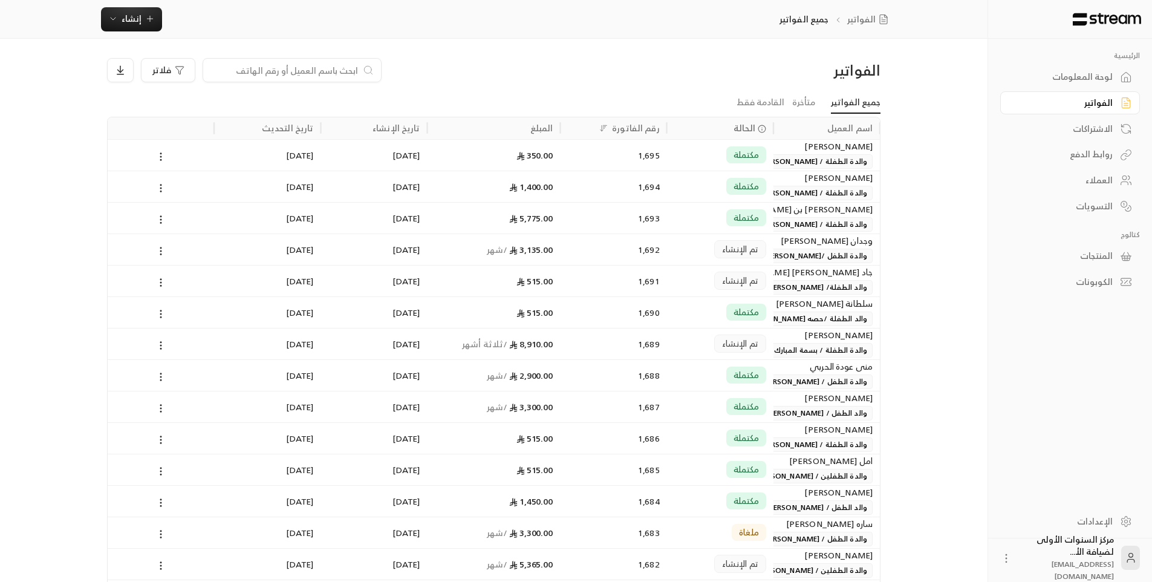
click at [1081, 71] on div "لوحة المعلومات" at bounding box center [1063, 77] width 97 height 12
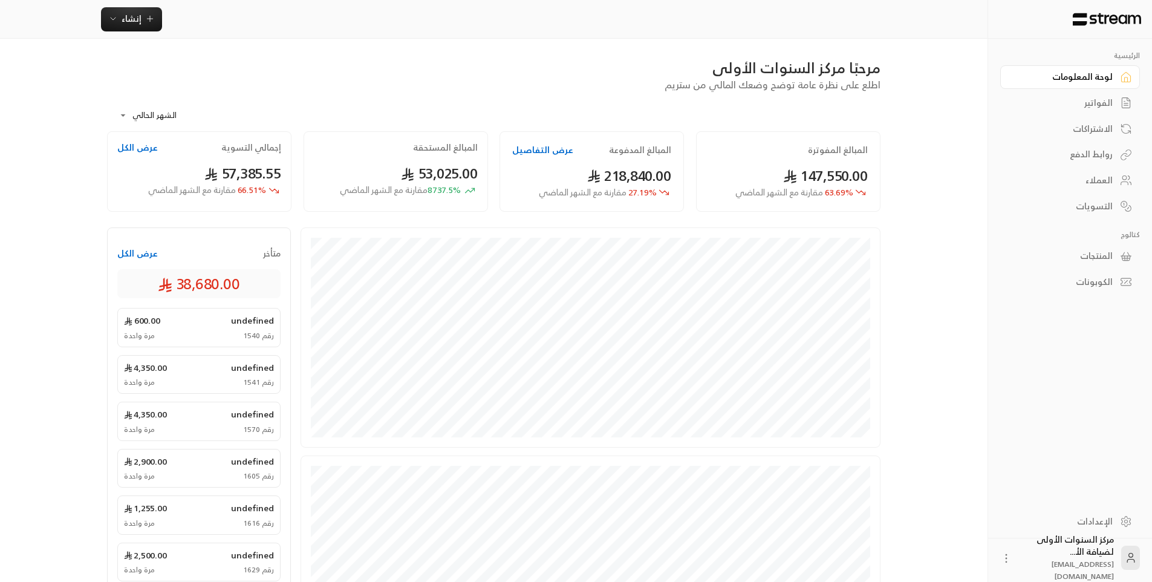
click at [1090, 94] on link "الفواتير" at bounding box center [1070, 103] width 140 height 24
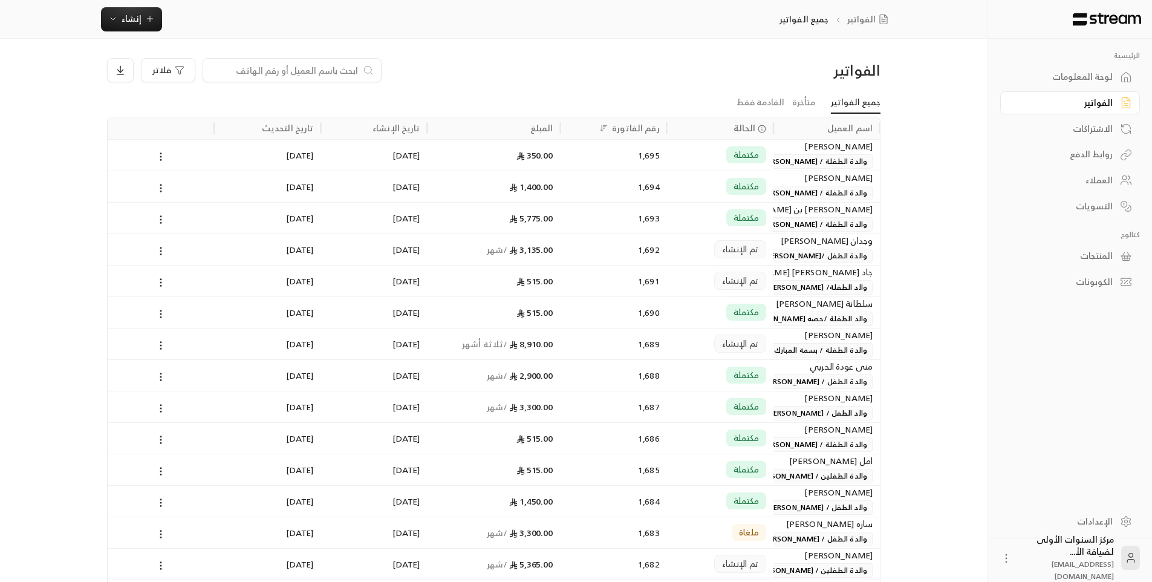
click at [1093, 73] on div "لوحة المعلومات" at bounding box center [1063, 77] width 97 height 12
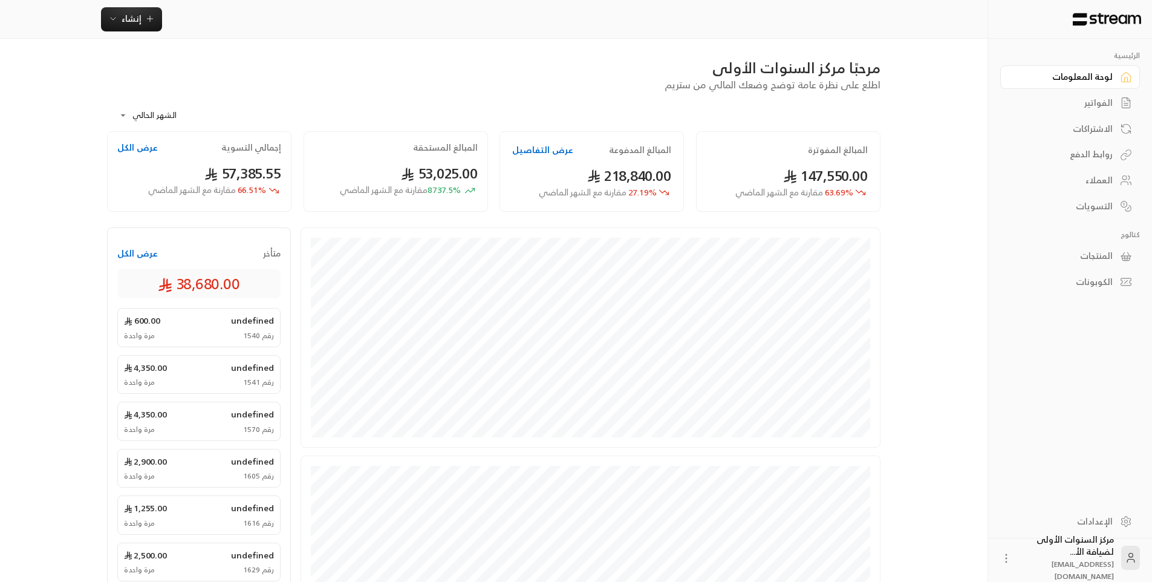
click at [1095, 86] on link "لوحة المعلومات" at bounding box center [1070, 77] width 140 height 24
click at [1093, 109] on div "الفواتير" at bounding box center [1063, 103] width 97 height 12
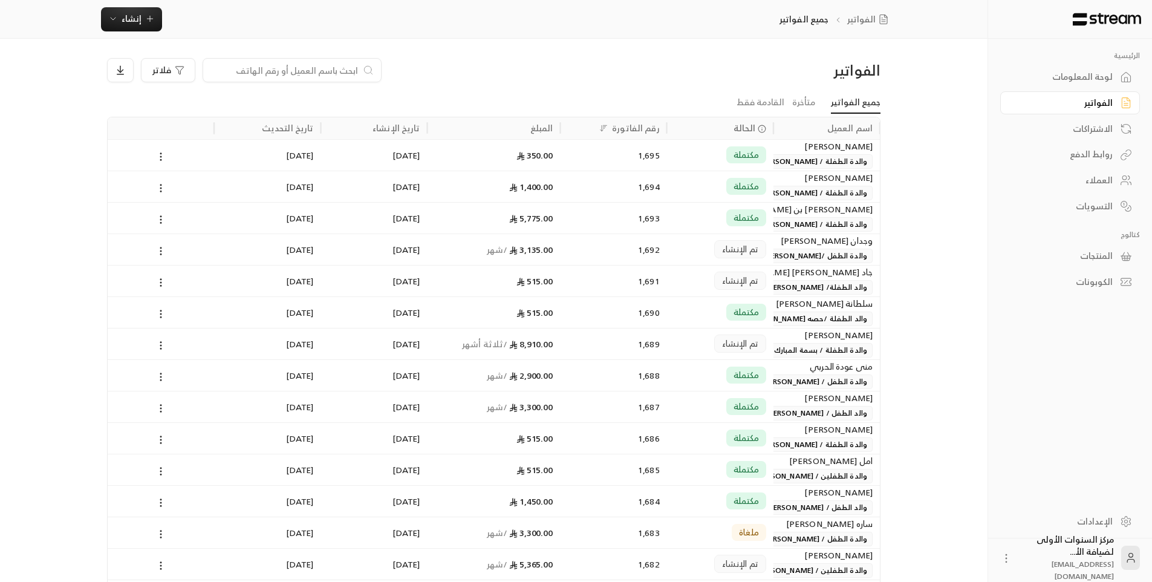
click at [1084, 79] on div "لوحة المعلومات" at bounding box center [1063, 77] width 97 height 12
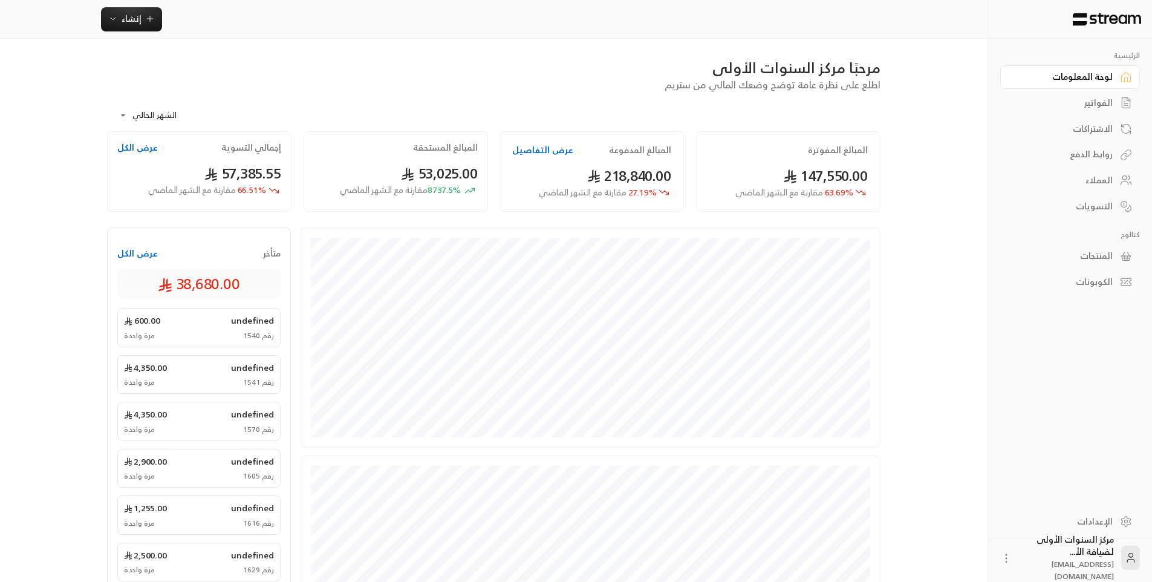
click at [1089, 106] on div "الفواتير" at bounding box center [1063, 103] width 97 height 12
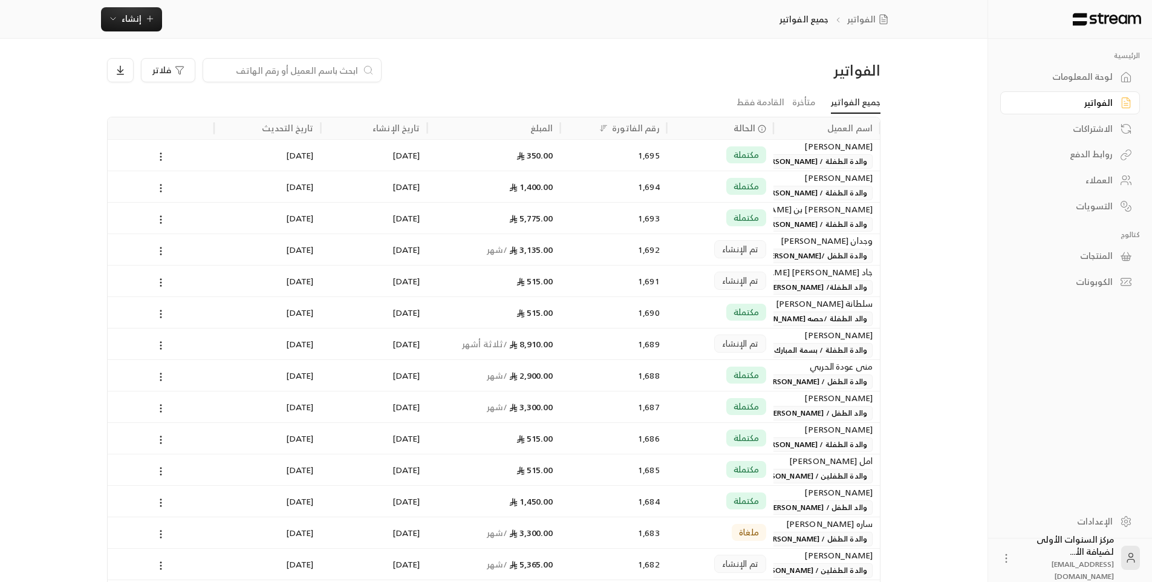
click at [1084, 80] on div "لوحة المعلومات" at bounding box center [1063, 77] width 97 height 12
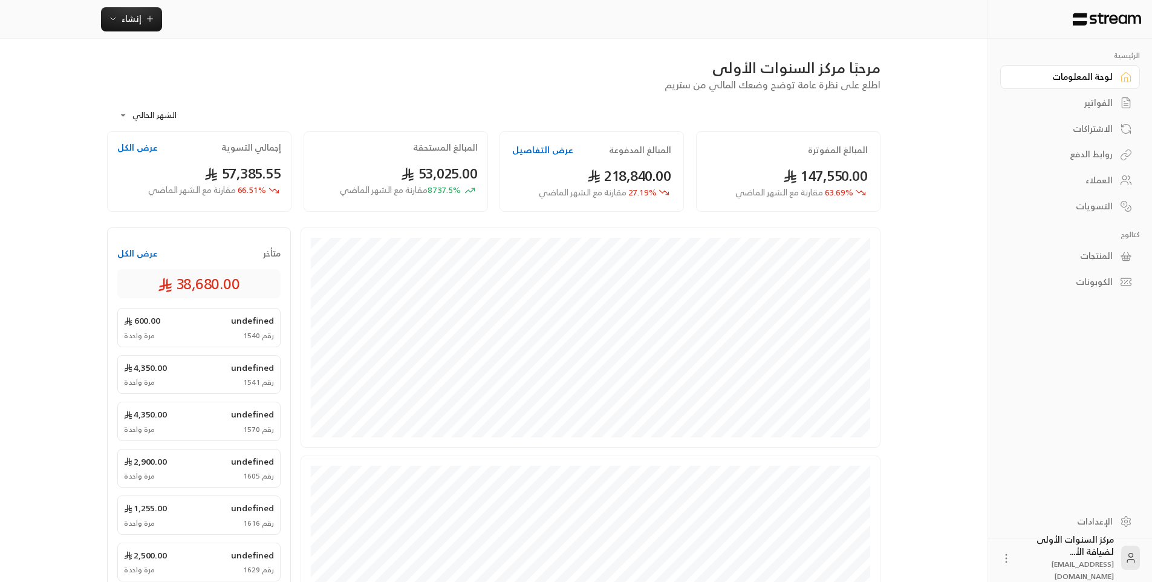
click at [1089, 101] on div "الفواتير" at bounding box center [1063, 103] width 97 height 12
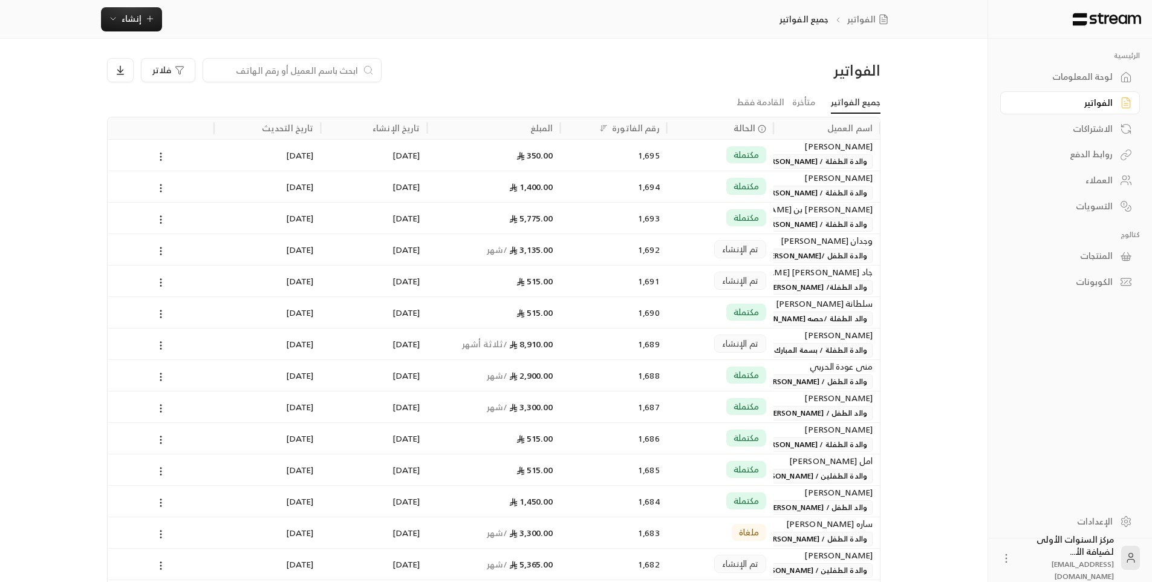
click at [1085, 79] on div "لوحة المعلومات" at bounding box center [1063, 77] width 97 height 12
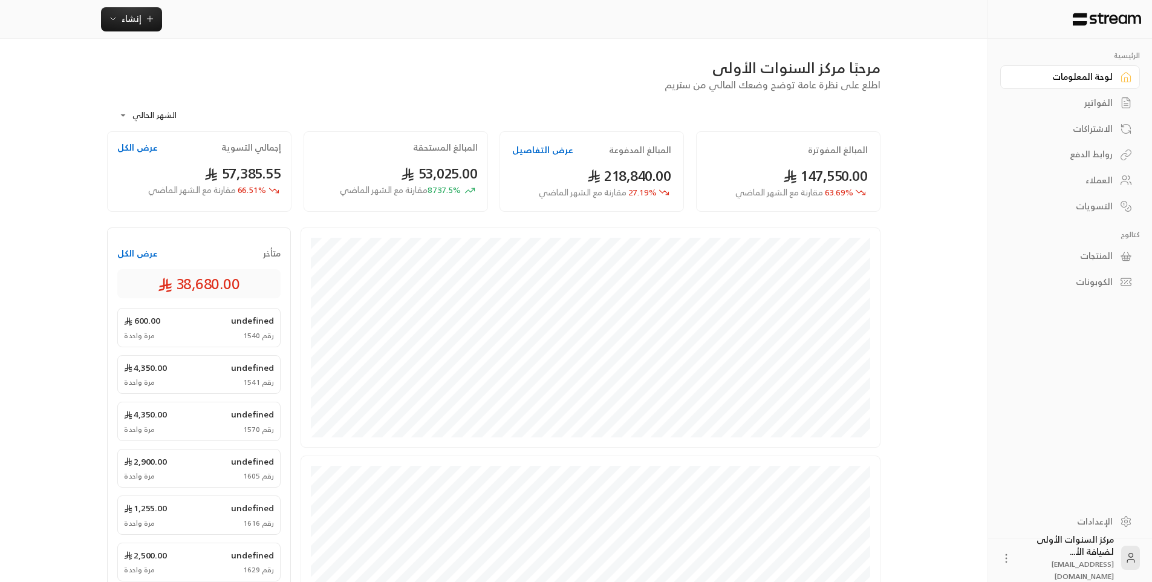
click at [1090, 105] on div "الفواتير" at bounding box center [1063, 103] width 97 height 12
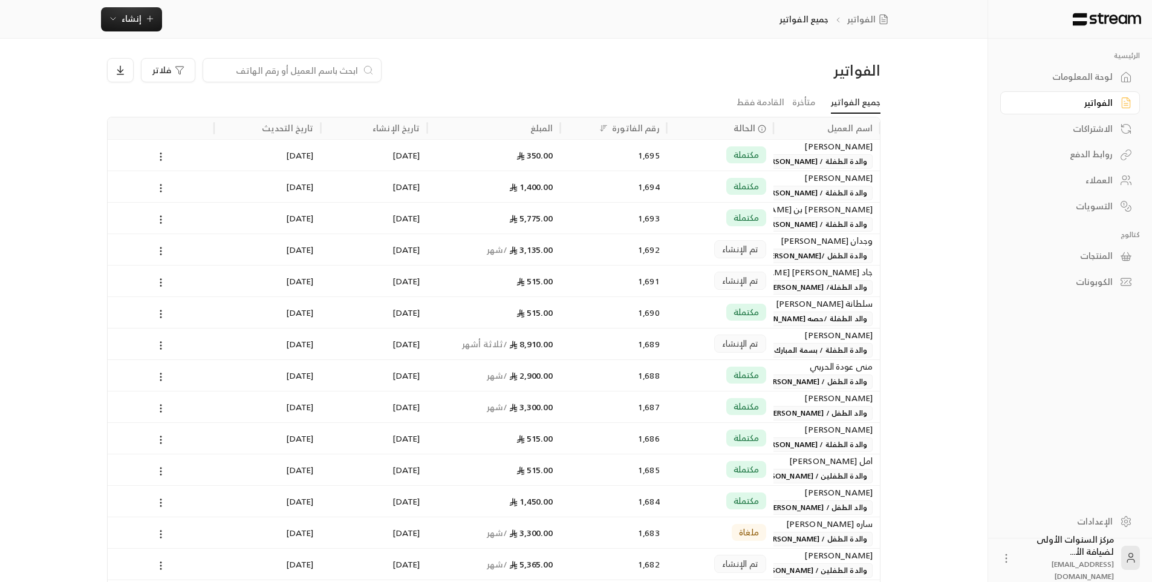
click at [1084, 73] on div "لوحة المعلومات" at bounding box center [1063, 77] width 97 height 12
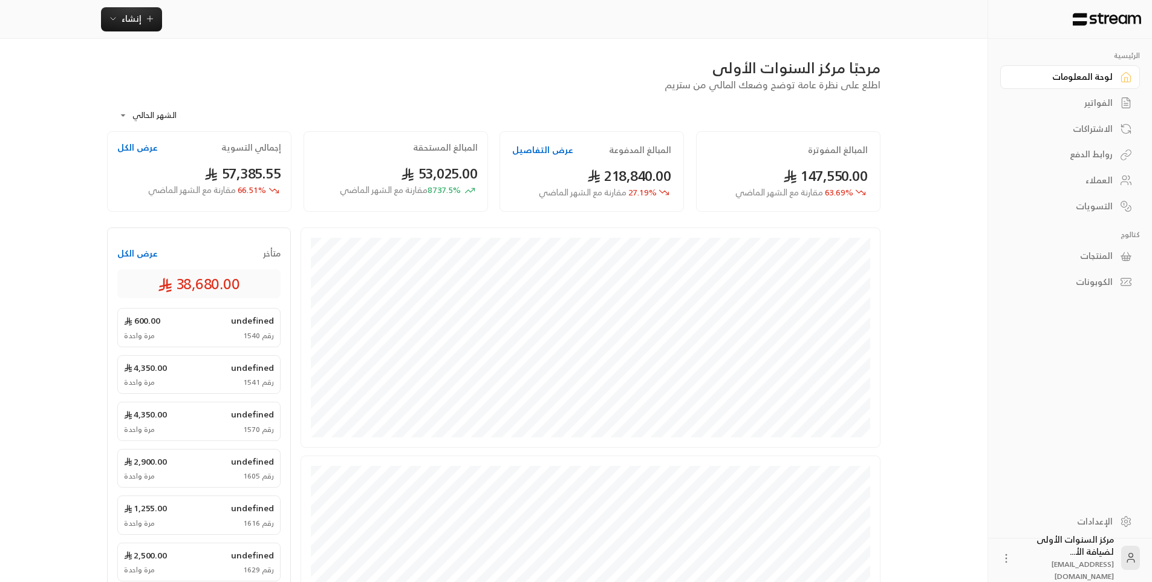
click at [1086, 102] on div "الفواتير" at bounding box center [1063, 103] width 97 height 12
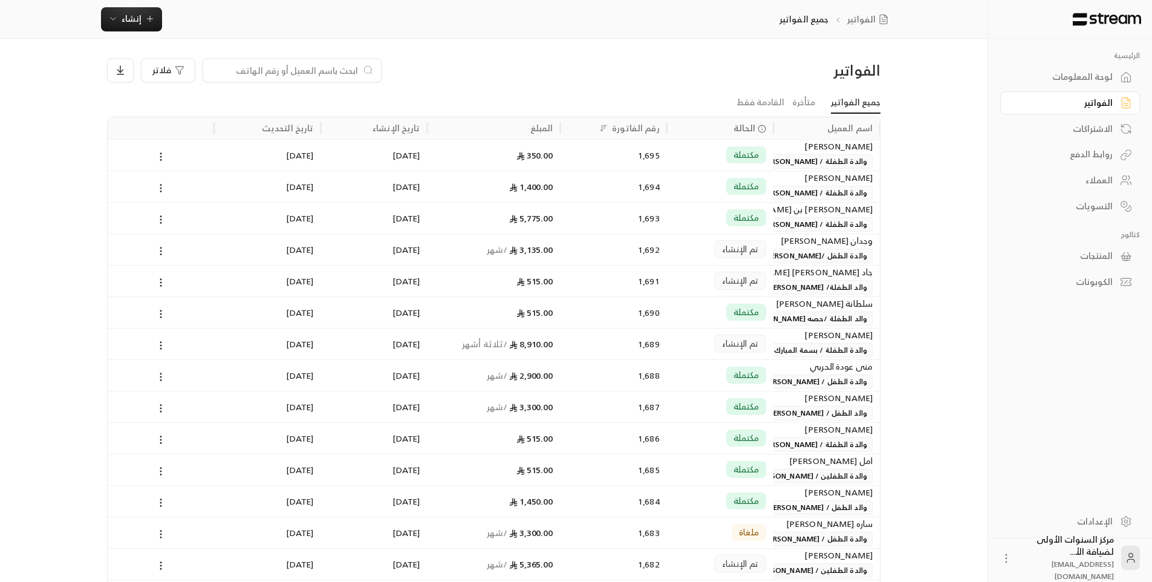
click at [1086, 83] on div "لوحة المعلومات" at bounding box center [1063, 77] width 97 height 12
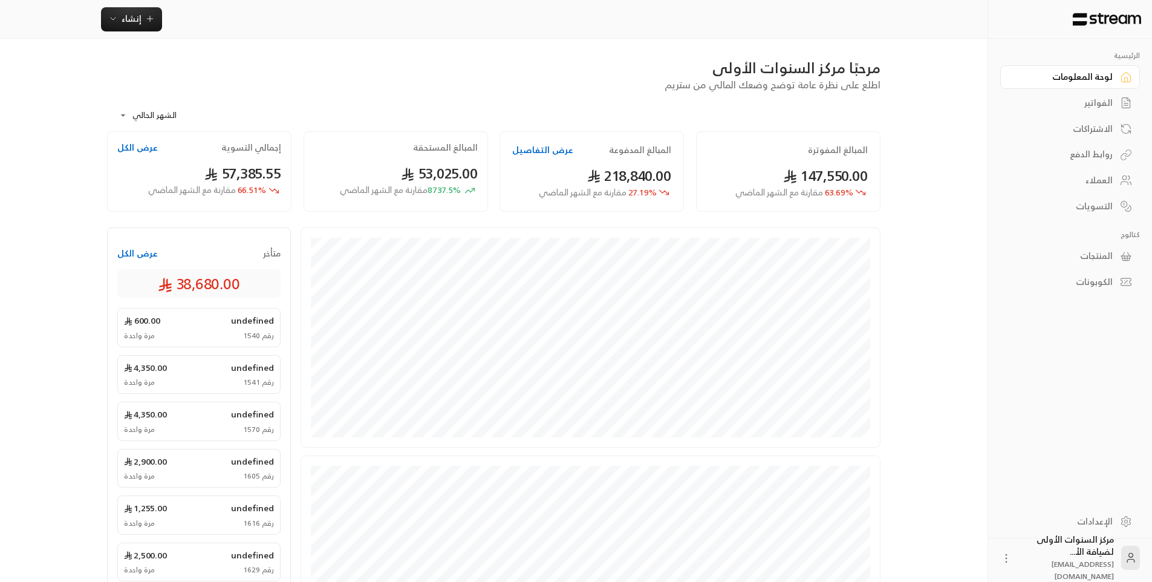
click at [714, 99] on div "**********" at bounding box center [494, 111] width 774 height 39
click at [1087, 102] on div "الفواتير" at bounding box center [1063, 103] width 97 height 12
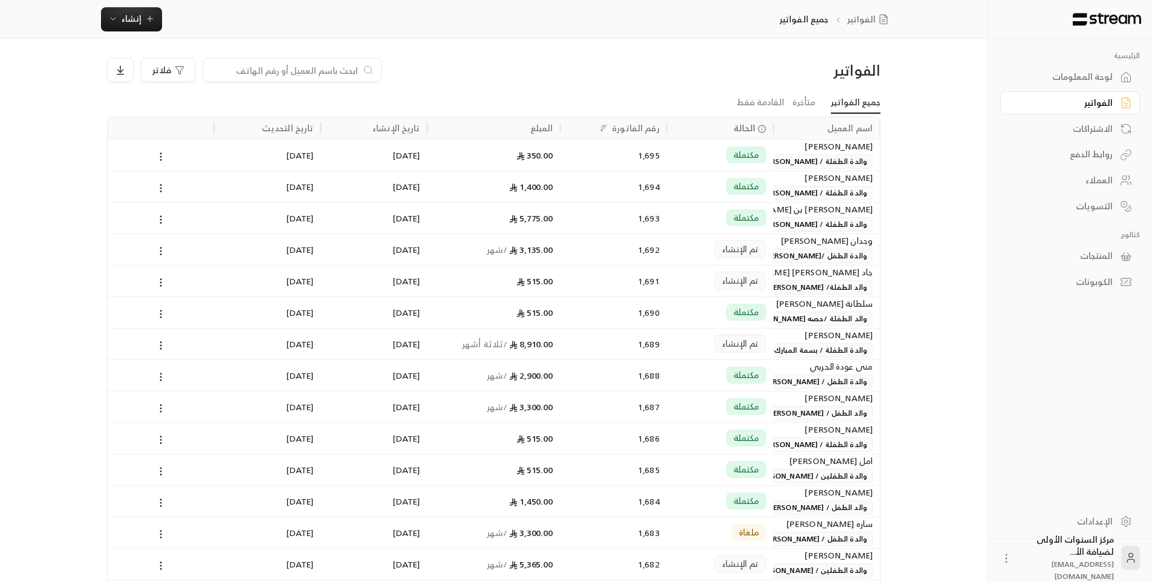
click at [669, 82] on div "الفواتير فلاتر" at bounding box center [494, 75] width 786 height 34
click at [624, 77] on div "فلاتر" at bounding box center [395, 70] width 577 height 24
click at [1044, 80] on div "لوحة المعلومات" at bounding box center [1063, 77] width 97 height 12
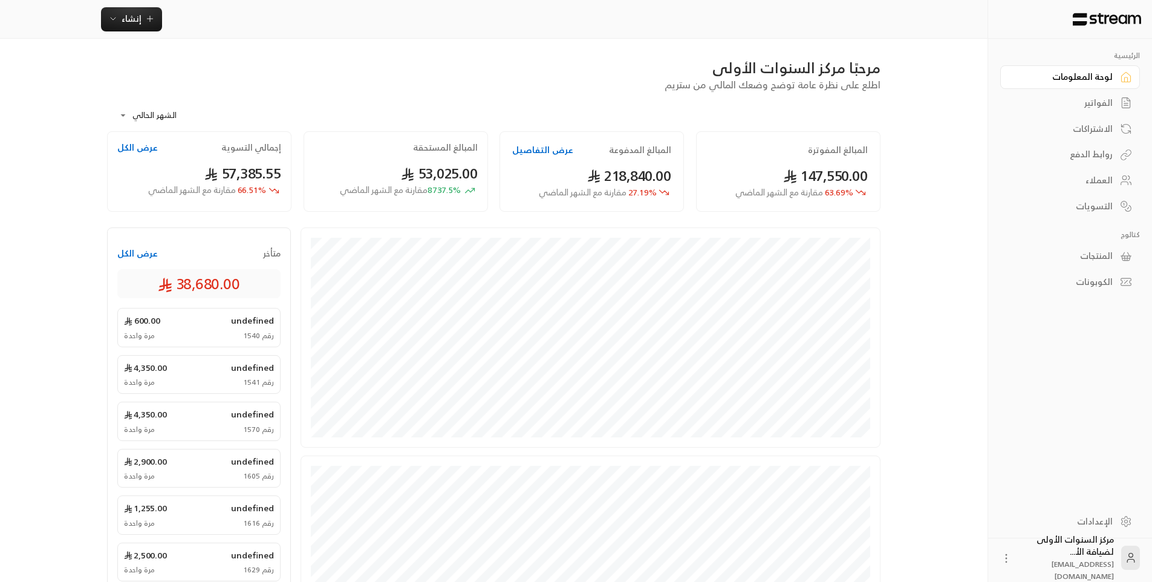
click at [1057, 98] on div "الفواتير" at bounding box center [1063, 103] width 97 height 12
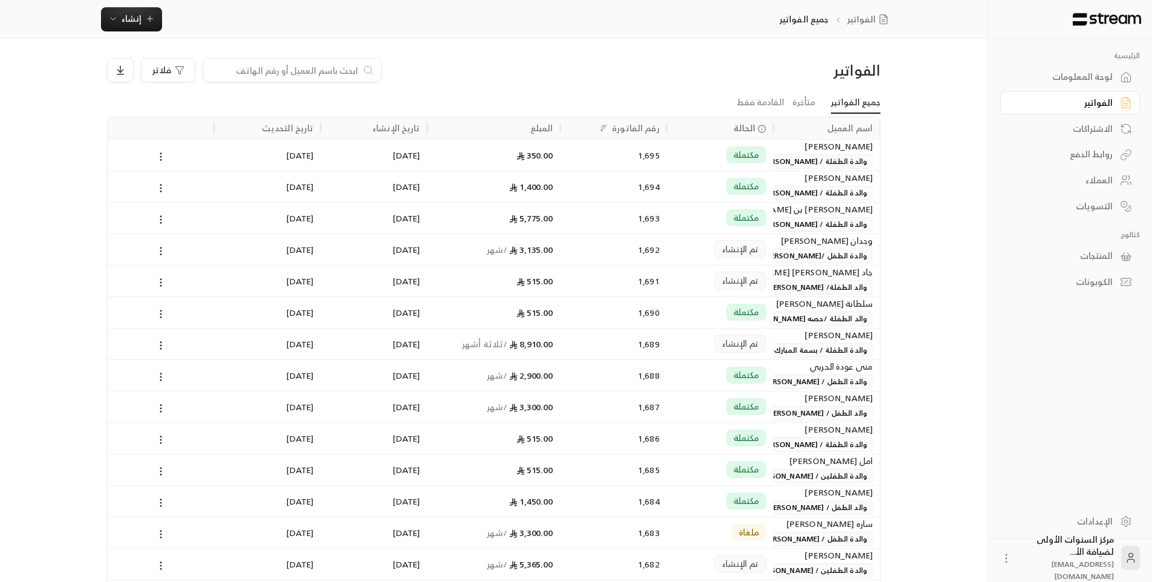
click at [352, 72] on input at bounding box center [284, 70] width 148 height 13
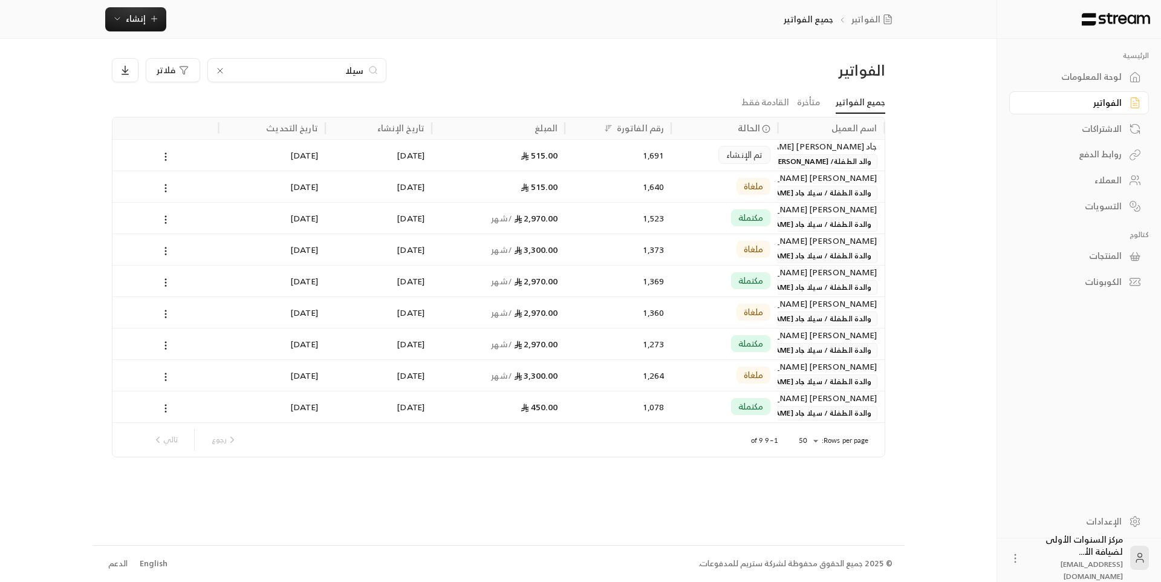
click at [357, 65] on input "سيلا" at bounding box center [297, 70] width 134 height 13
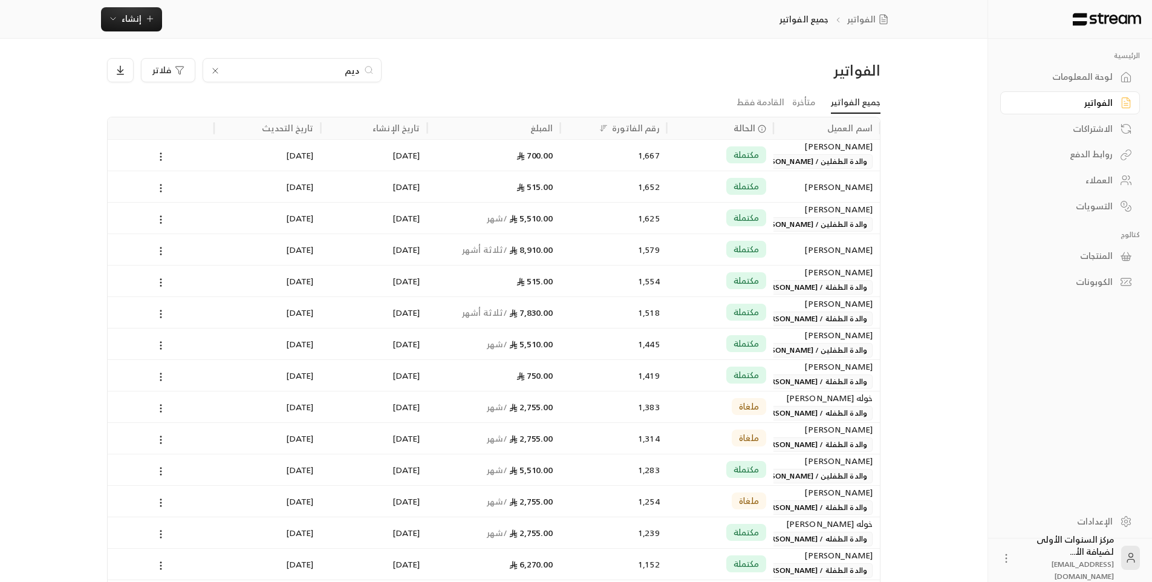
type input "ديم"
click at [671, 195] on div "مكتملة" at bounding box center [720, 186] width 106 height 31
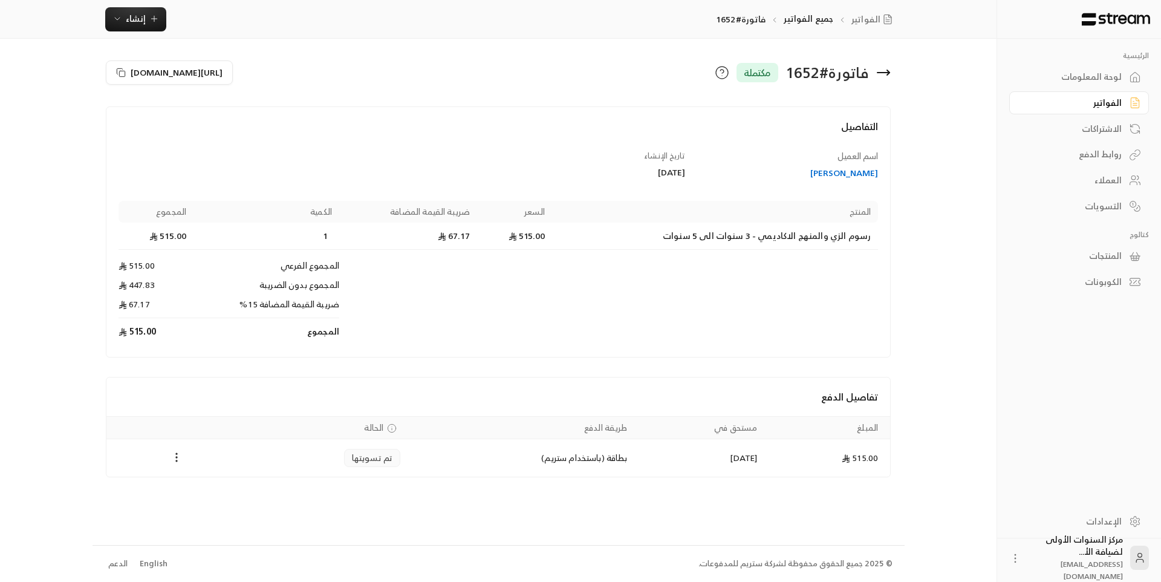
click at [833, 171] on div "[PERSON_NAME]" at bounding box center [787, 173] width 181 height 12
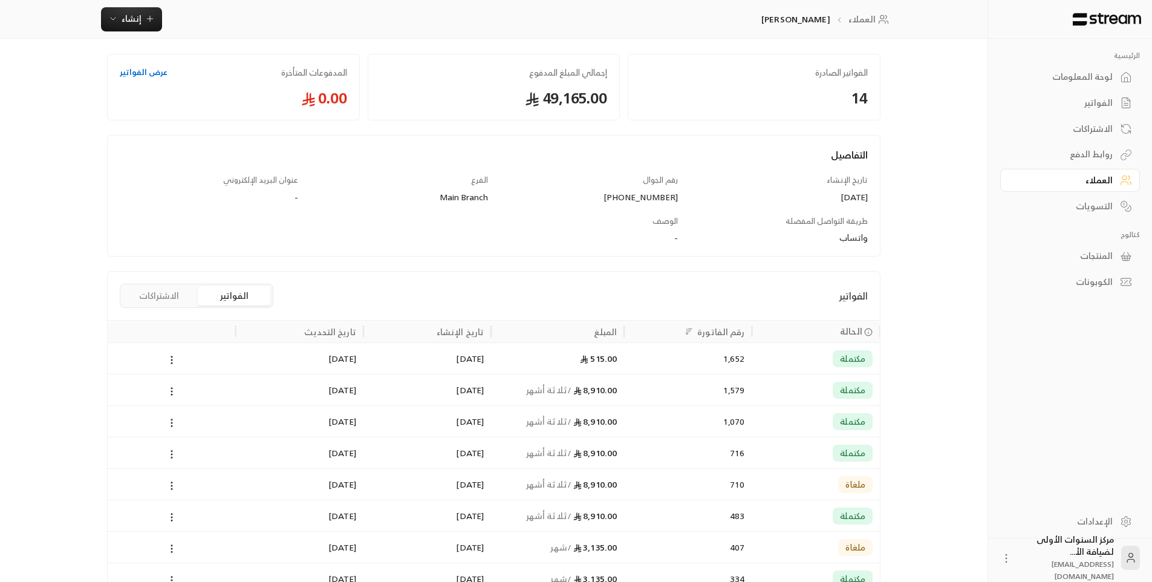
scroll to position [121, 0]
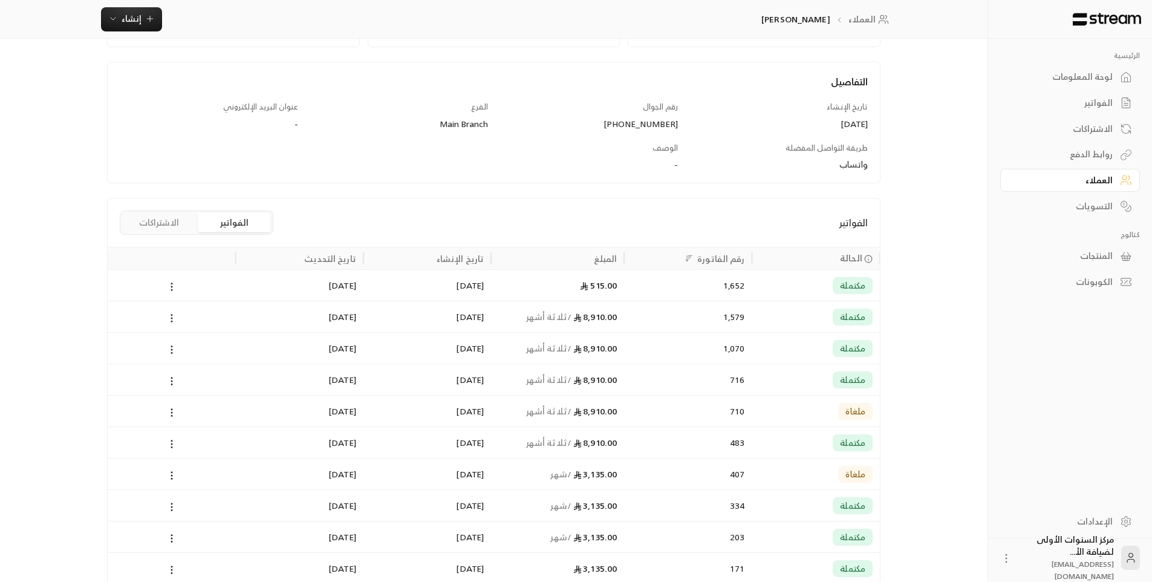
click at [624, 313] on div "8,910.00 / ثلاثة أشهر" at bounding box center [557, 316] width 133 height 31
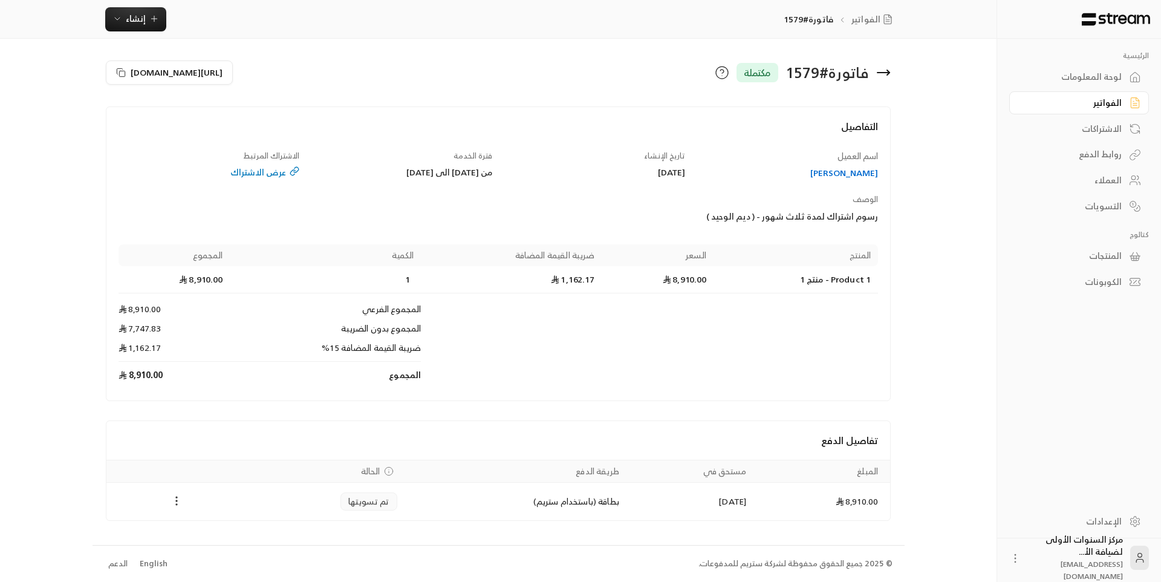
click at [173, 502] on icon "Payments" at bounding box center [177, 501] width 12 height 12
click at [206, 529] on li "تحميل الفاتورة" at bounding box center [206, 532] width 62 height 22
click at [889, 69] on icon at bounding box center [883, 72] width 15 height 15
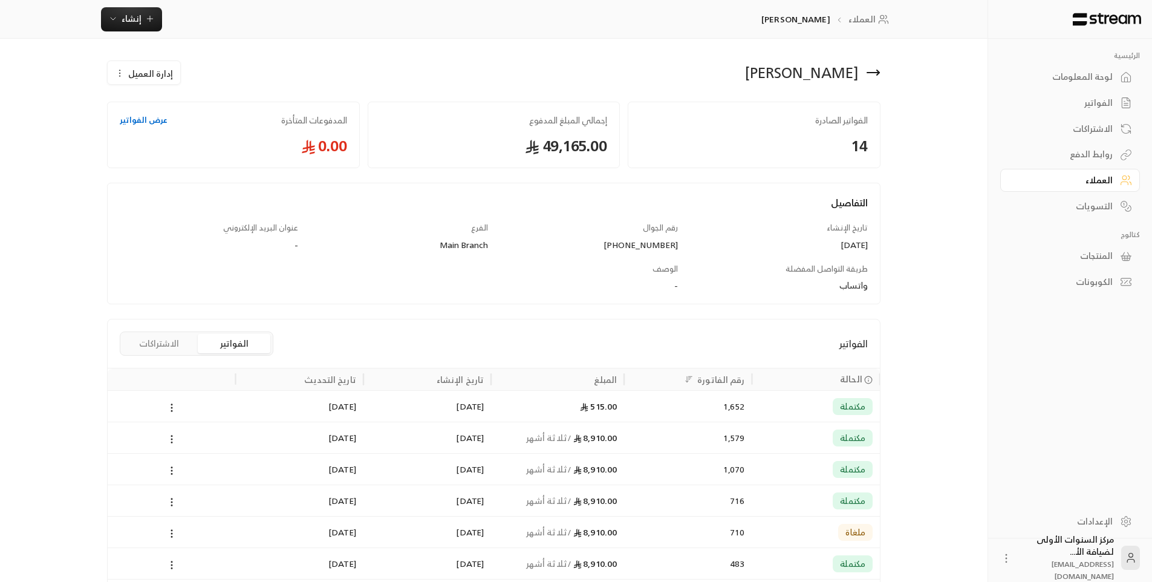
click at [1116, 98] on link "الفواتير" at bounding box center [1070, 103] width 140 height 24
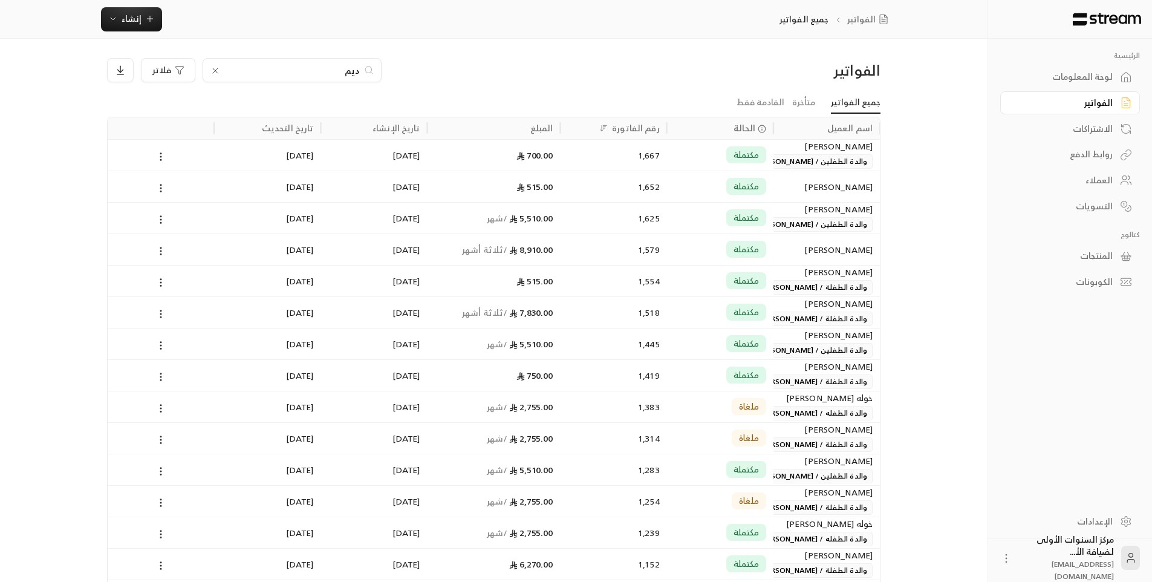
click at [354, 70] on input "ديم" at bounding box center [292, 70] width 134 height 13
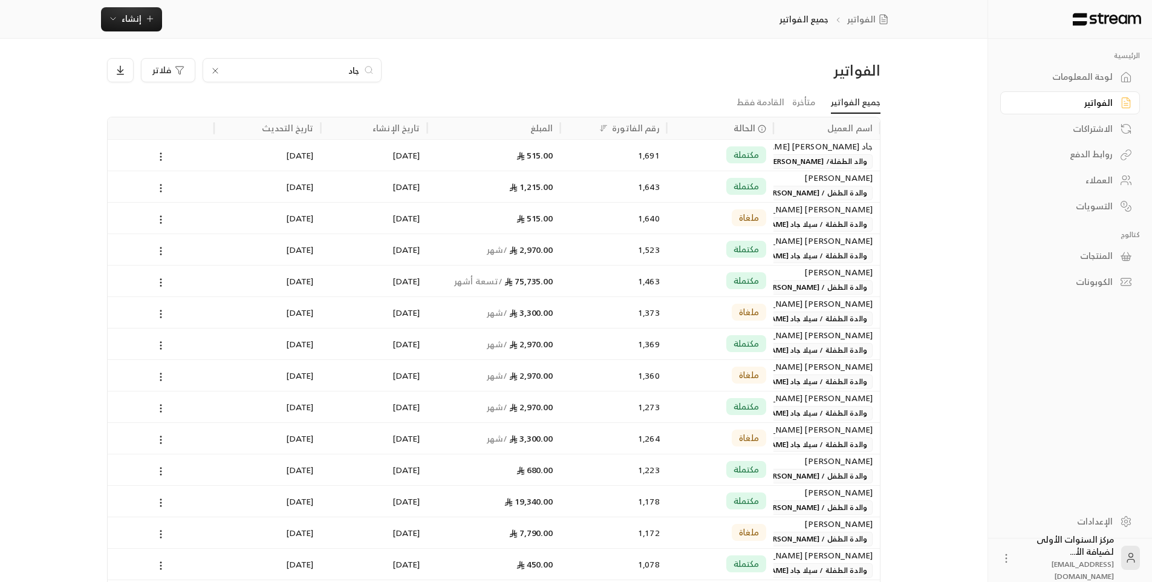
type input "جاد"
click at [784, 188] on span "والدة الطفل / [PERSON_NAME]" at bounding box center [815, 193] width 116 height 15
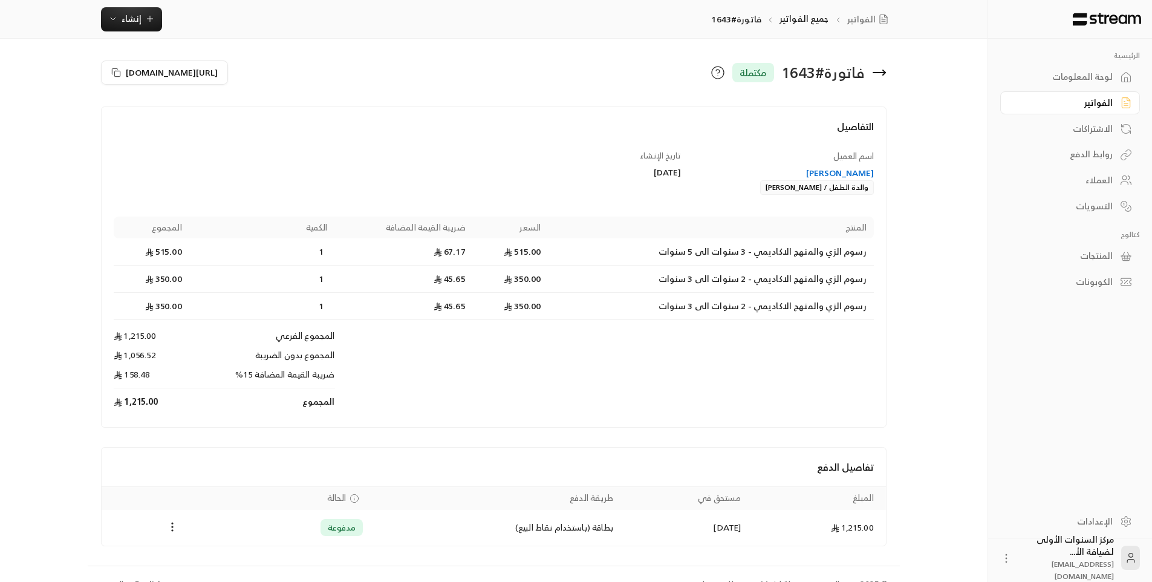
click at [879, 70] on icon at bounding box center [879, 72] width 15 height 15
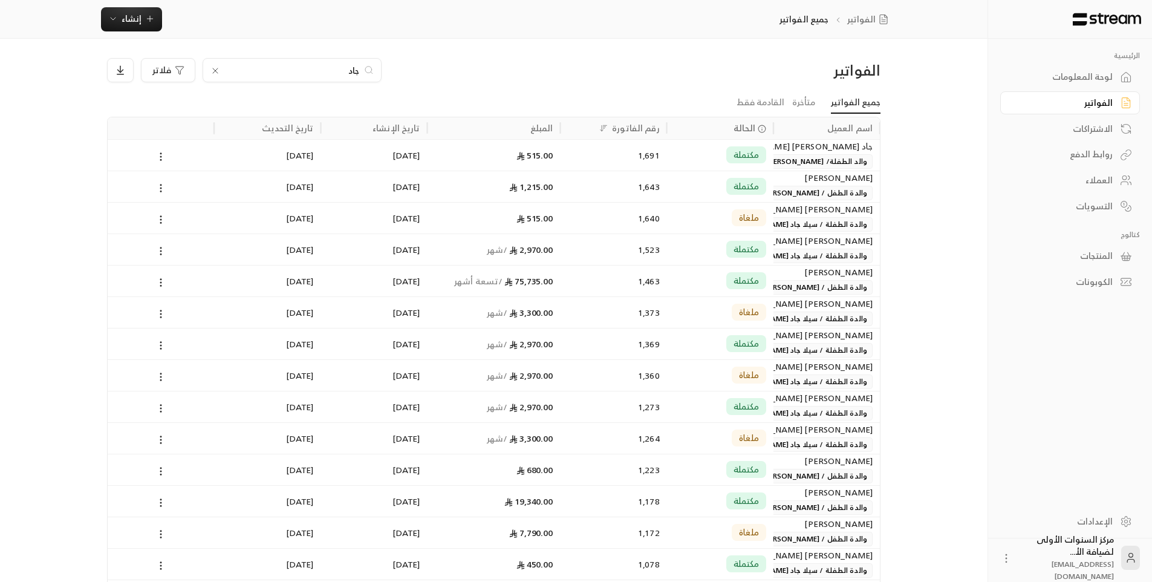
click at [703, 273] on div "مكتملة" at bounding box center [720, 280] width 92 height 31
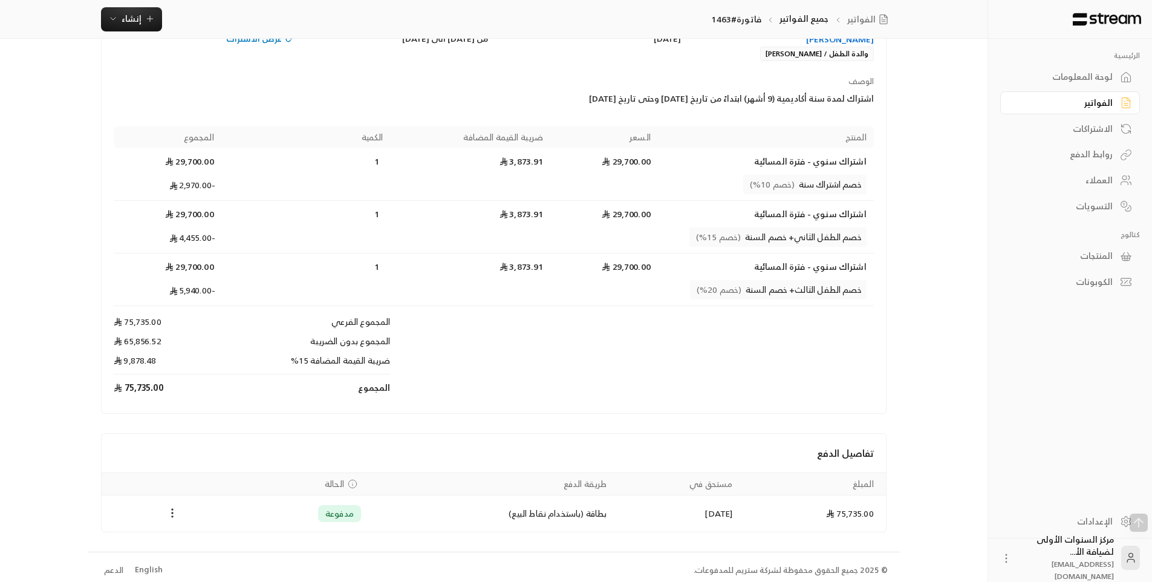
scroll to position [140, 0]
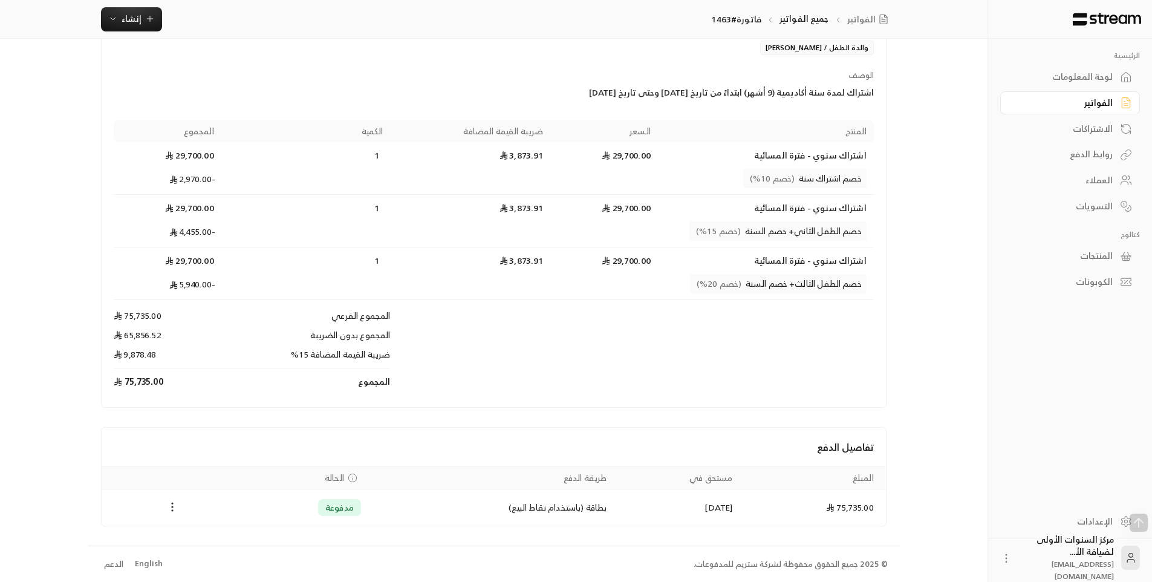
click at [170, 508] on icon "Payments" at bounding box center [172, 507] width 12 height 12
click at [214, 536] on li "تحميل الفاتورة" at bounding box center [202, 537] width 62 height 22
click at [1056, 74] on div "لوحة المعلومات" at bounding box center [1063, 77] width 97 height 12
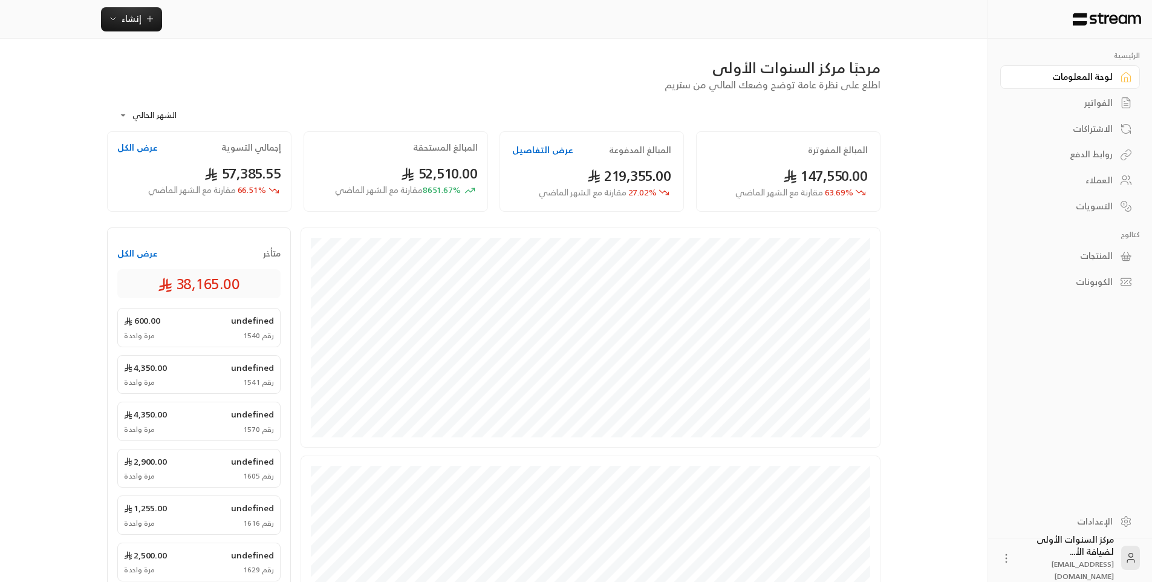
click at [1098, 103] on div "الفواتير" at bounding box center [1063, 103] width 97 height 12
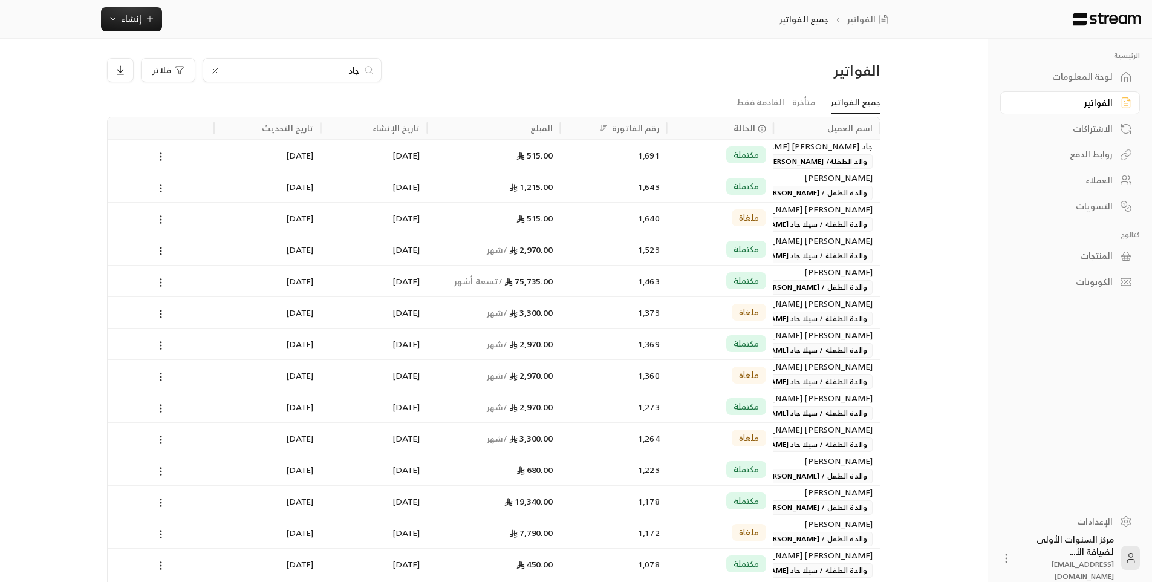
click at [354, 68] on input "جاد" at bounding box center [292, 70] width 134 height 13
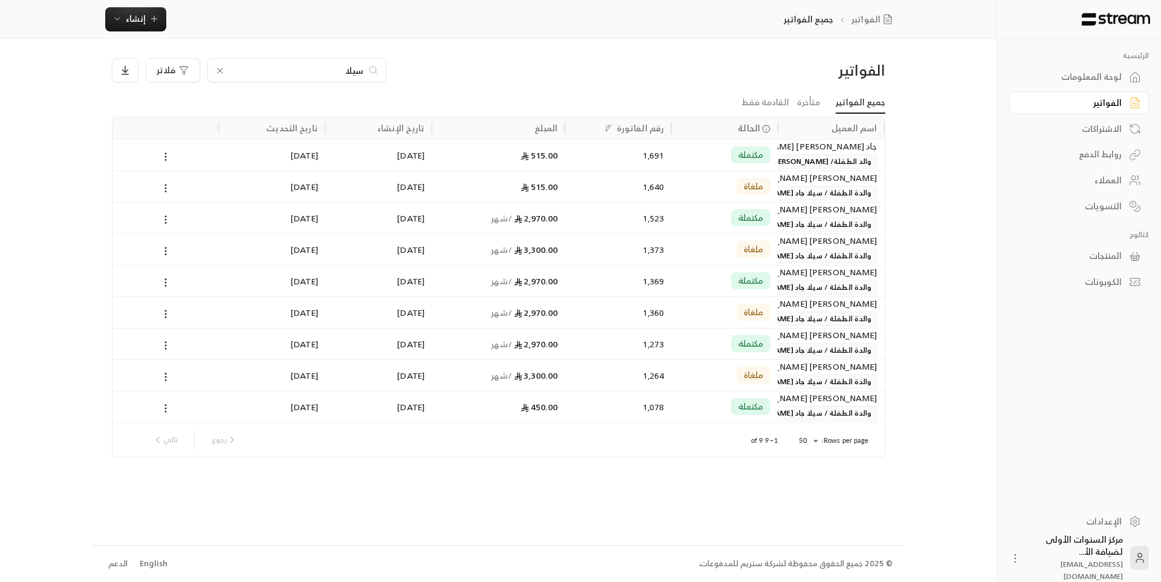
type input "سيلا"
click at [582, 161] on div "1,691" at bounding box center [618, 155] width 92 height 31
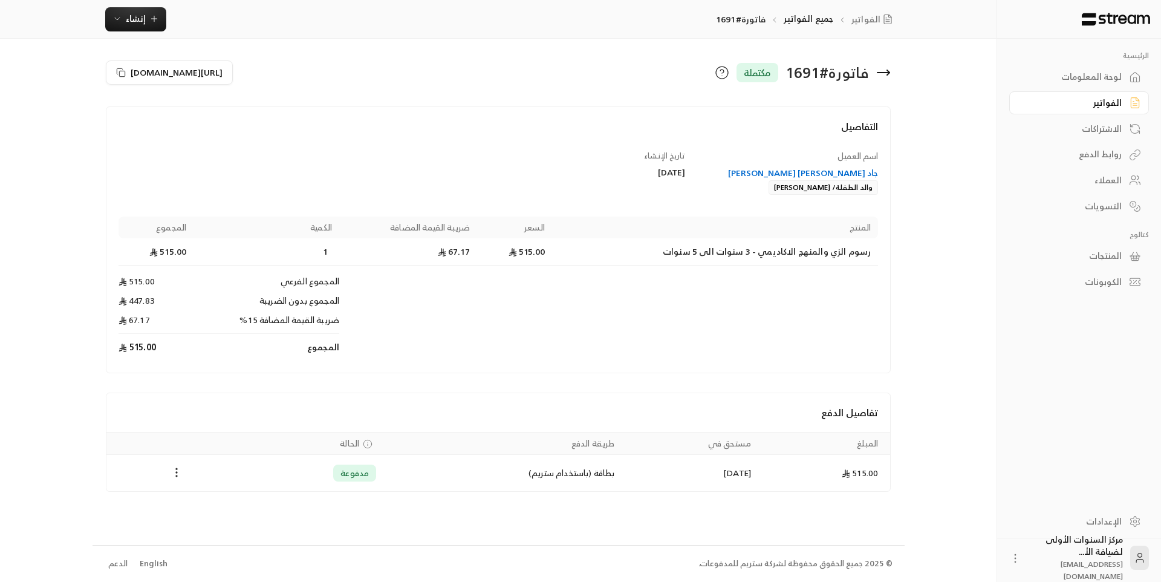
click at [888, 69] on icon at bounding box center [883, 72] width 15 height 15
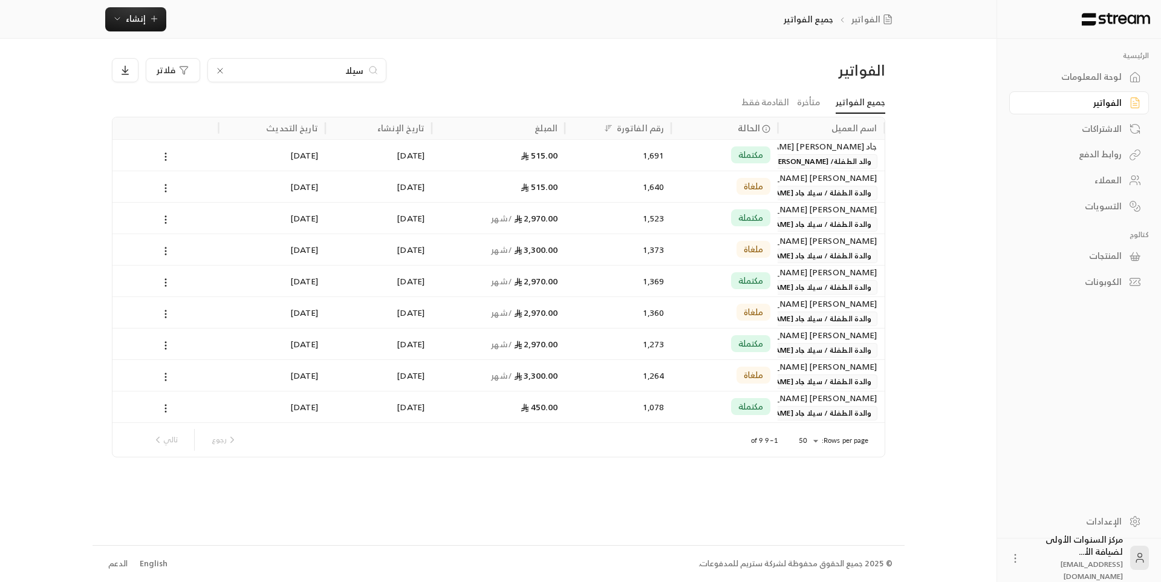
click at [353, 67] on input "سيلا" at bounding box center [297, 70] width 134 height 13
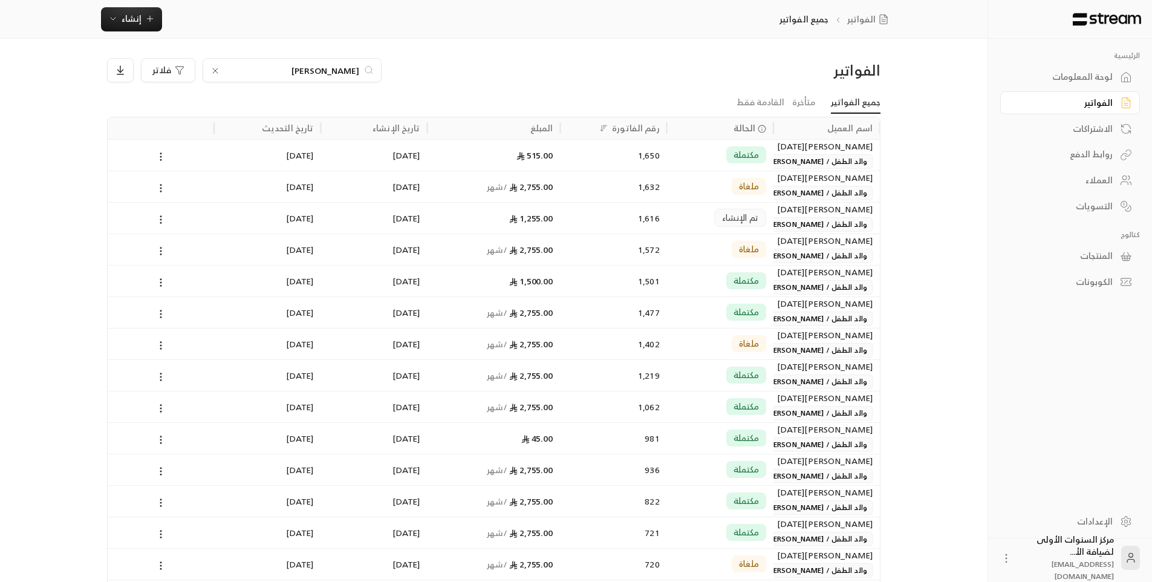
type input "بن خمي"
click at [604, 226] on div "1,616" at bounding box center [614, 218] width 92 height 31
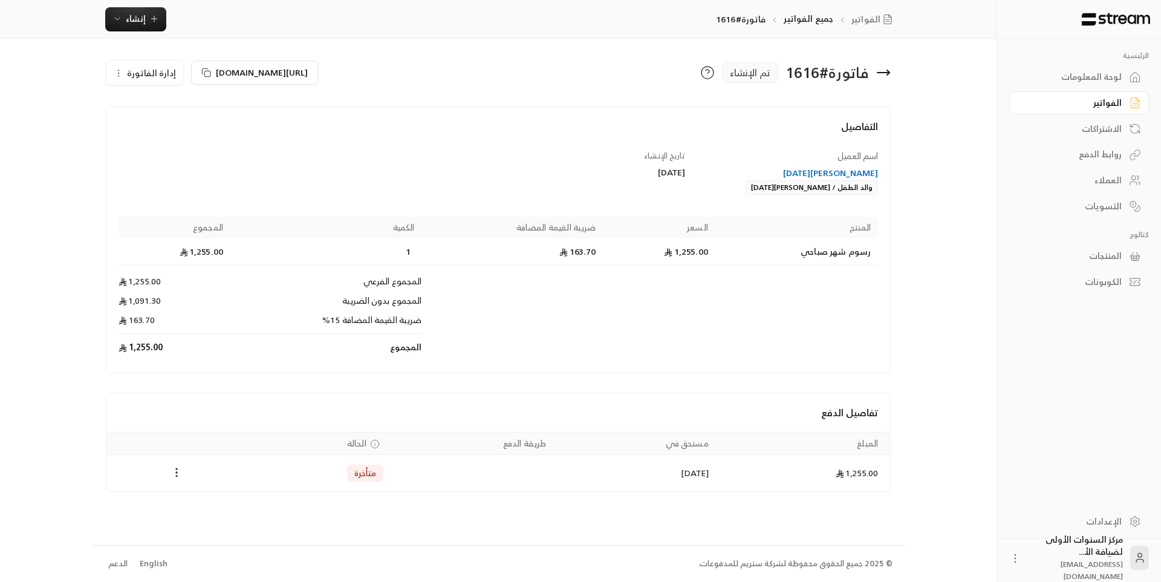
click at [887, 76] on icon at bounding box center [883, 72] width 15 height 15
